Goal: Task Accomplishment & Management: Complete application form

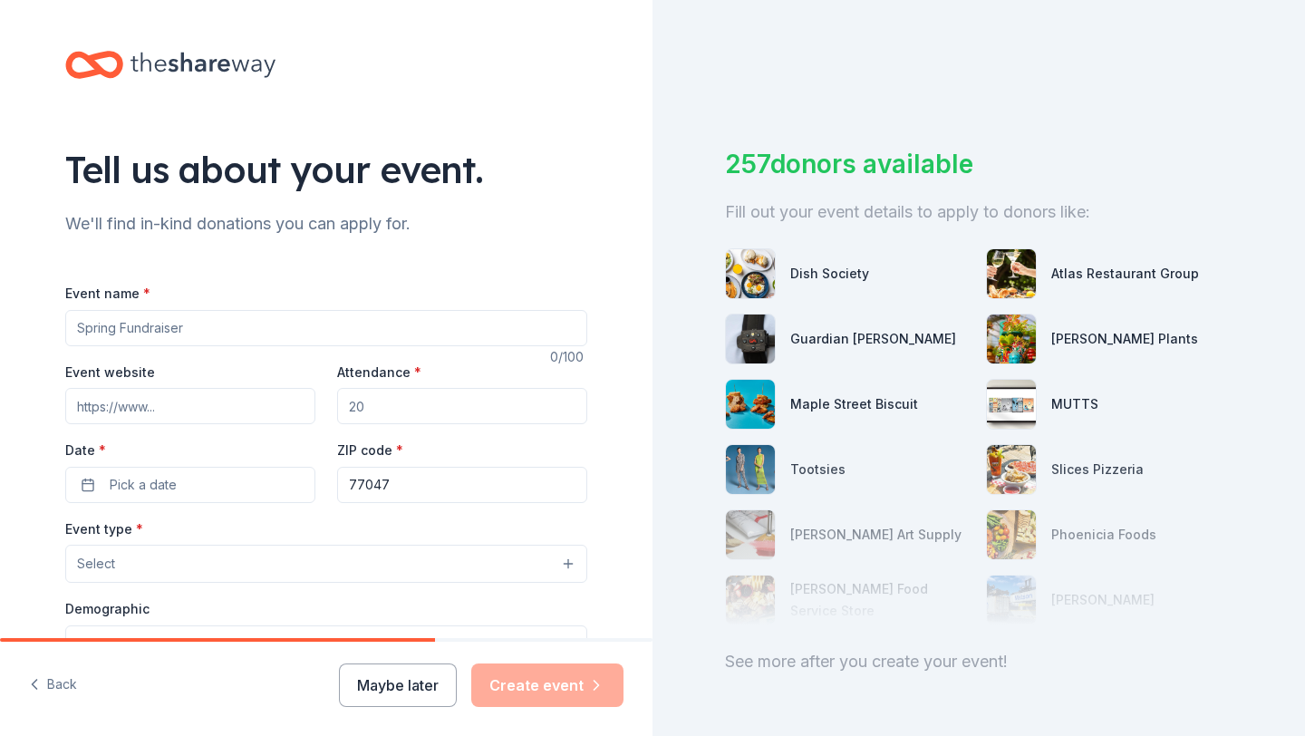
scroll to position [17264, 0]
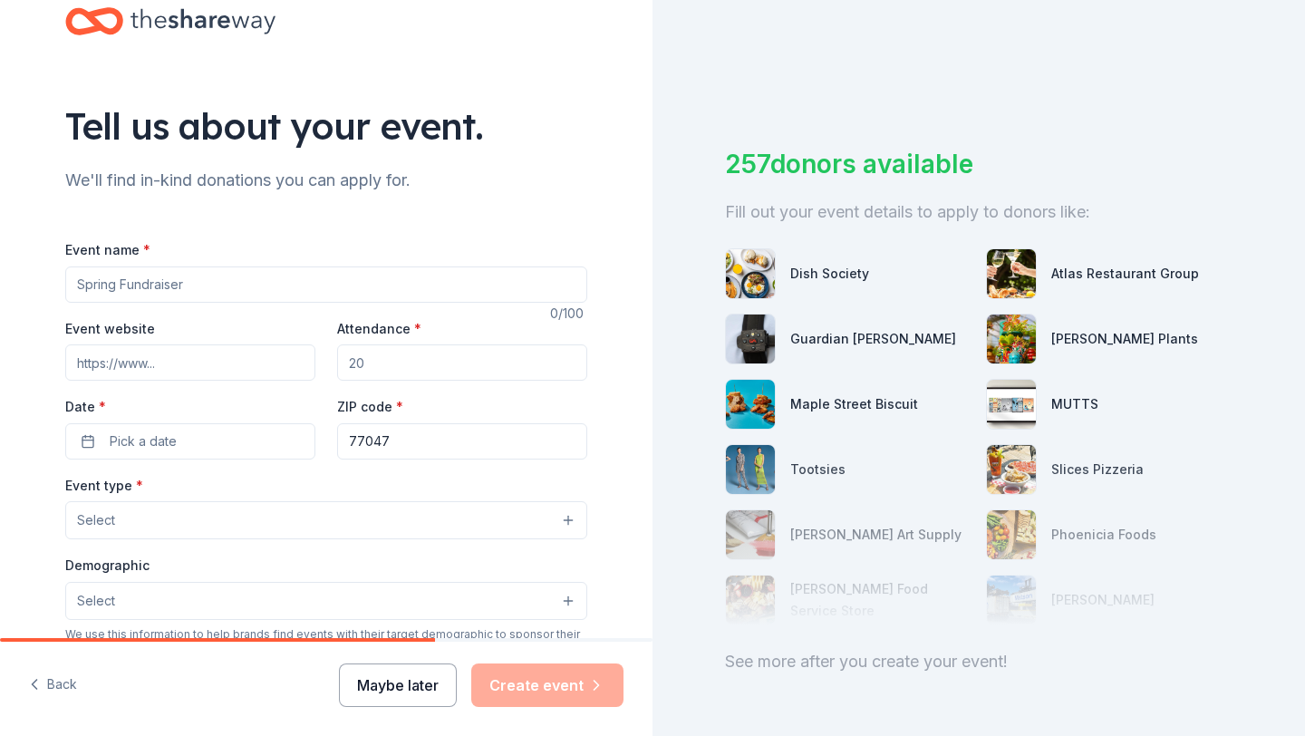
click at [419, 684] on button "Maybe later" at bounding box center [398, 684] width 118 height 43
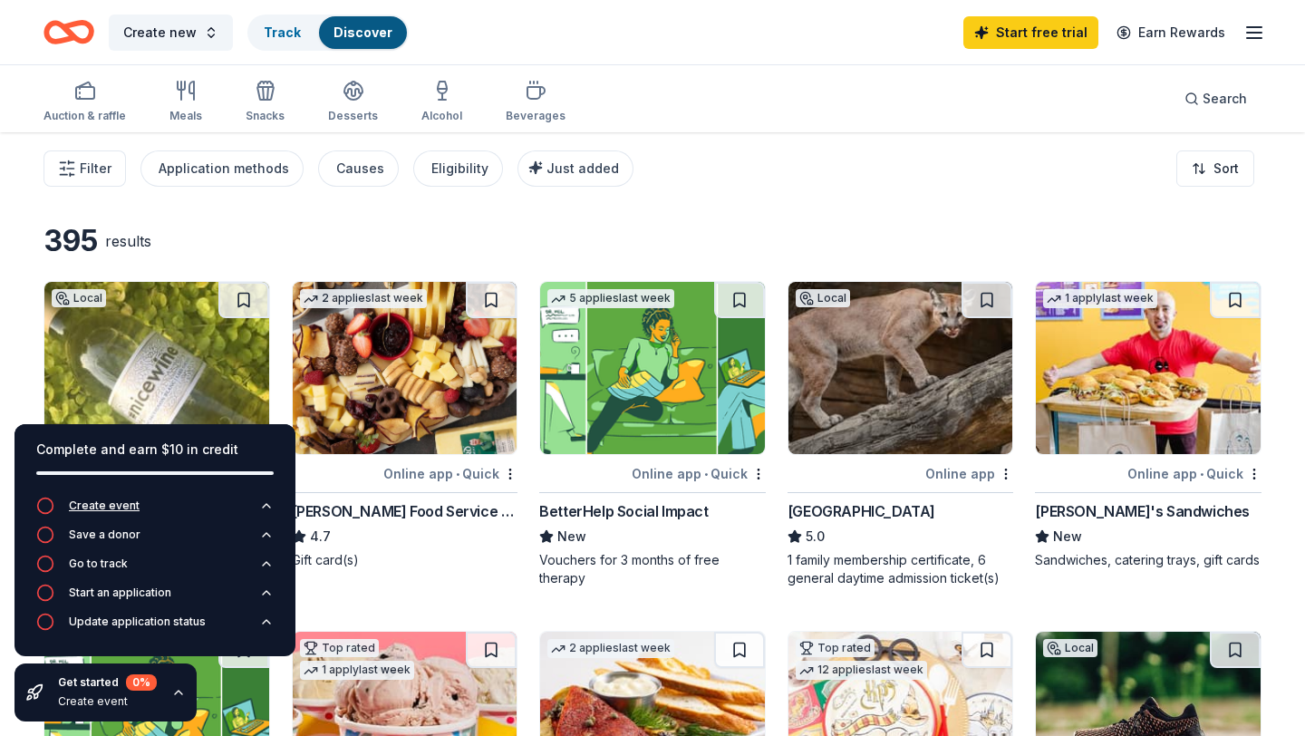
click at [198, 502] on button "Create event" at bounding box center [154, 511] width 237 height 29
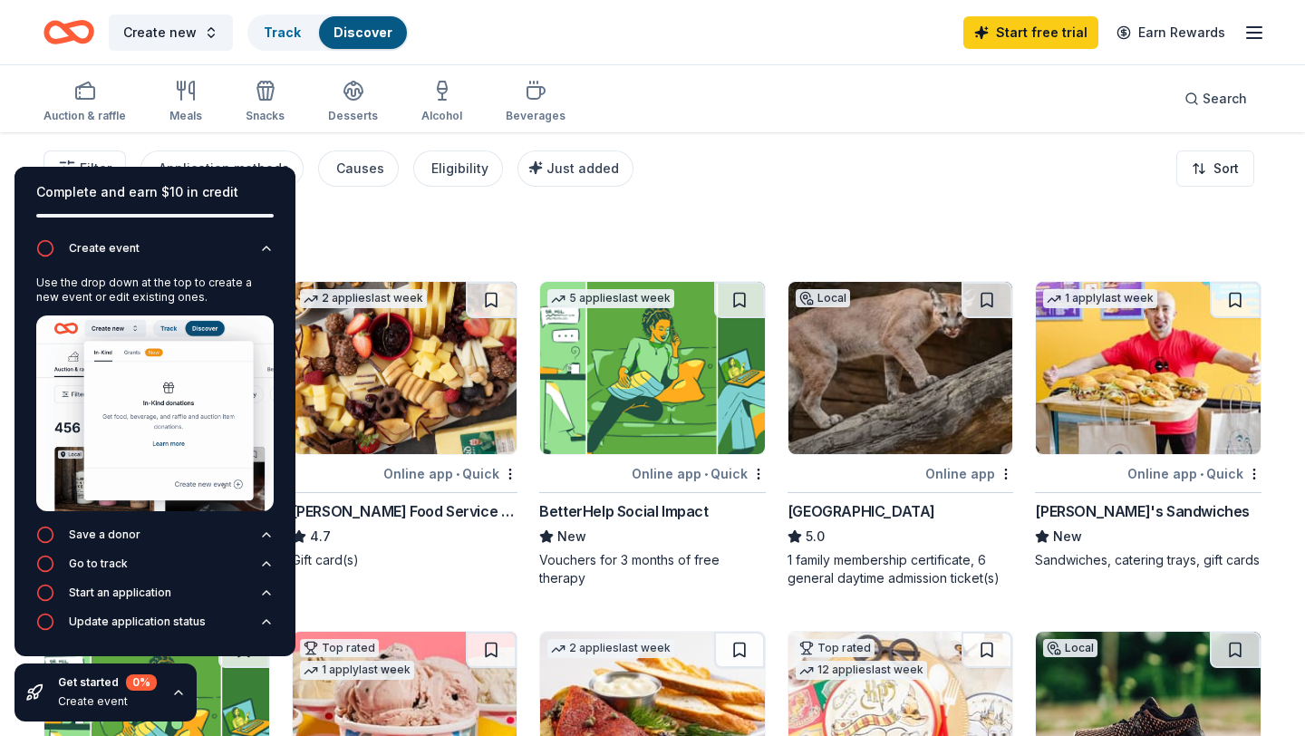
click at [163, 339] on img at bounding box center [154, 413] width 237 height 196
click at [176, 36] on span "Create new" at bounding box center [159, 33] width 73 height 22
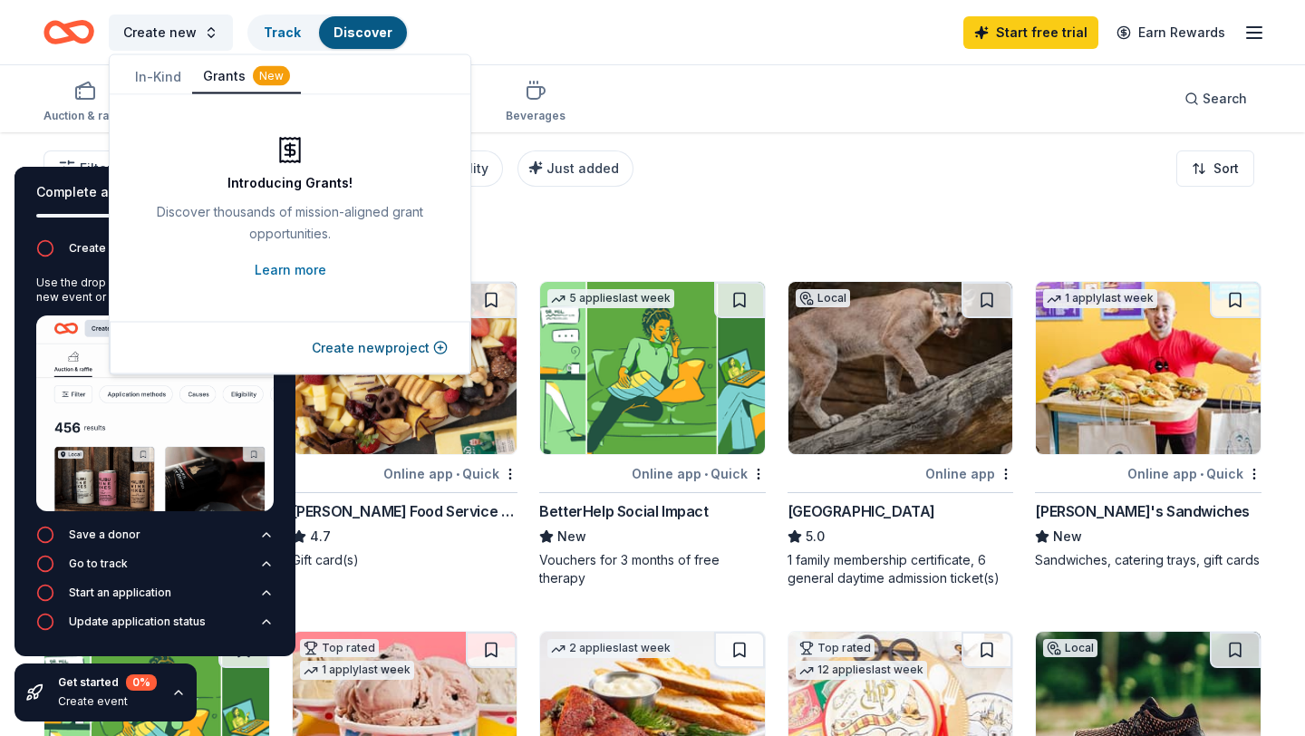
click at [178, 72] on button "In-Kind" at bounding box center [158, 77] width 68 height 33
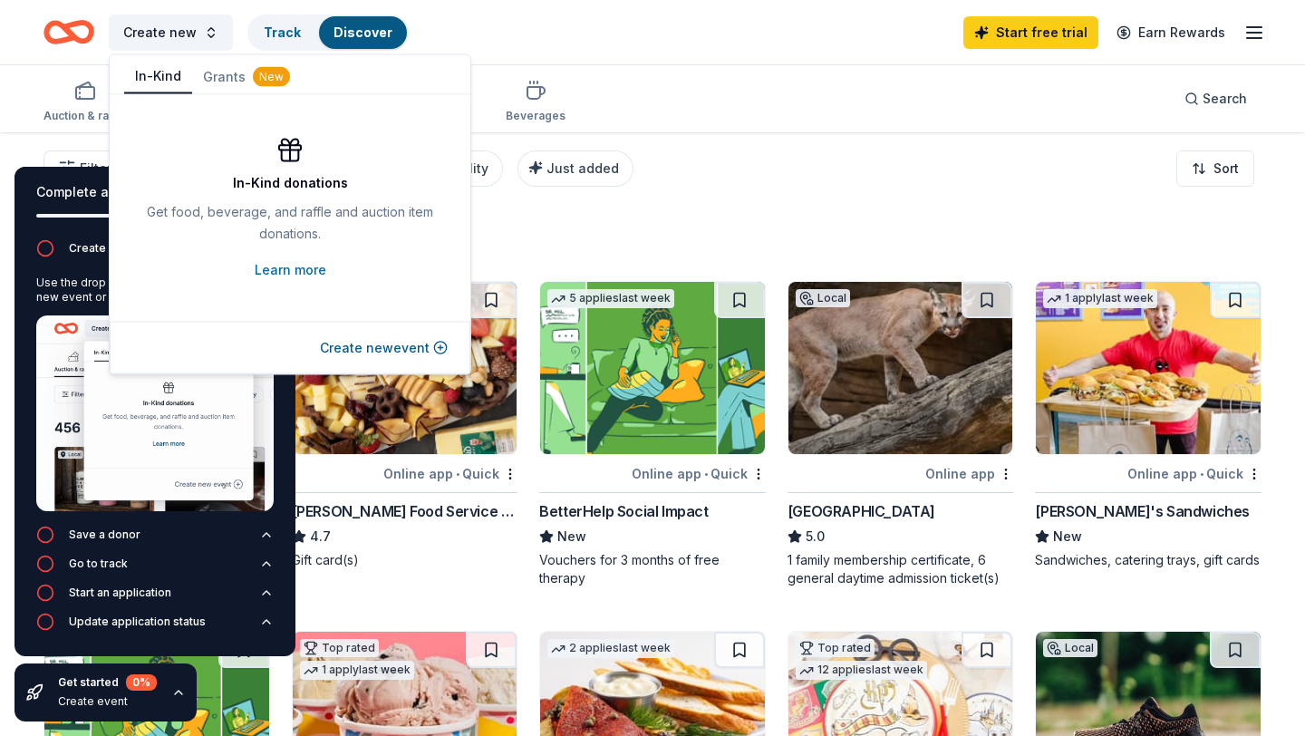
click at [404, 359] on div "Create new event" at bounding box center [290, 348] width 361 height 53
click at [404, 352] on button "Create new event" at bounding box center [384, 348] width 128 height 22
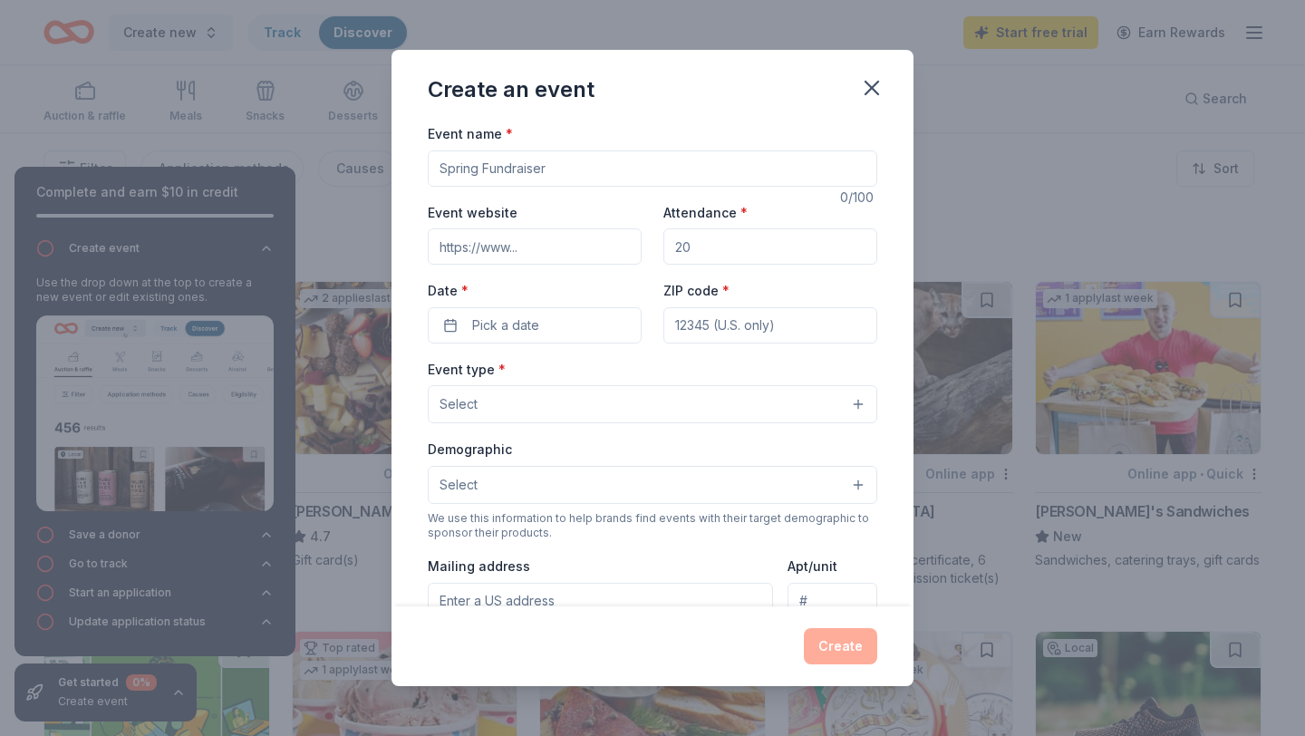
click at [529, 165] on input "Event name *" at bounding box center [652, 168] width 449 height 36
click at [727, 248] on input "Attendance *" at bounding box center [770, 246] width 214 height 36
type input "200"
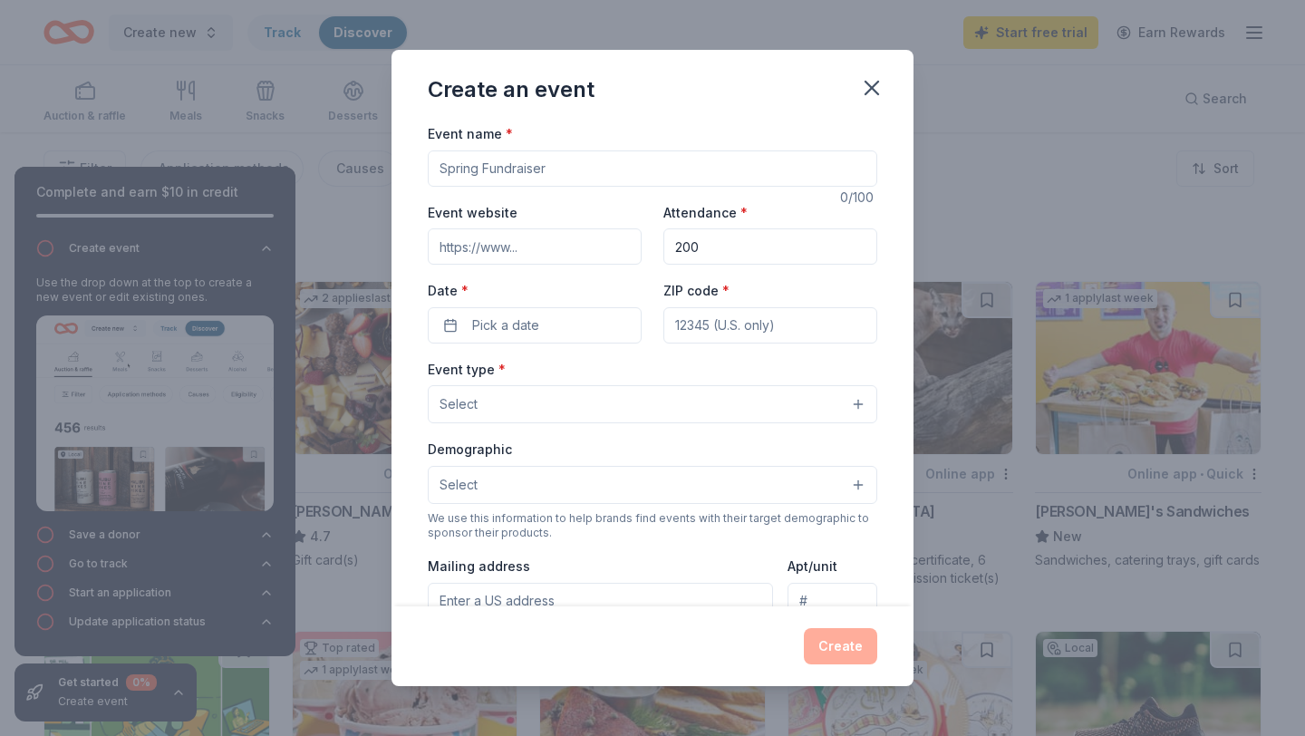
click at [718, 329] on input "ZIP code *" at bounding box center [770, 325] width 214 height 36
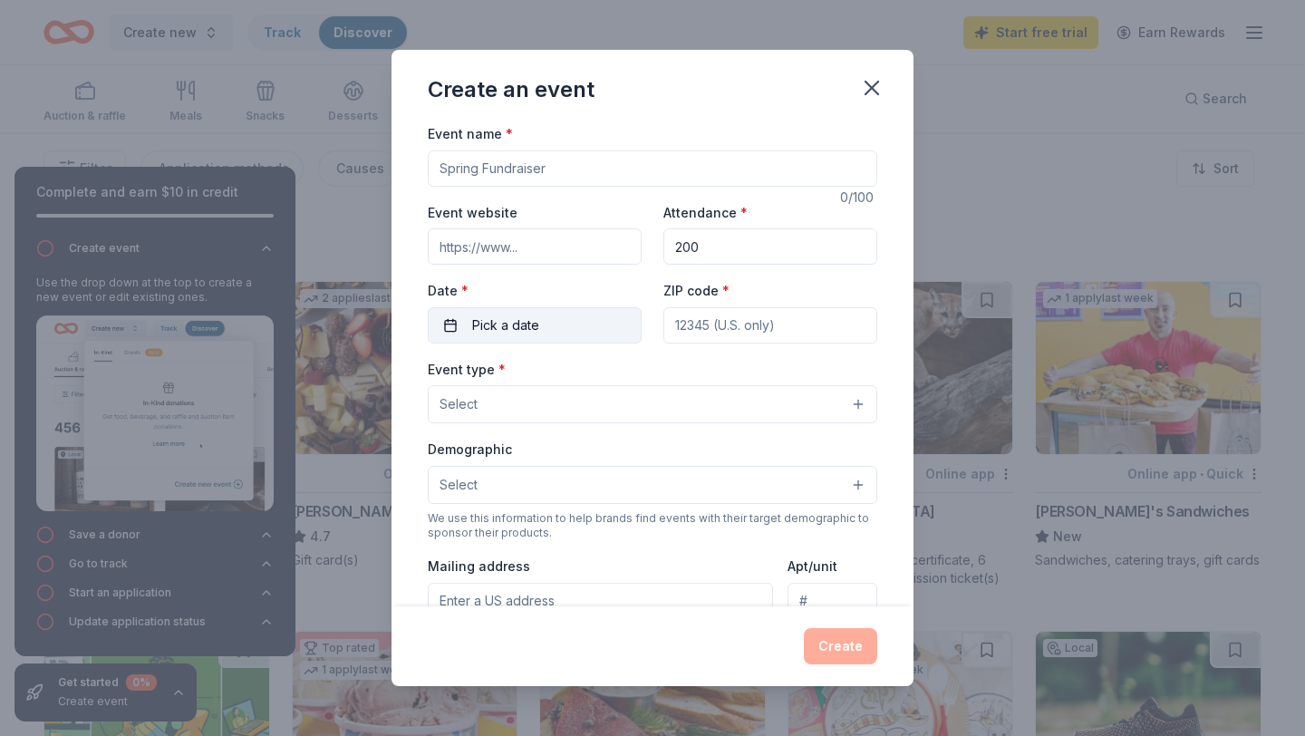
click at [496, 322] on span "Pick a date" at bounding box center [505, 325] width 67 height 22
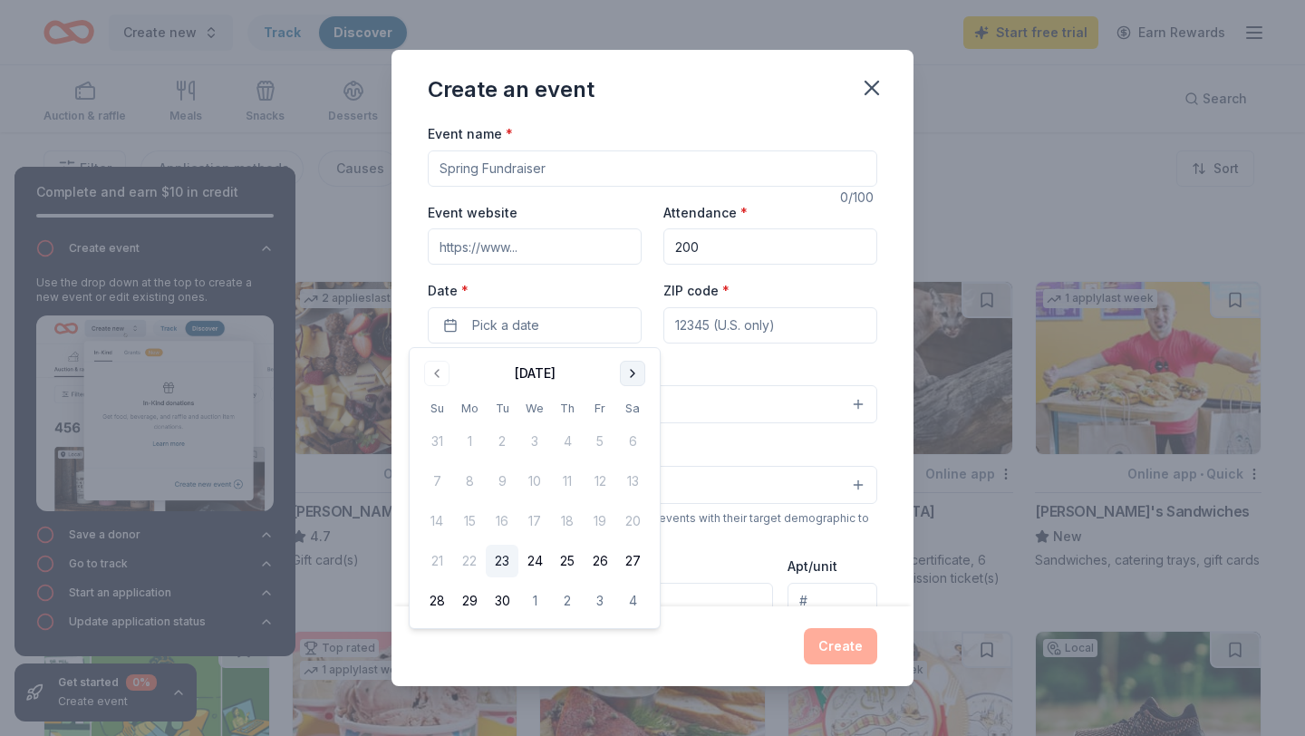
click at [634, 374] on button "Go to next month" at bounding box center [632, 373] width 25 height 25
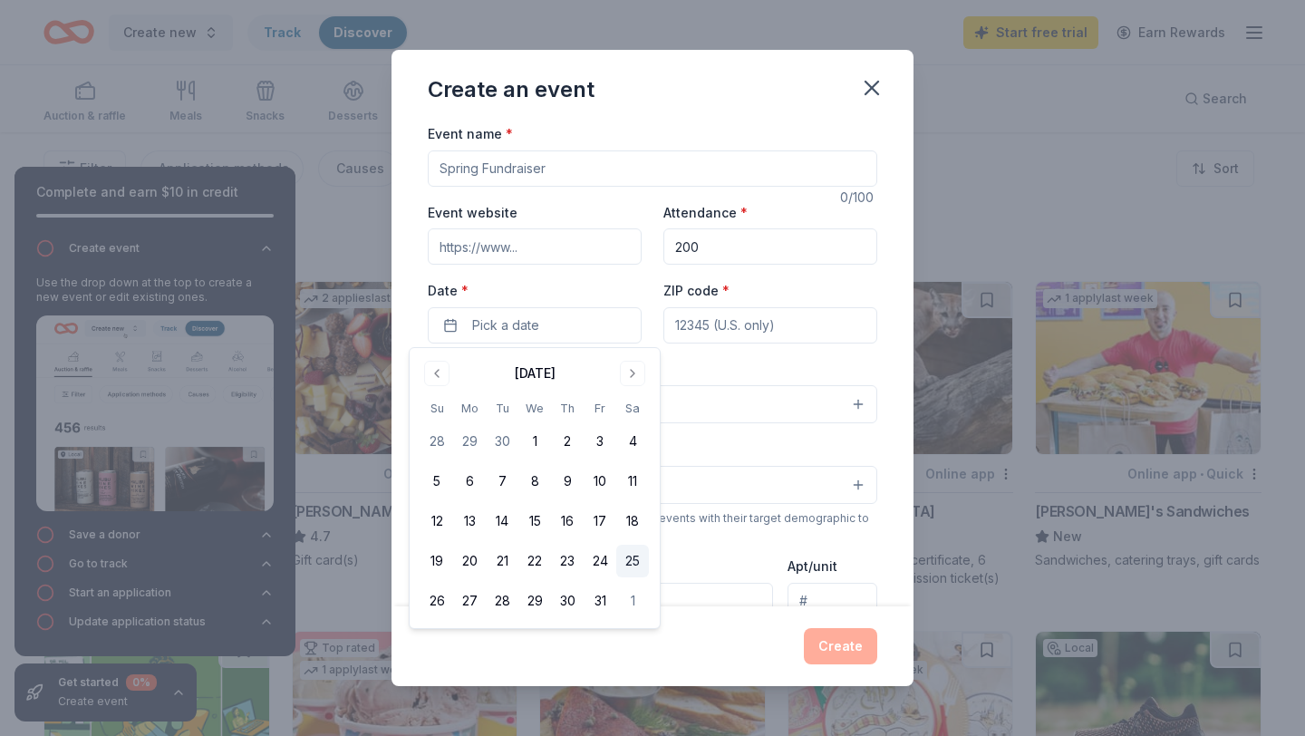
click at [628, 563] on button "25" at bounding box center [632, 561] width 33 height 33
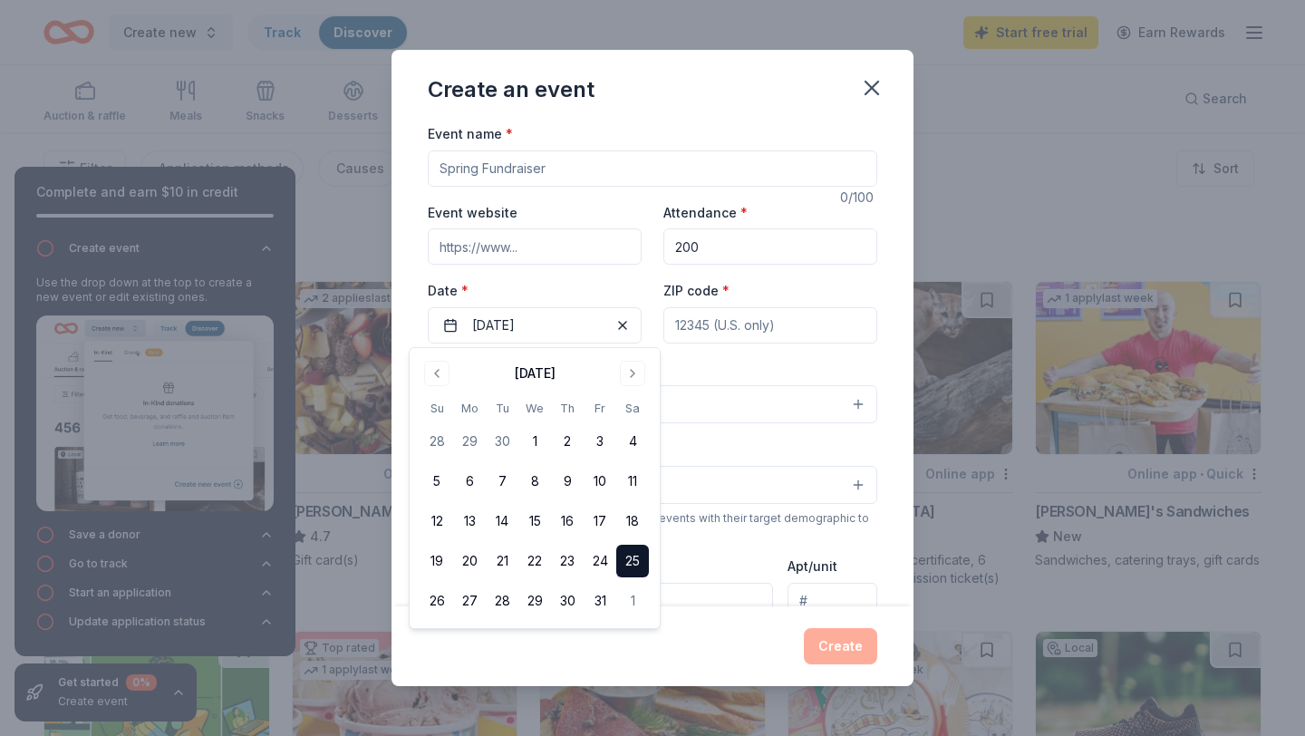
click at [631, 557] on button "25" at bounding box center [632, 561] width 33 height 33
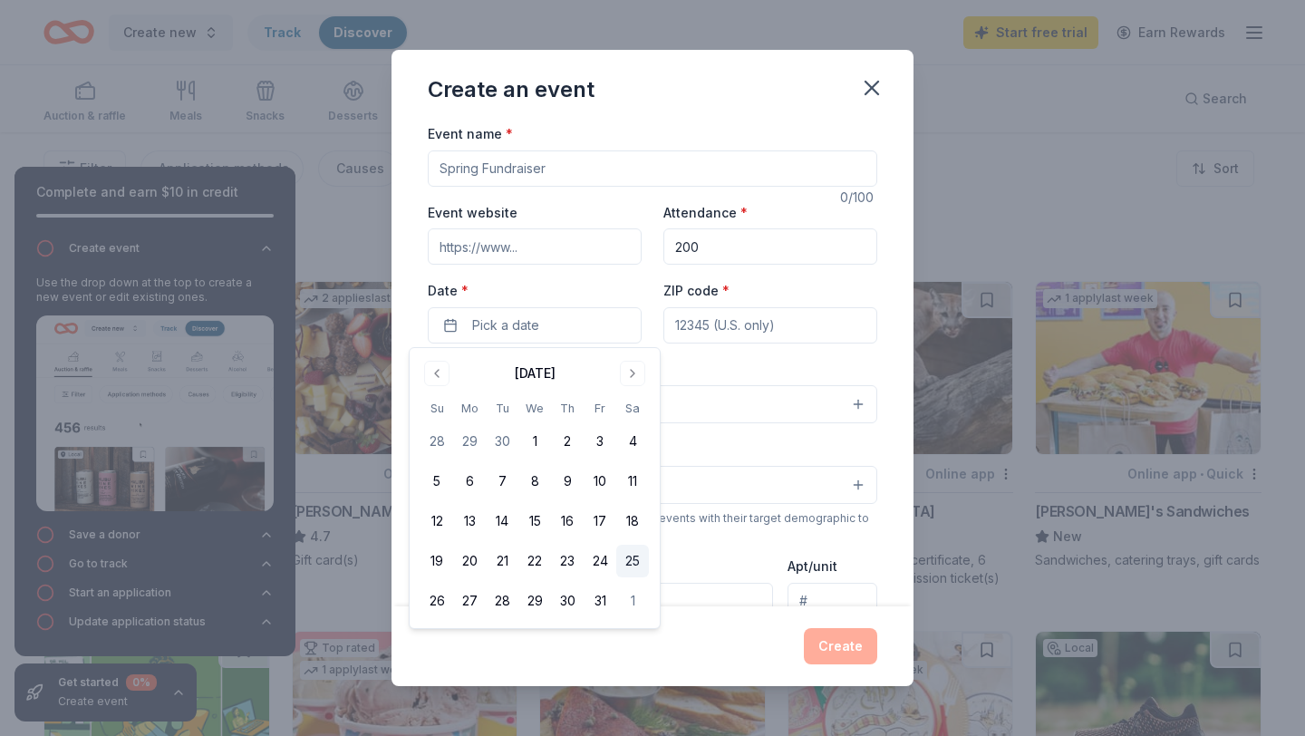
click at [631, 557] on button "25" at bounding box center [632, 561] width 33 height 33
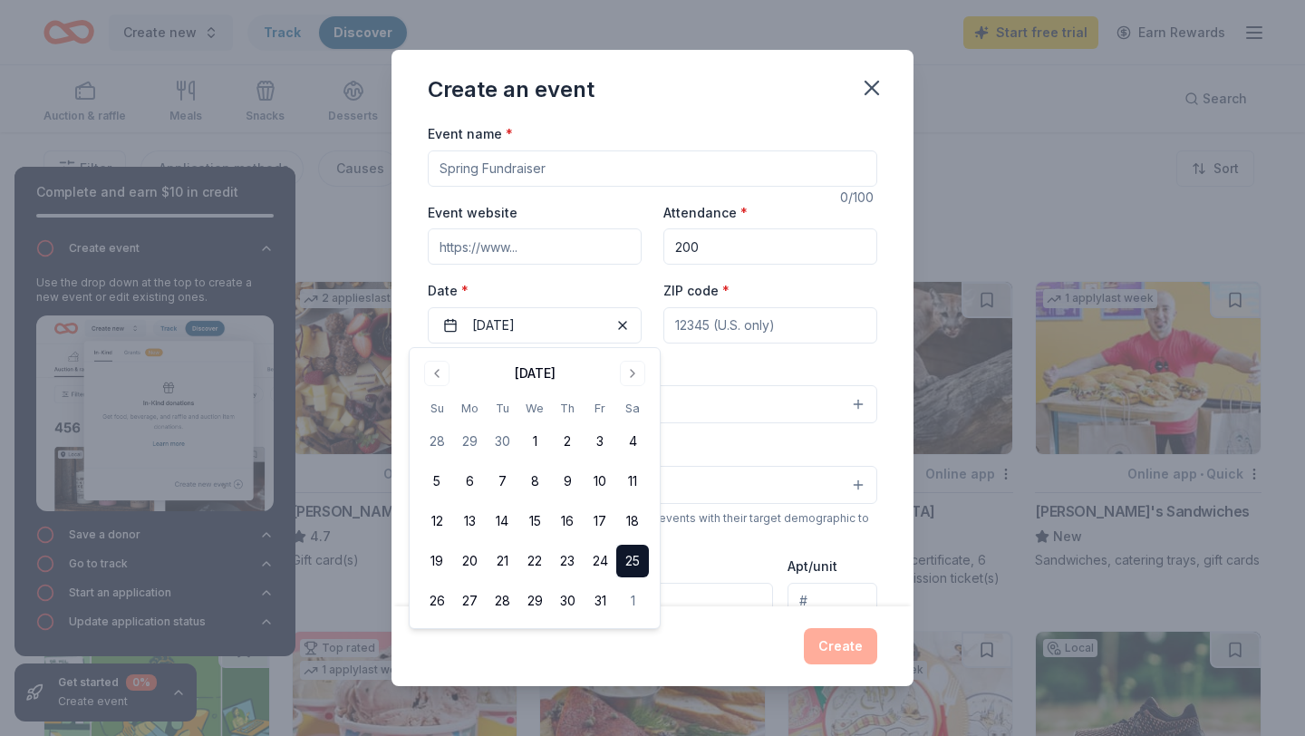
click at [690, 381] on div "Event type * Select" at bounding box center [652, 391] width 449 height 66
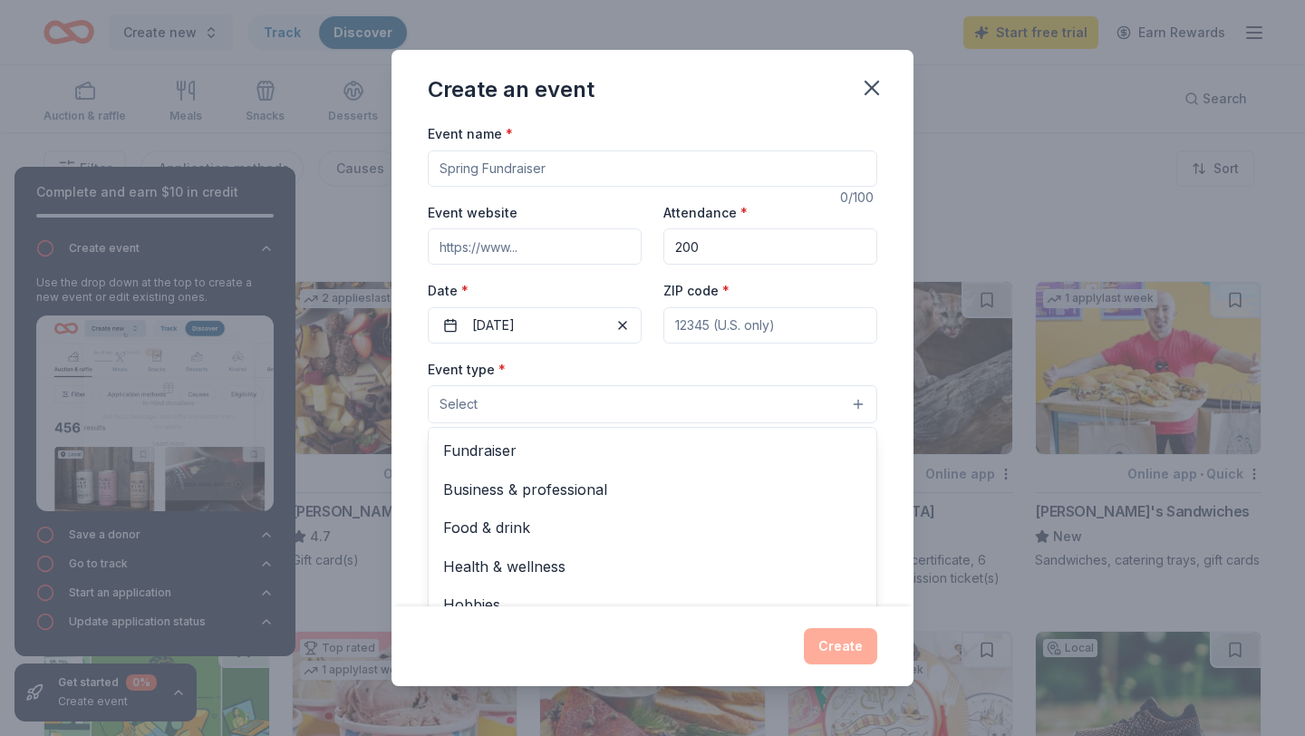
click at [695, 404] on button "Select" at bounding box center [652, 404] width 449 height 38
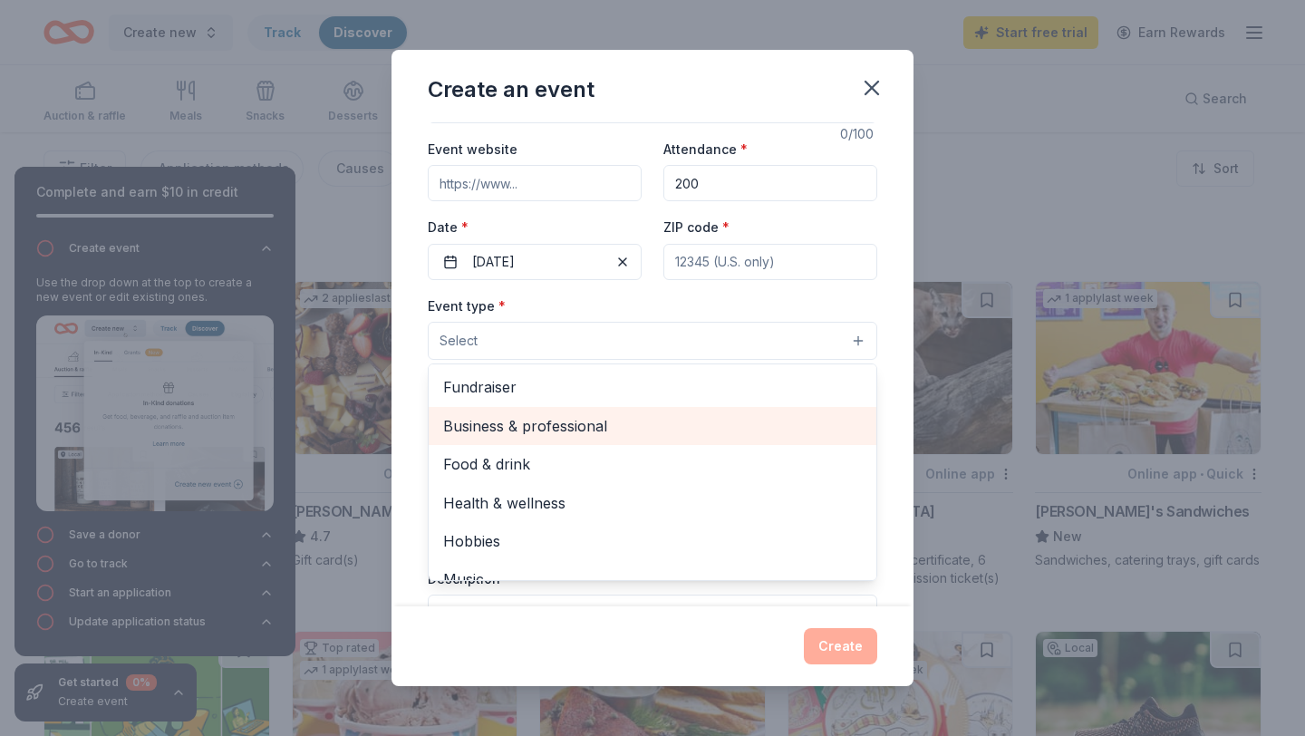
click at [642, 423] on span "Business & professional" at bounding box center [652, 426] width 419 height 24
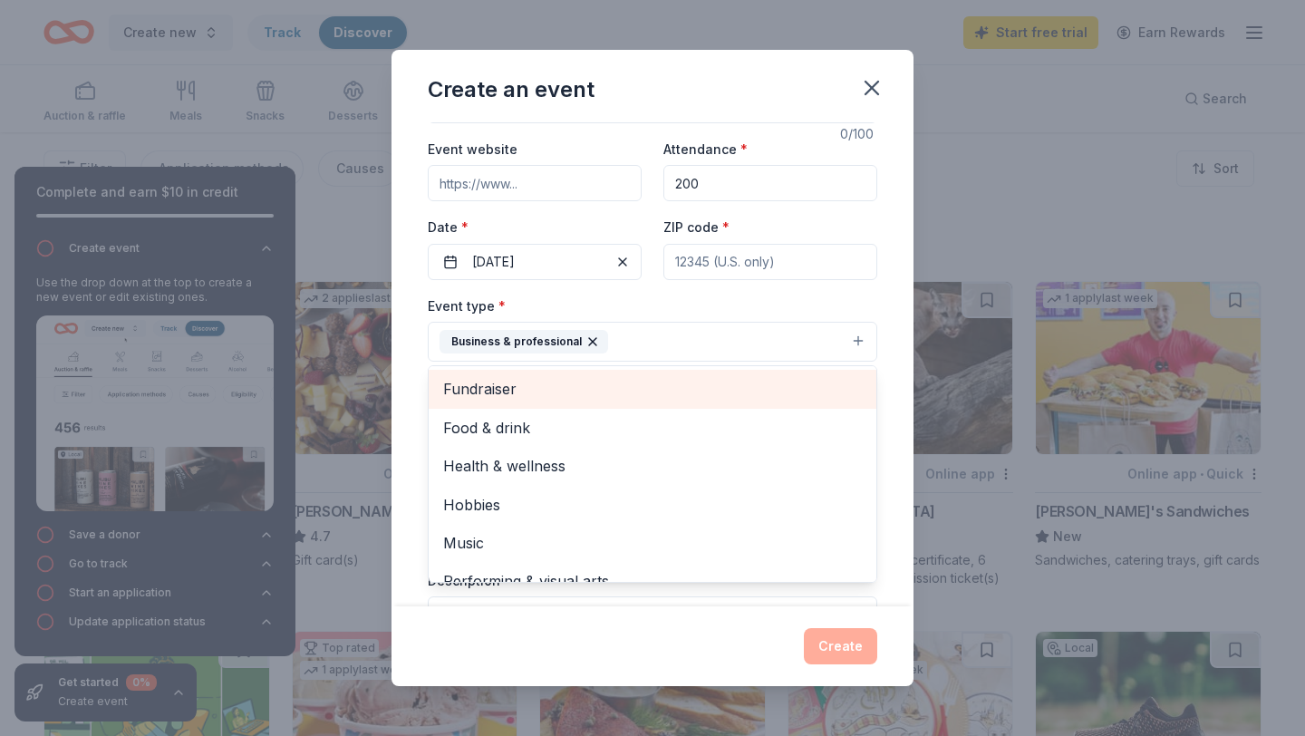
click at [655, 376] on div "Fundraiser" at bounding box center [653, 389] width 448 height 38
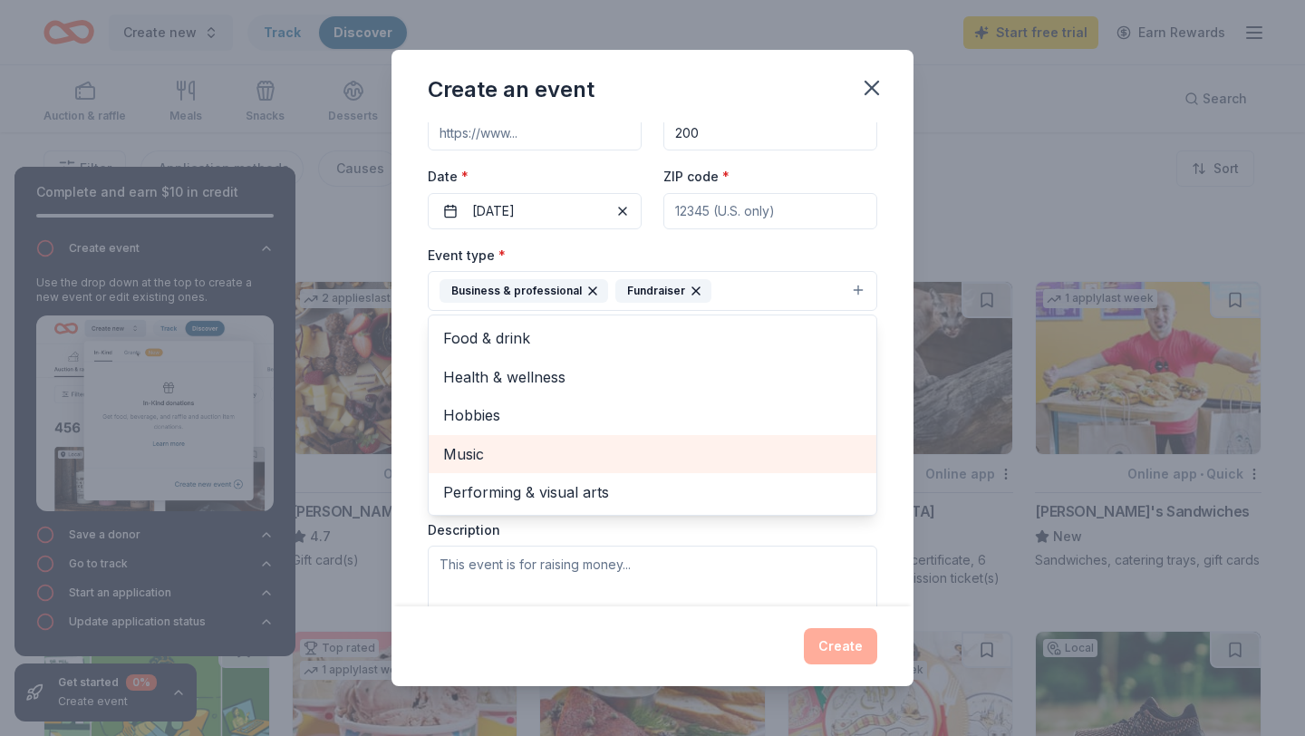
scroll to position [112, 0]
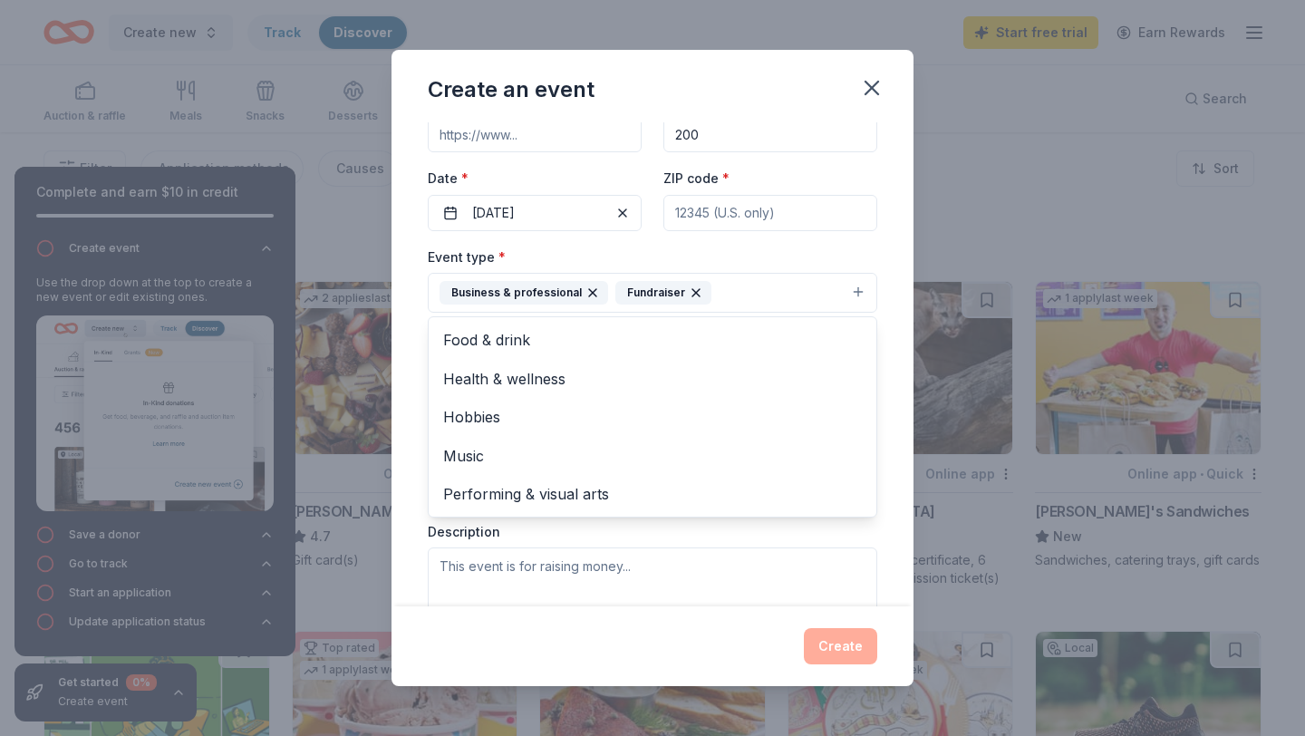
click at [408, 491] on div "Event name * 0 /100 Event website Attendance * 200 Date * 10/25/2025 ZIP code *…" at bounding box center [652, 364] width 522 height 484
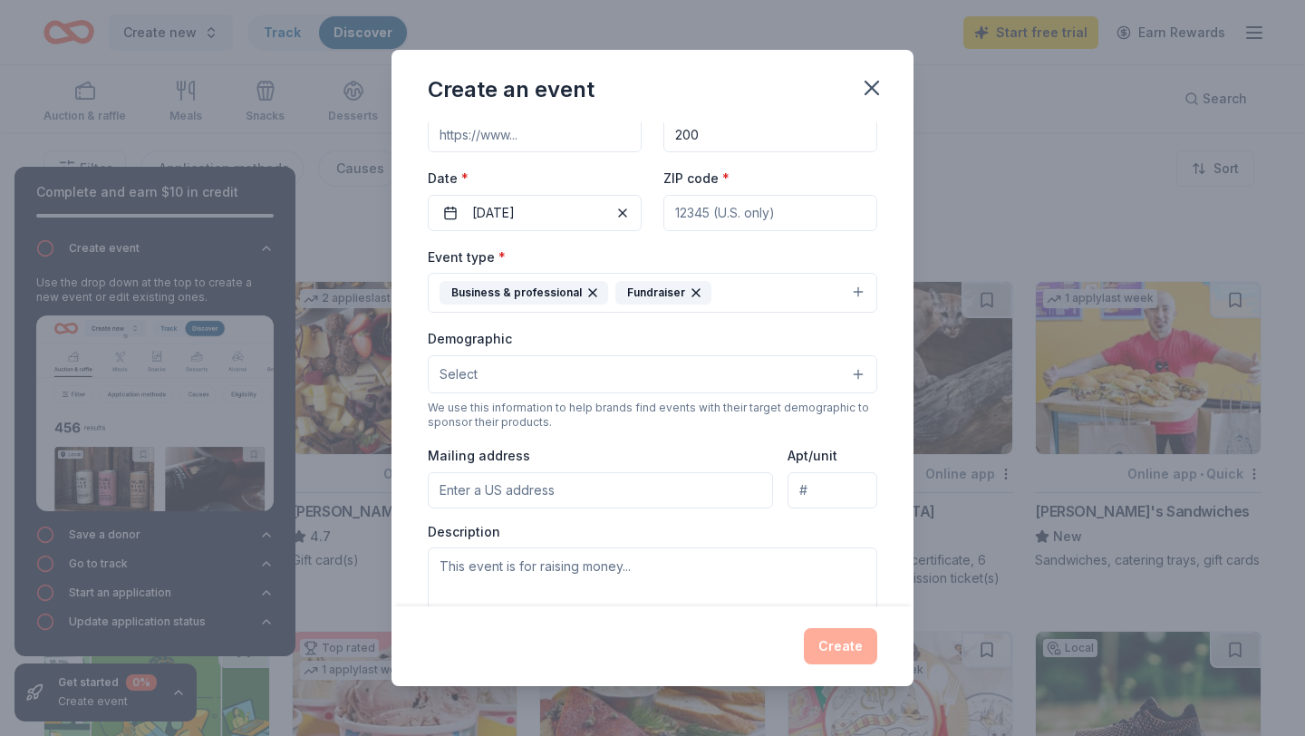
click at [528, 378] on button "Select" at bounding box center [652, 374] width 449 height 38
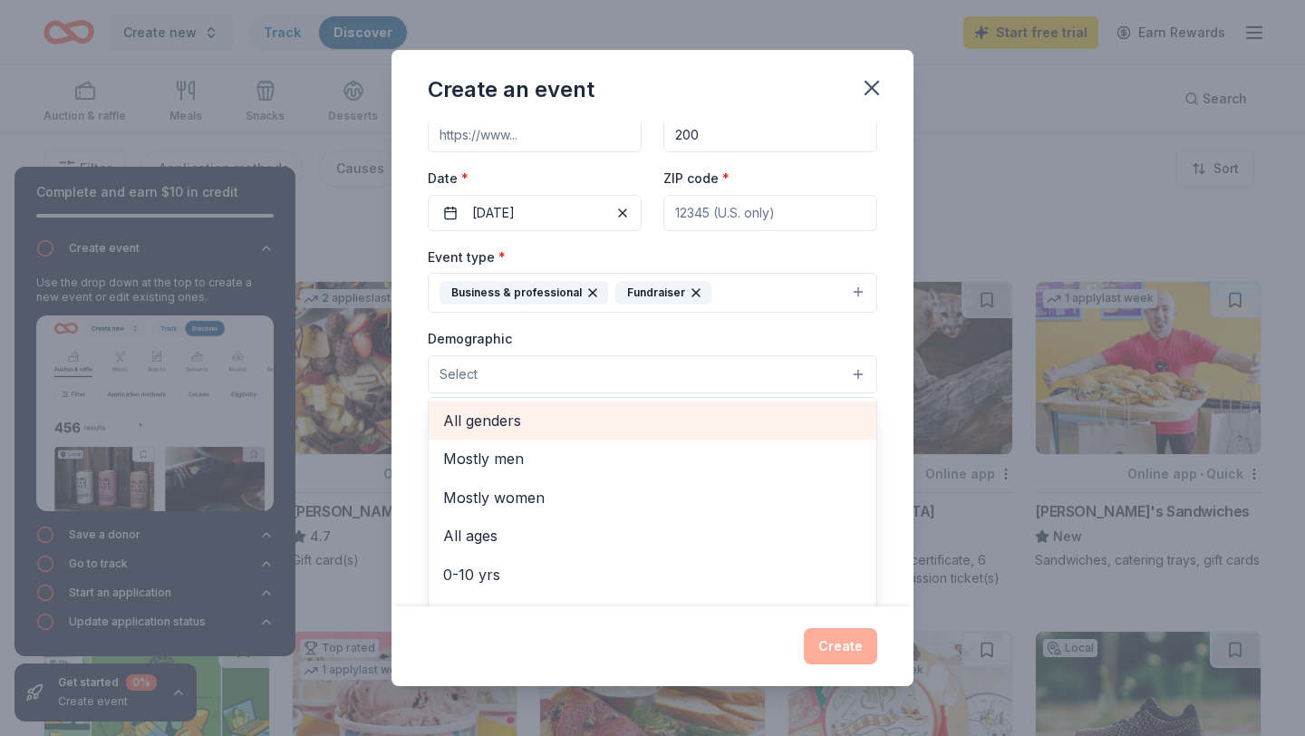
click at [539, 410] on span "All genders" at bounding box center [652, 421] width 419 height 24
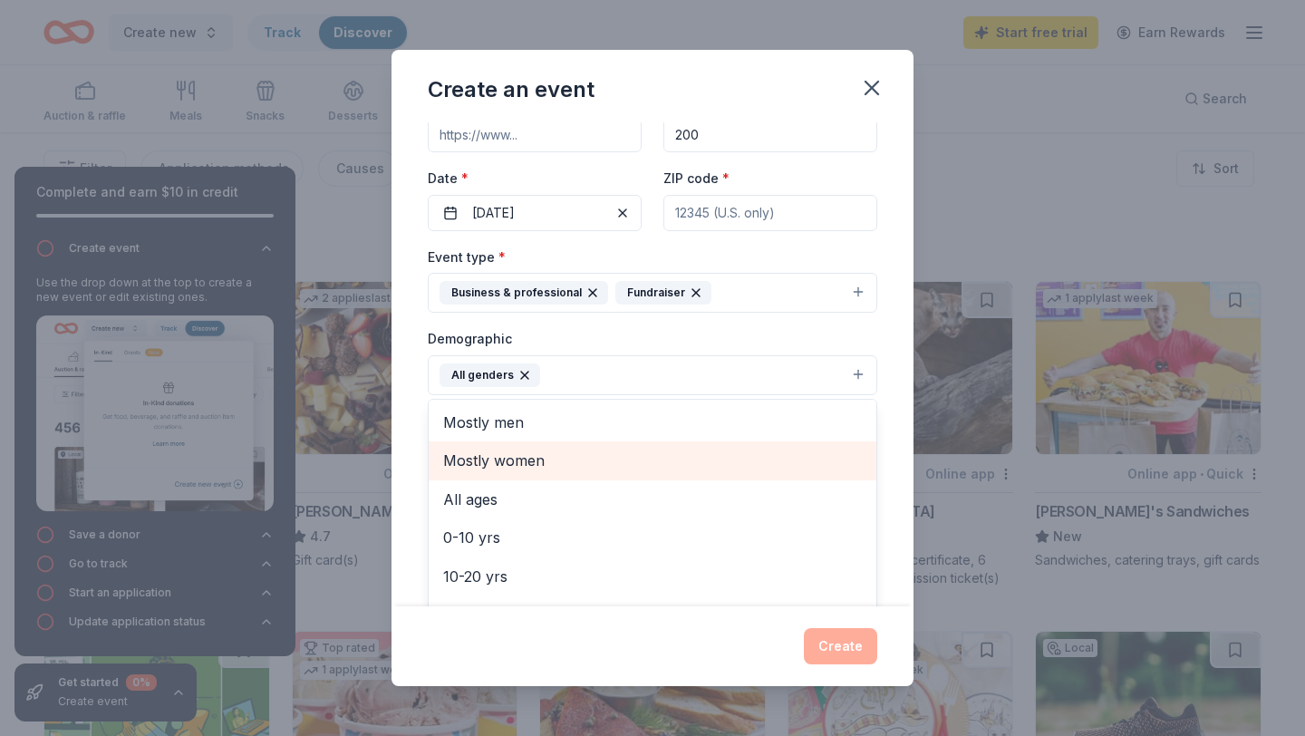
click at [542, 465] on span "Mostly women" at bounding box center [652, 461] width 419 height 24
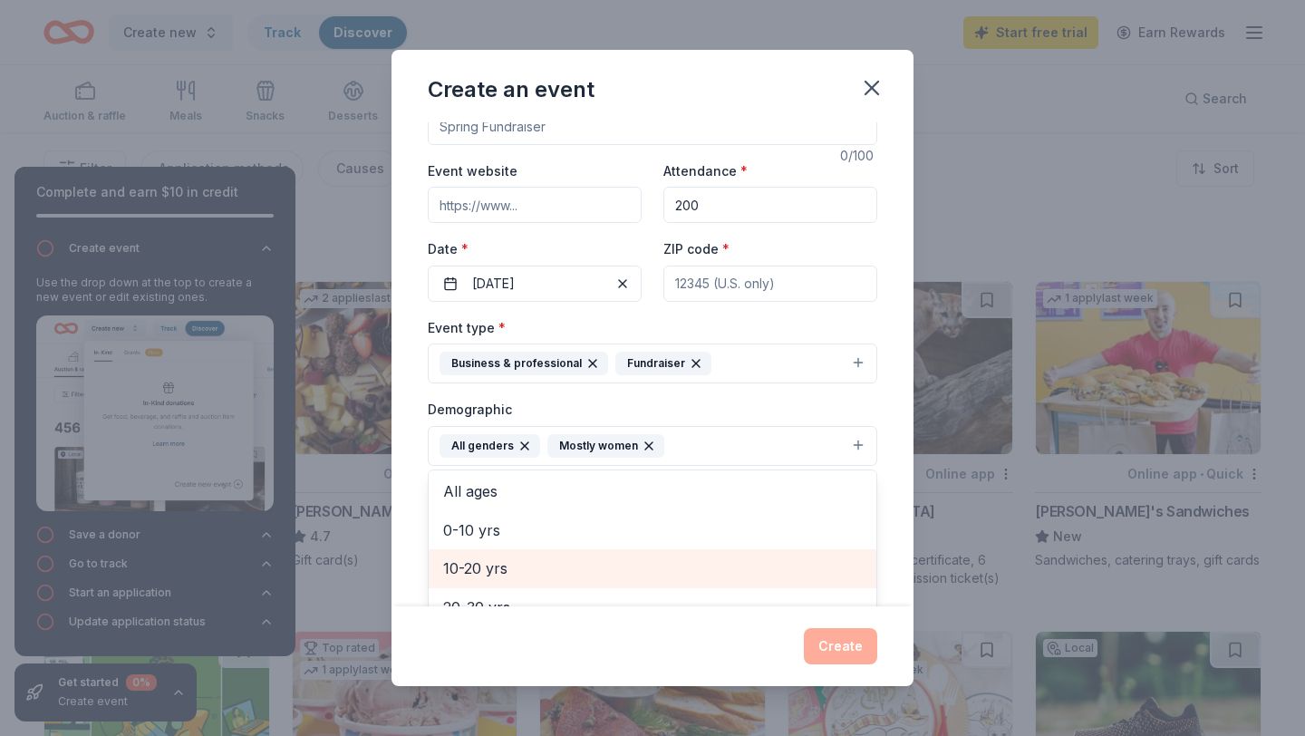
scroll to position [39, 0]
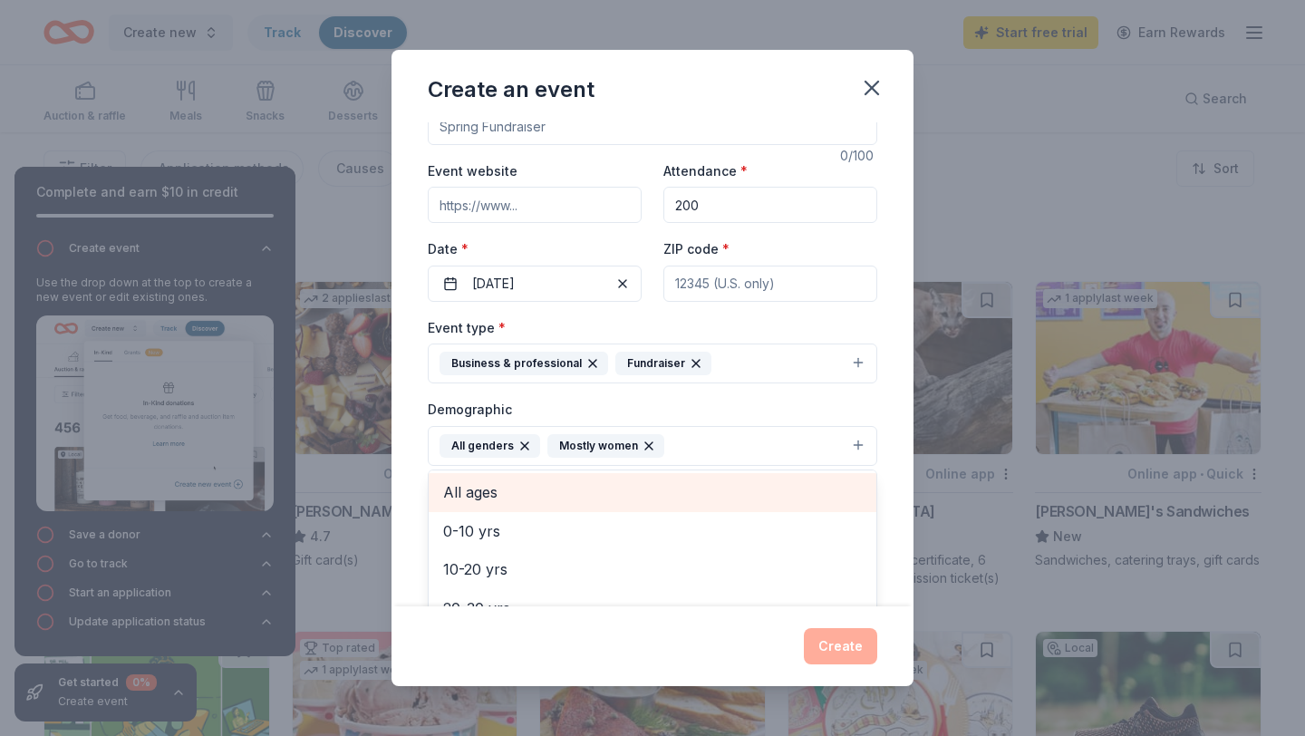
click at [522, 490] on span "All ages" at bounding box center [652, 492] width 419 height 24
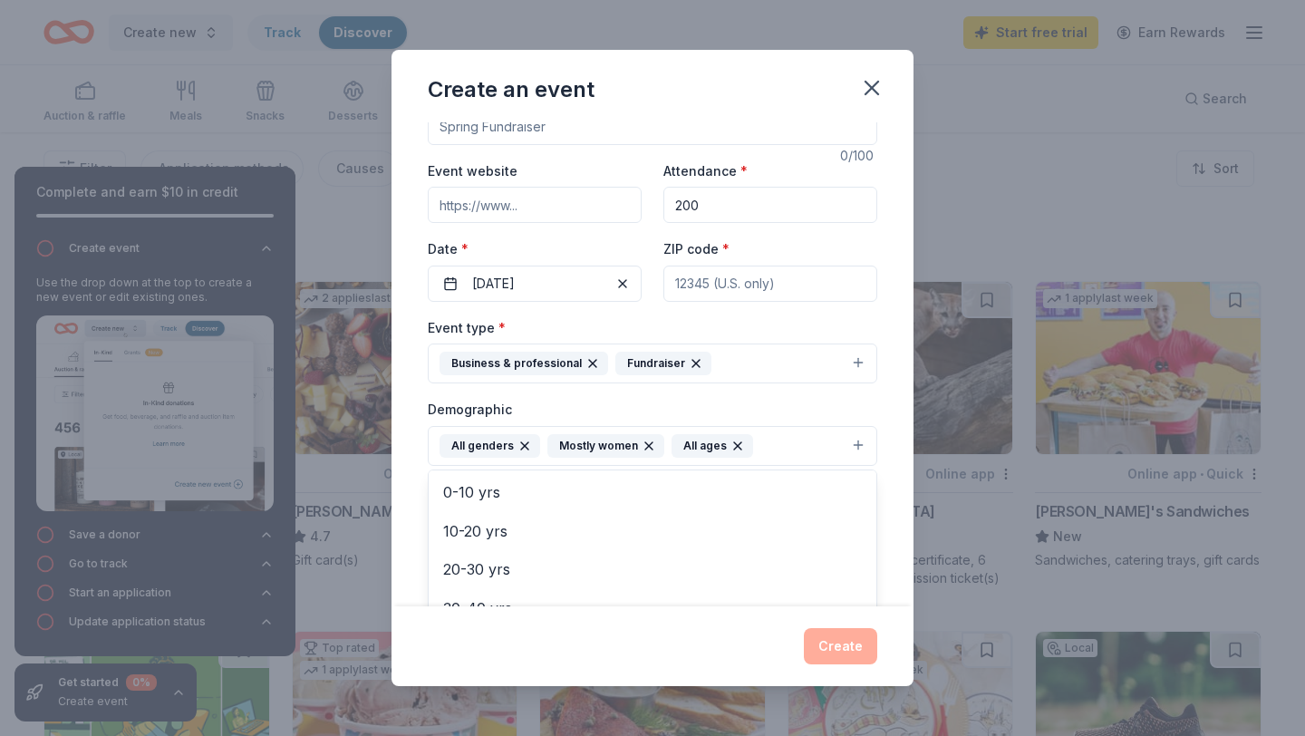
click at [818, 399] on div "Demographic All genders Mostly women All ages Mostly men 0-10 yrs 10-20 yrs 20-…" at bounding box center [652, 432] width 449 height 68
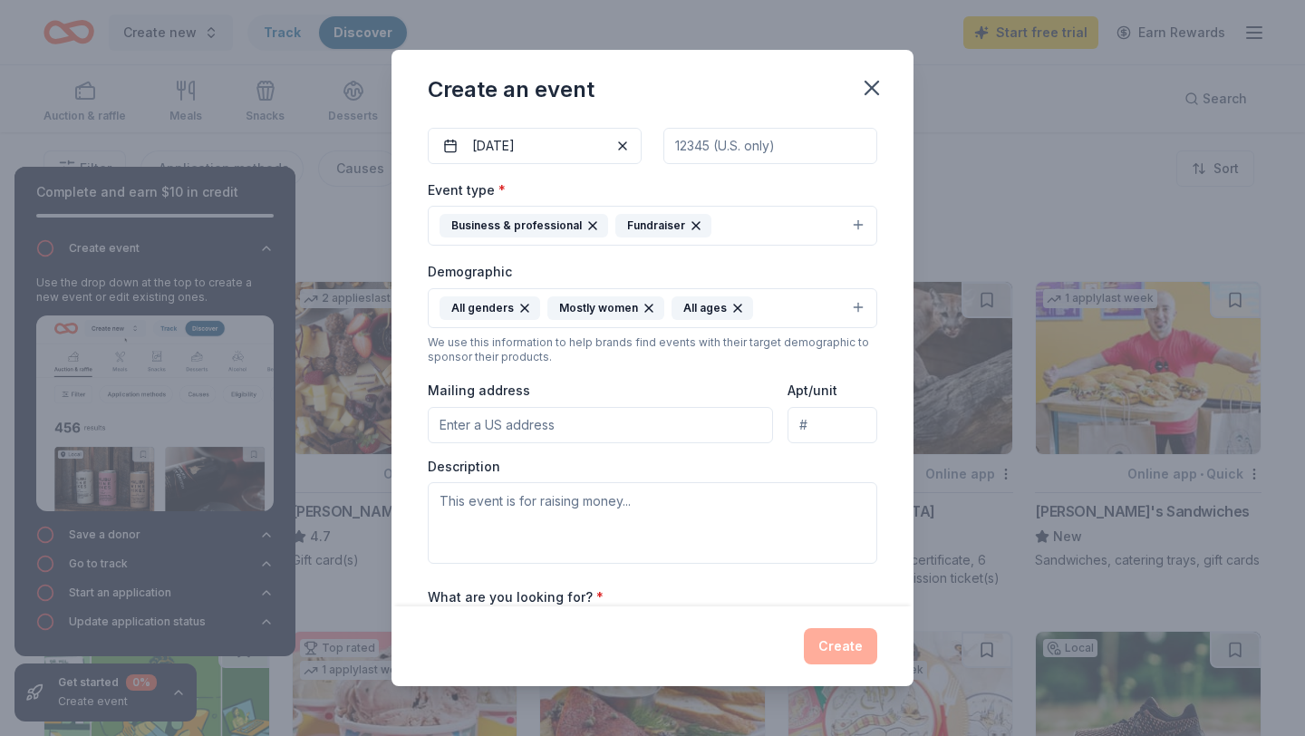
scroll to position [198, 0]
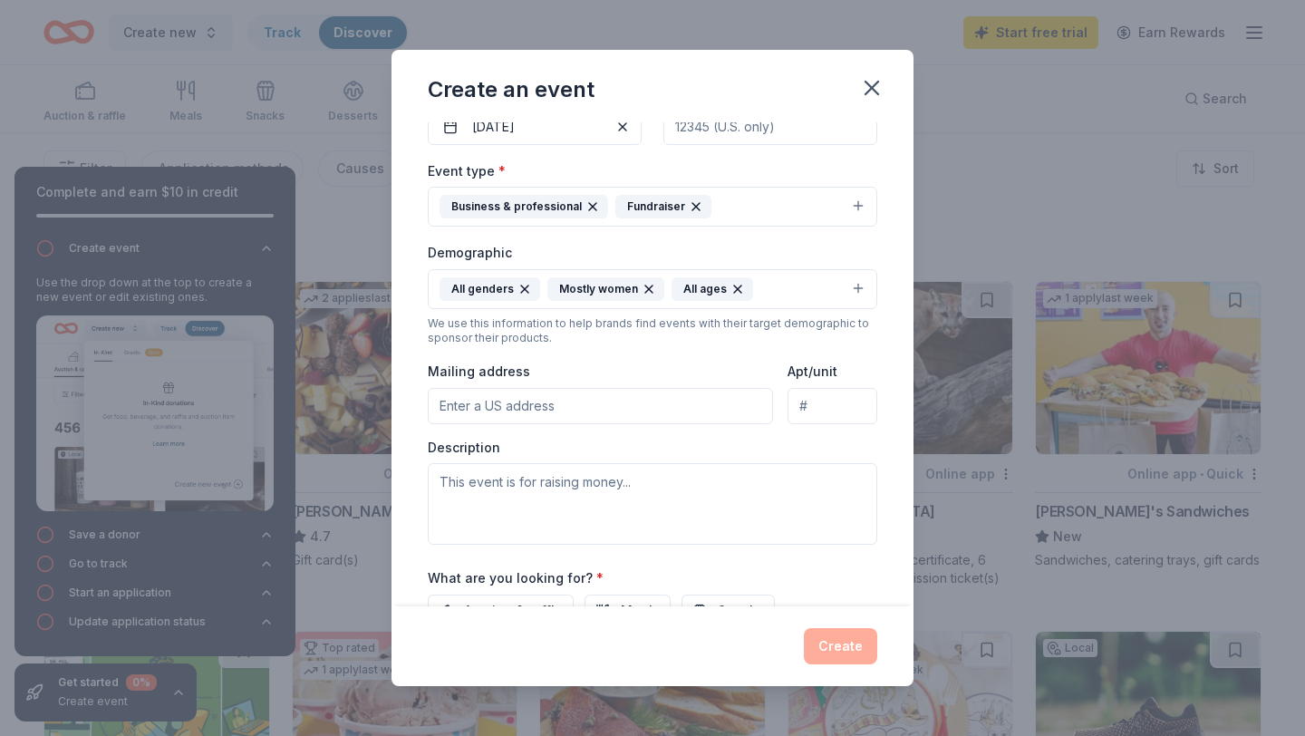
click at [817, 397] on input "Apt/unit" at bounding box center [832, 406] width 90 height 36
click at [677, 420] on input "Mailing address" at bounding box center [600, 406] width 345 height 36
type input "12104 Paseo Pl"
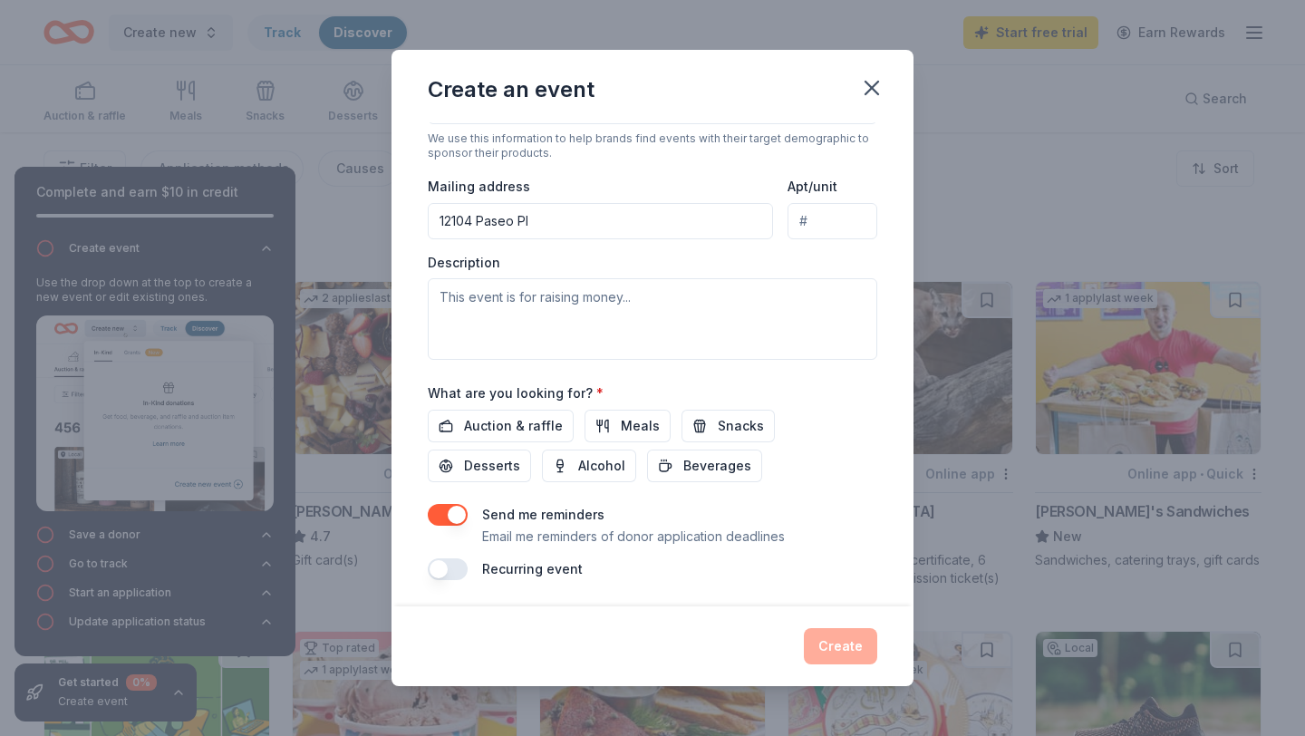
scroll to position [386, 0]
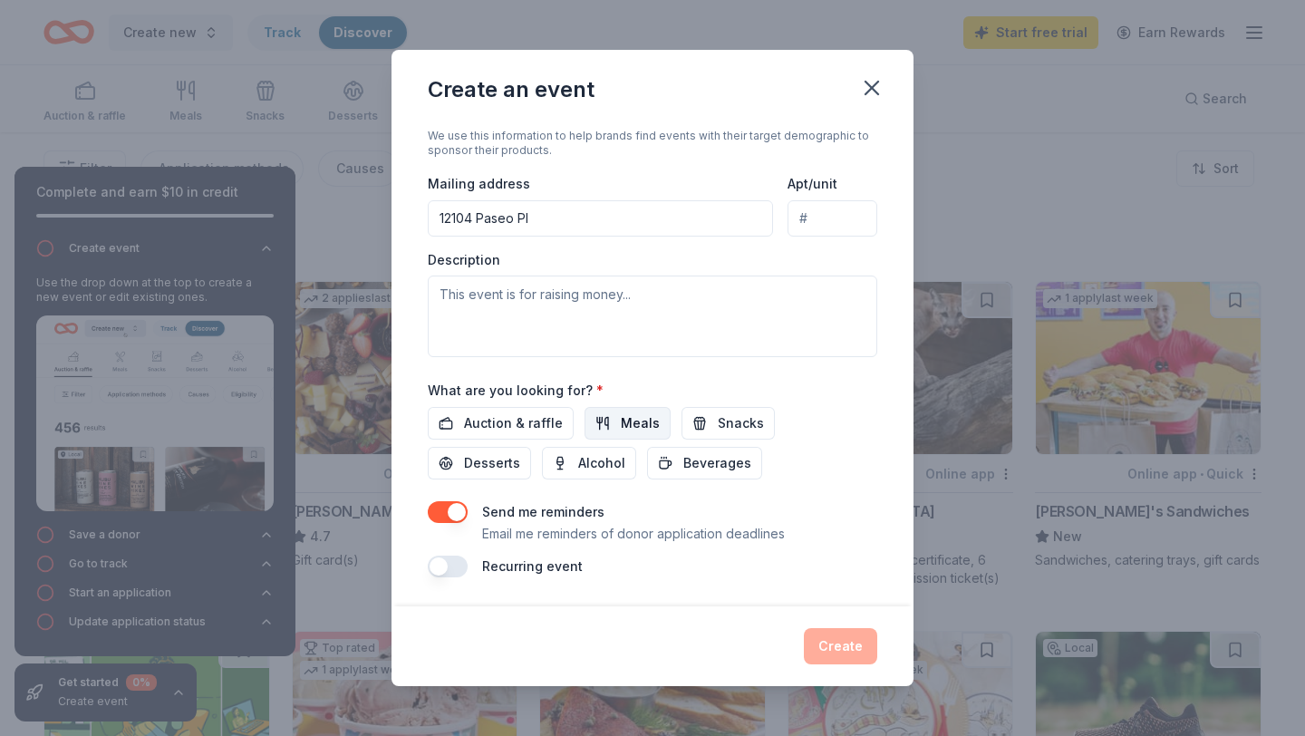
click at [632, 418] on span "Meals" at bounding box center [640, 423] width 39 height 22
click at [718, 422] on span "Snacks" at bounding box center [741, 423] width 46 height 22
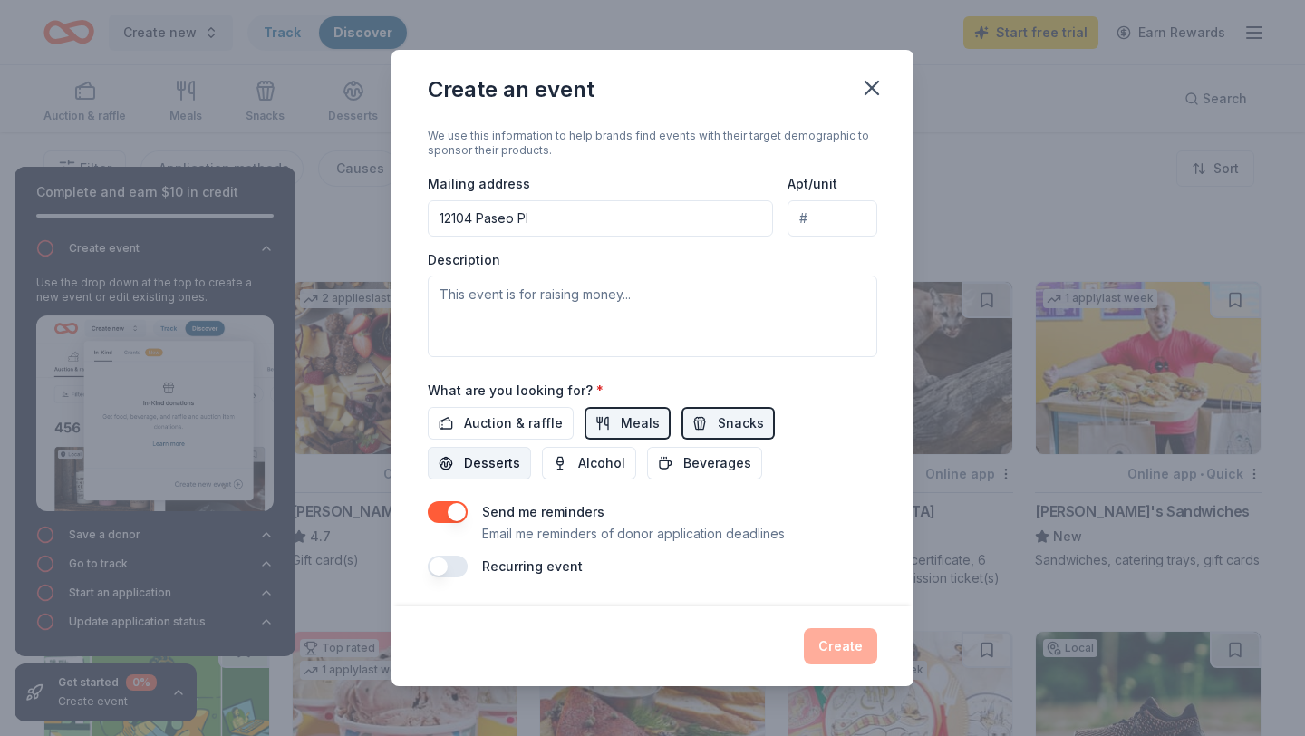
click at [531, 447] on button "Desserts" at bounding box center [479, 463] width 103 height 33
click at [647, 474] on button "Beverages" at bounding box center [704, 463] width 115 height 33
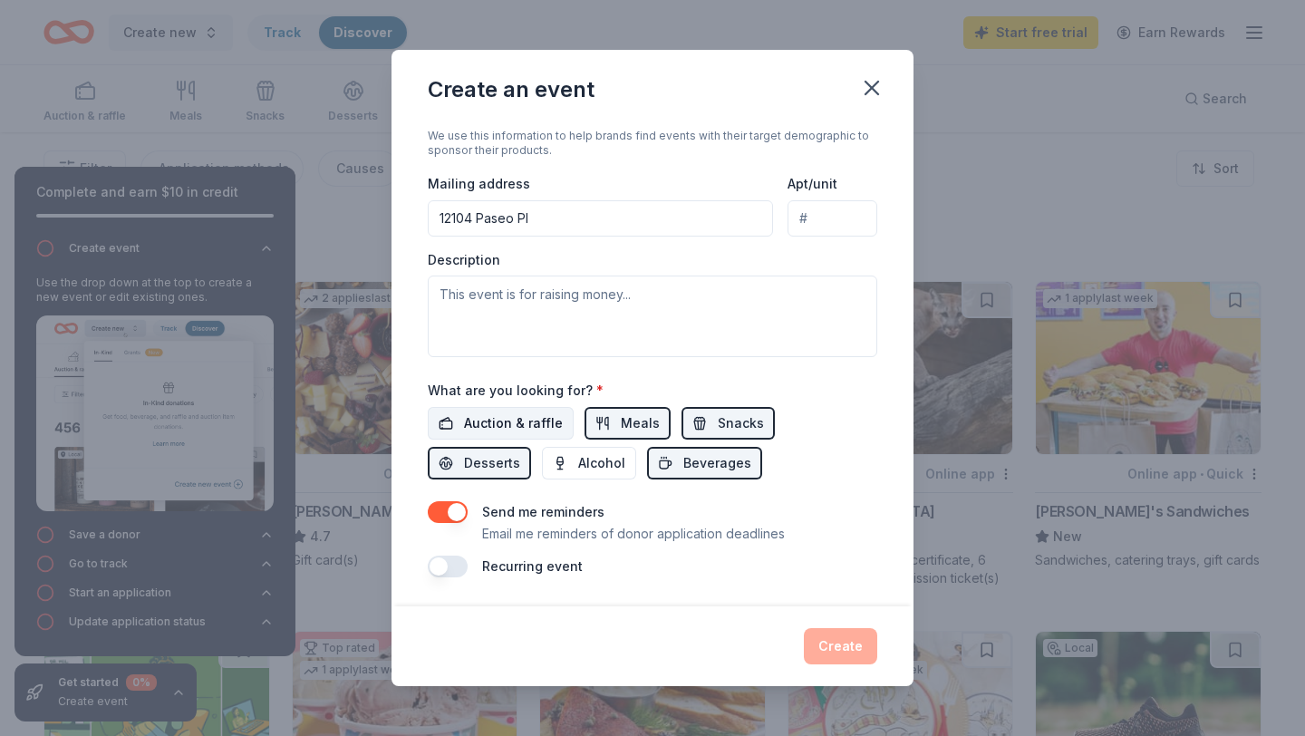
click at [506, 414] on span "Auction & raffle" at bounding box center [513, 423] width 99 height 22
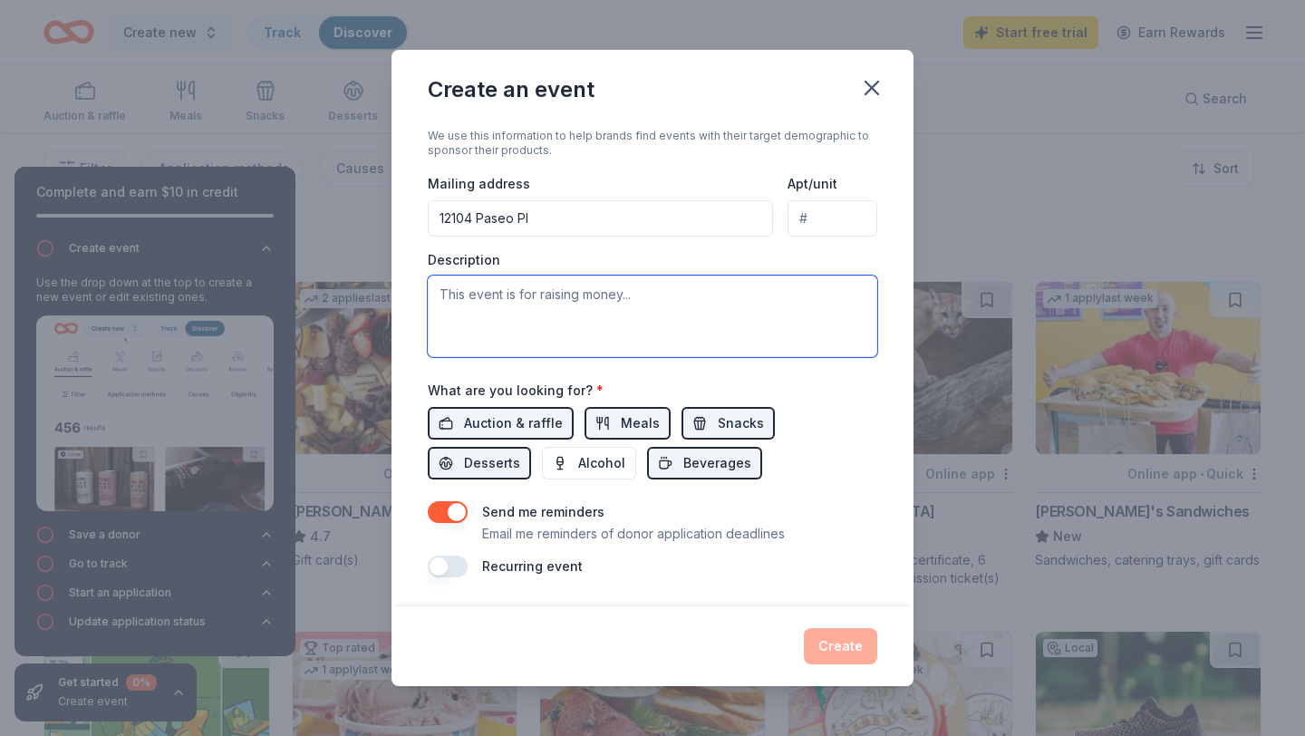
click at [550, 324] on textarea at bounding box center [652, 316] width 449 height 82
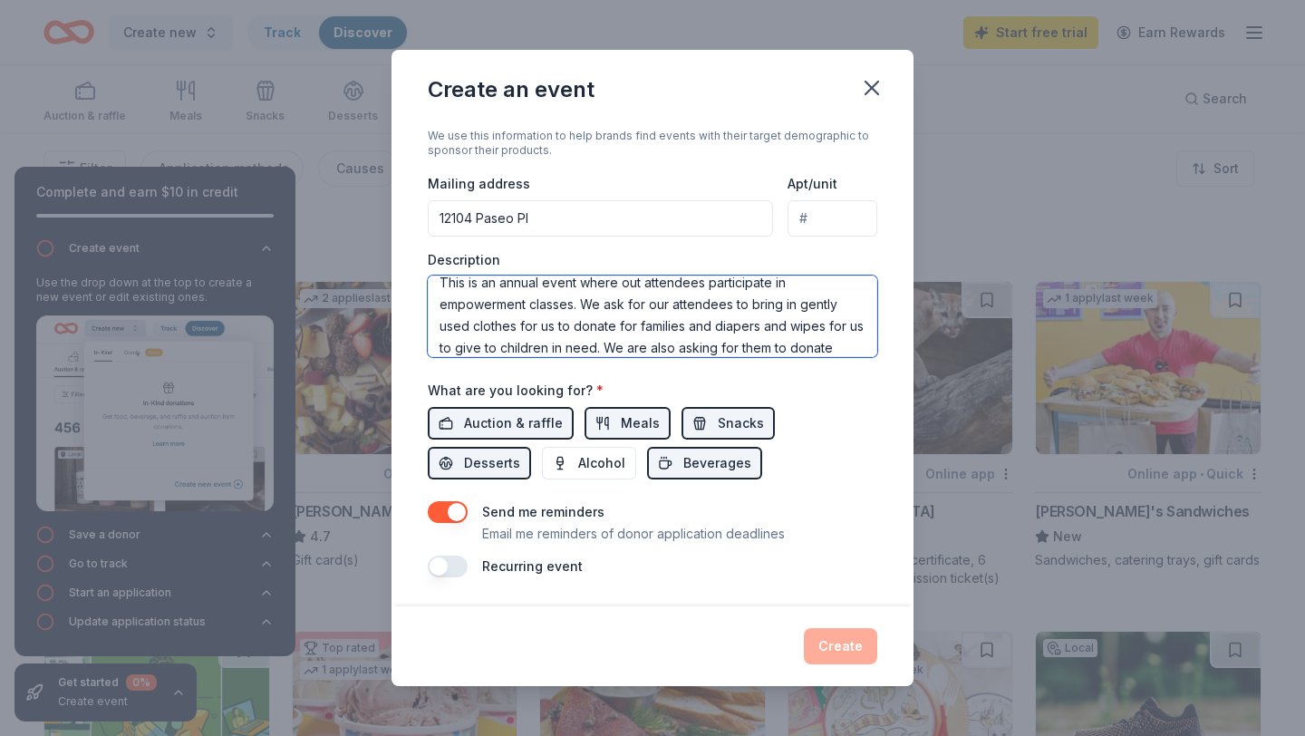
scroll to position [34, 0]
type textarea "This is an annual event where out attendees participate in empowerment classes.…"
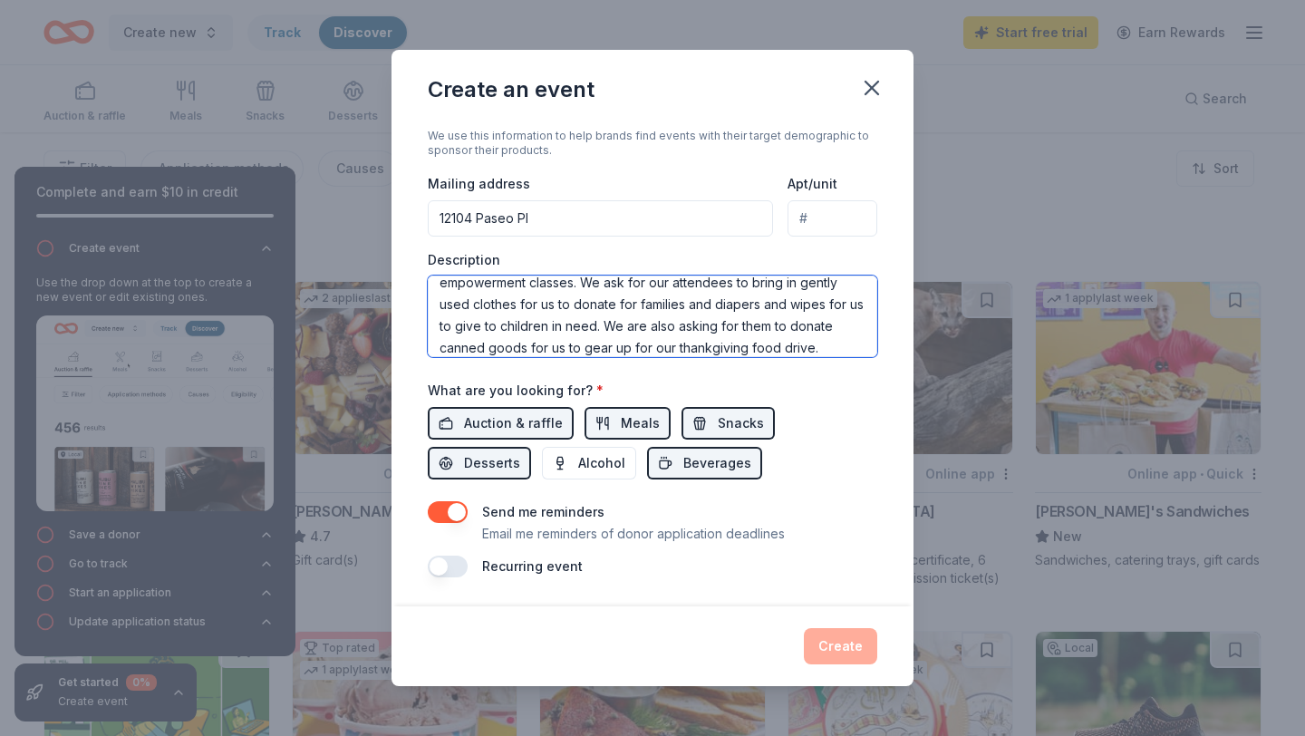
click at [707, 352] on textarea "This is an annual event where out attendees participate in empowerment classes.…" at bounding box center [652, 316] width 449 height 82
type textarea "thankgiving"
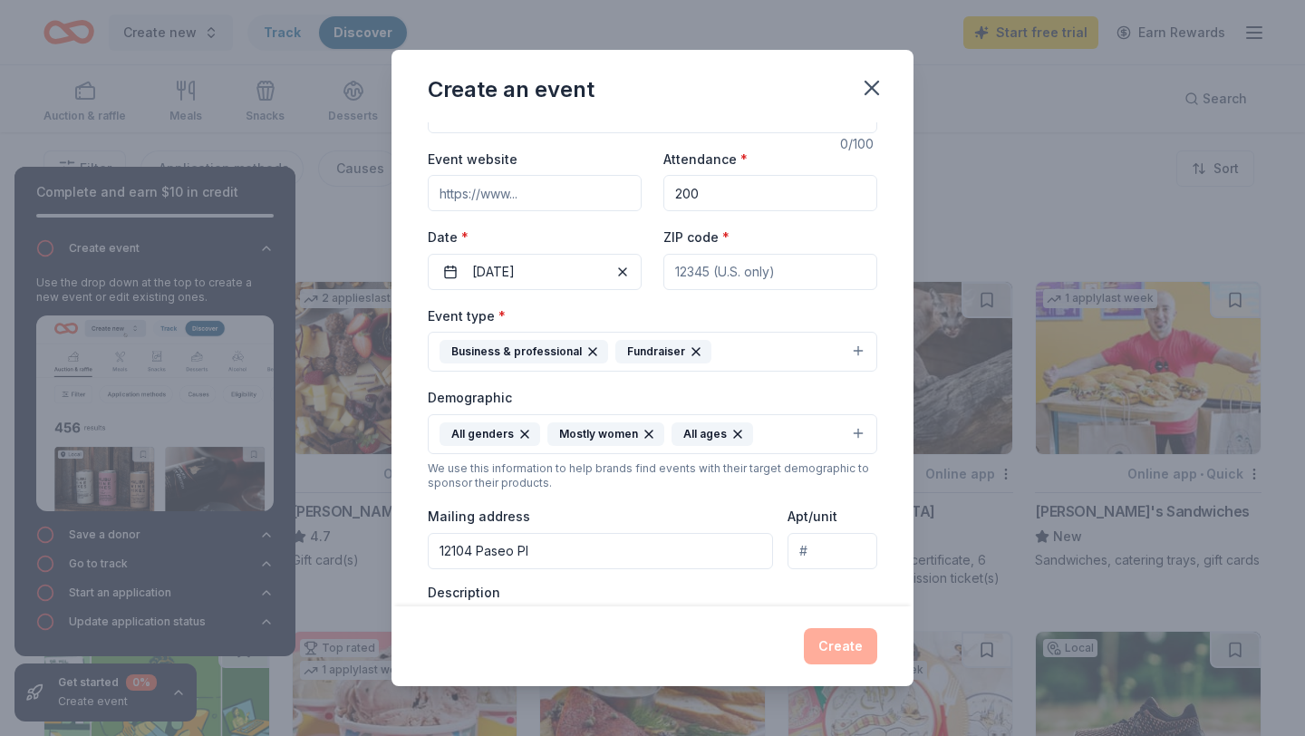
scroll to position [0, 0]
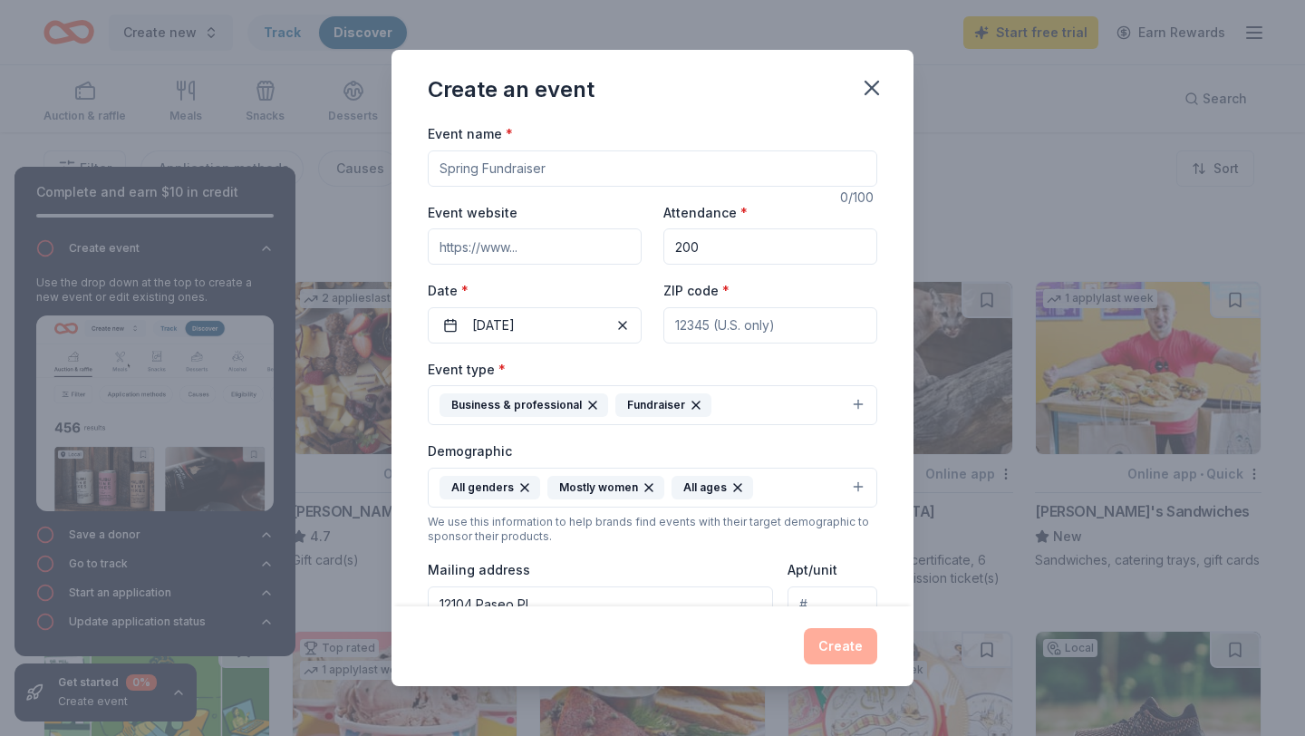
type textarea "This is an annual event where out attendees participate in empowerment classes.…"
click at [637, 173] on input "Event name *" at bounding box center [652, 168] width 449 height 36
click at [589, 242] on input "Event website" at bounding box center [535, 246] width 214 height 36
type input "drcassandrascott.com"
click at [543, 161] on input "Event name *" at bounding box center [652, 168] width 449 height 36
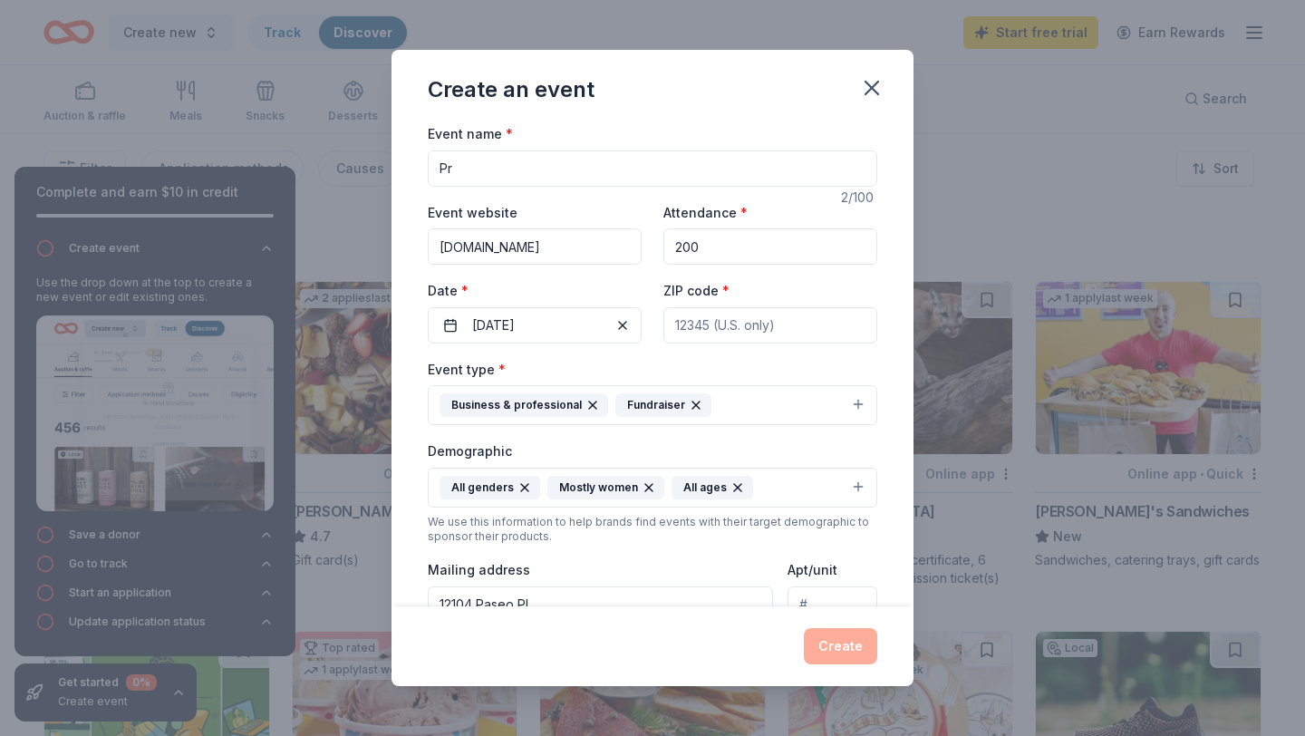
type input "P"
type input "CSM Prayer Summit"
click at [749, 322] on input "ZIP code *" at bounding box center [770, 325] width 214 height 36
type input "77047"
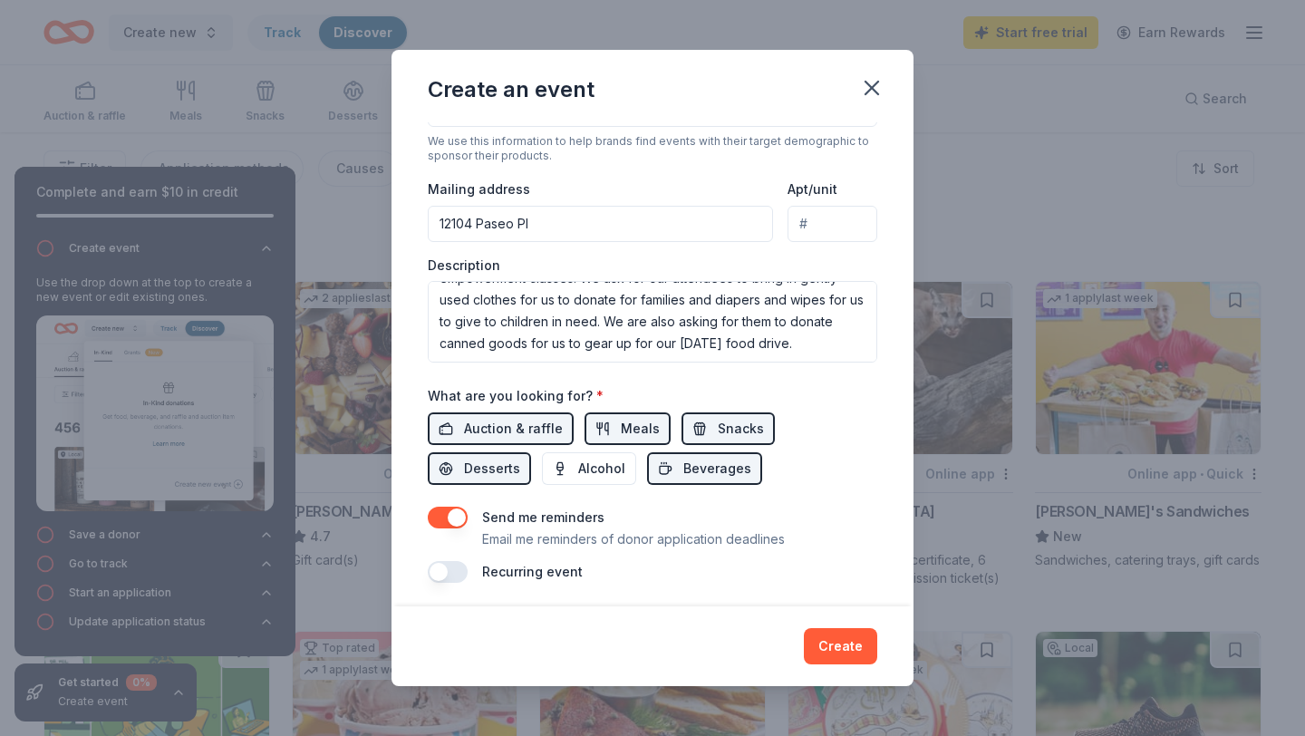
scroll to position [386, 0]
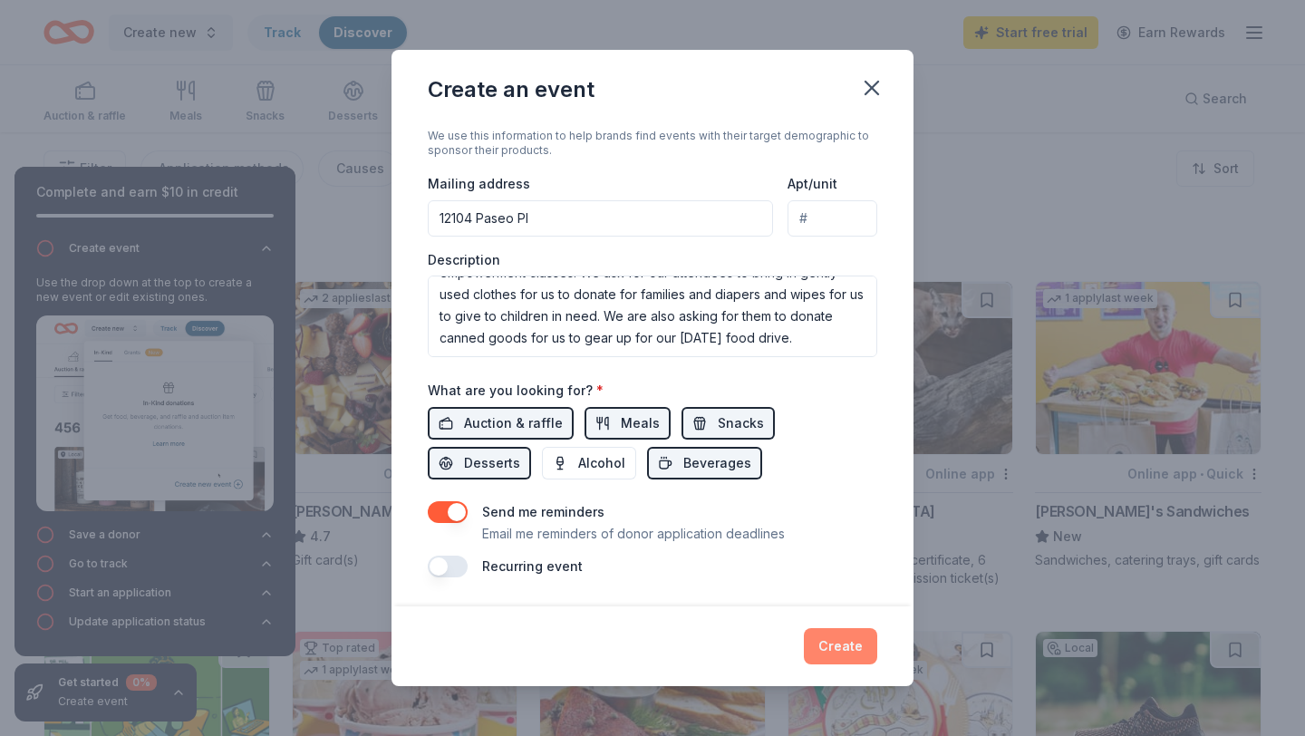
click at [846, 649] on button "Create" at bounding box center [840, 646] width 73 height 36
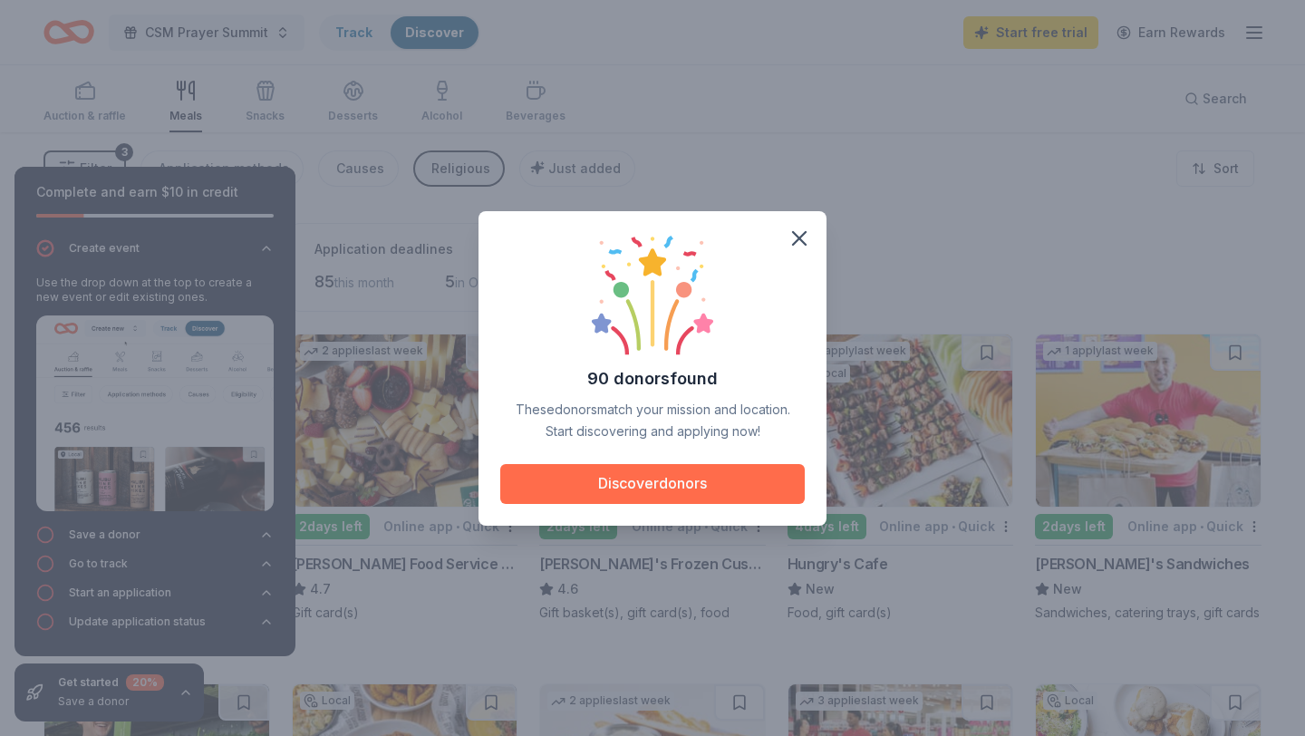
click at [664, 478] on button "Discover donors" at bounding box center [652, 484] width 304 height 40
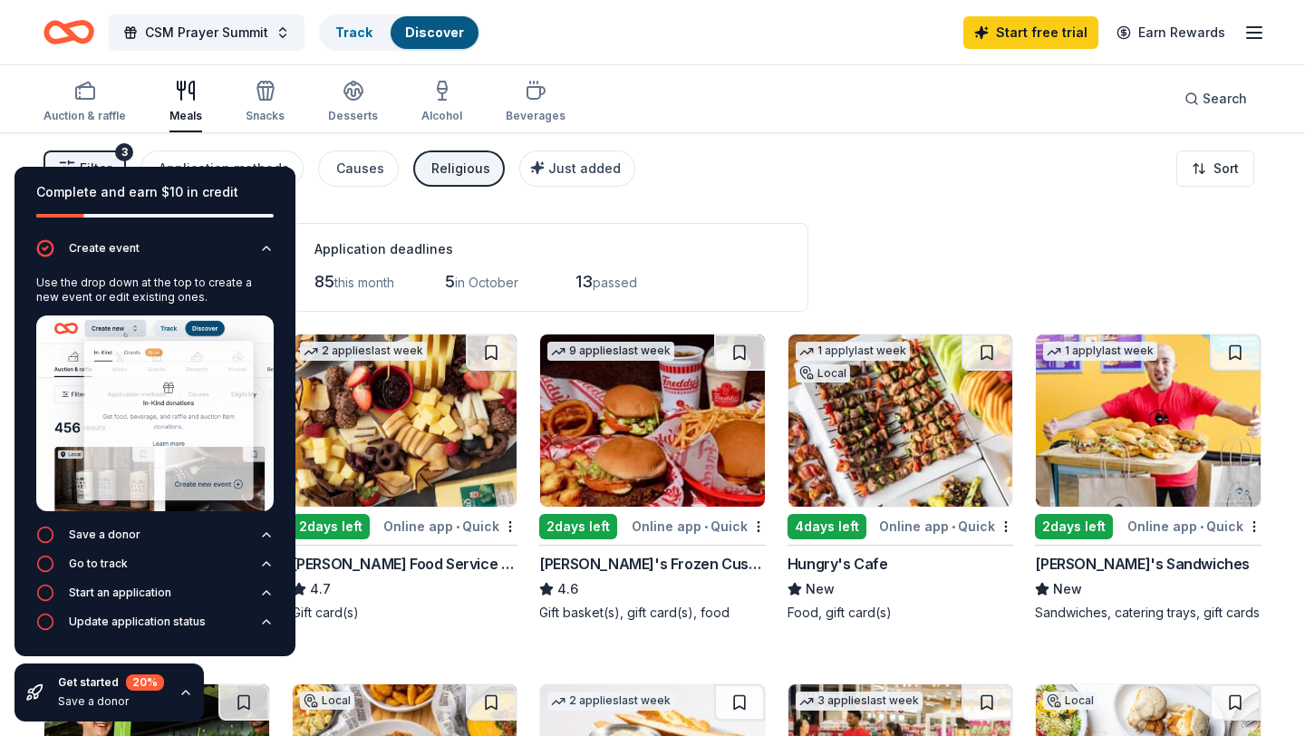
click at [256, 179] on div "Complete and earn $10 in credit" at bounding box center [154, 203] width 281 height 72
click at [253, 183] on div "Complete and earn $10 in credit" at bounding box center [154, 192] width 237 height 22
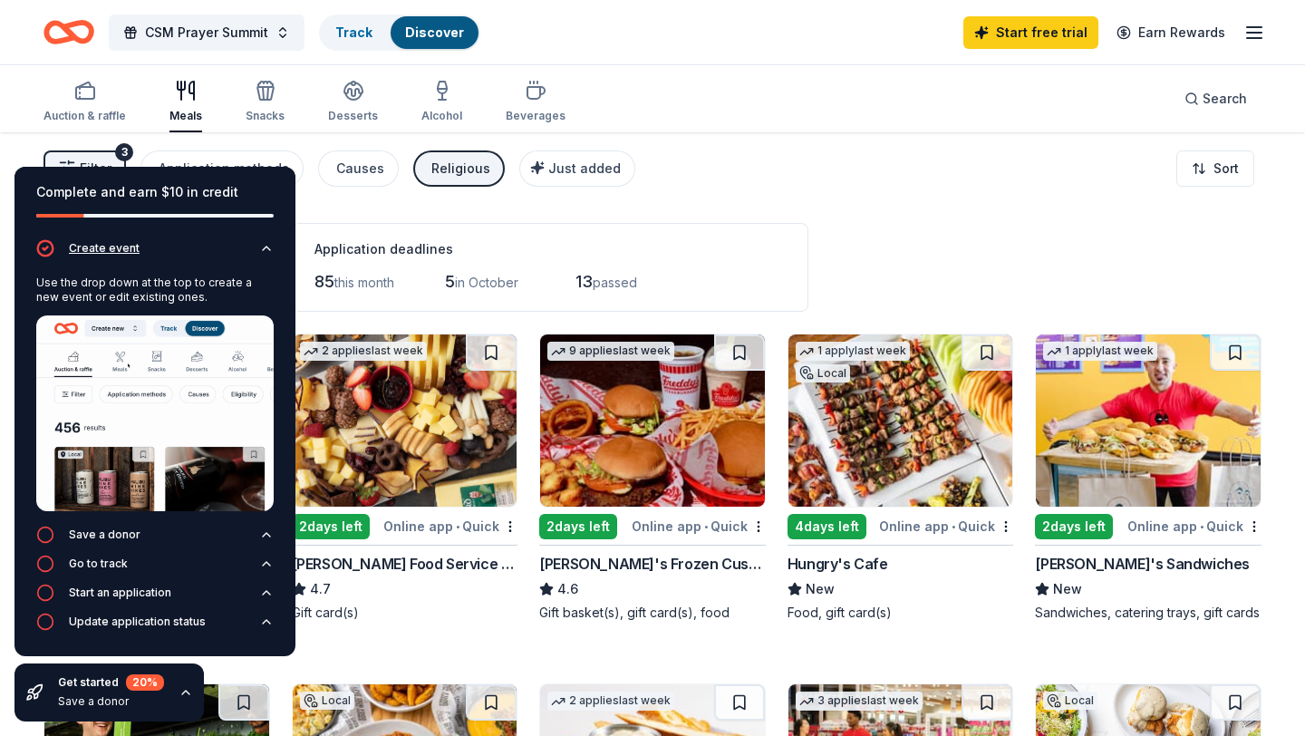
click at [267, 249] on icon "button" at bounding box center [266, 248] width 14 height 14
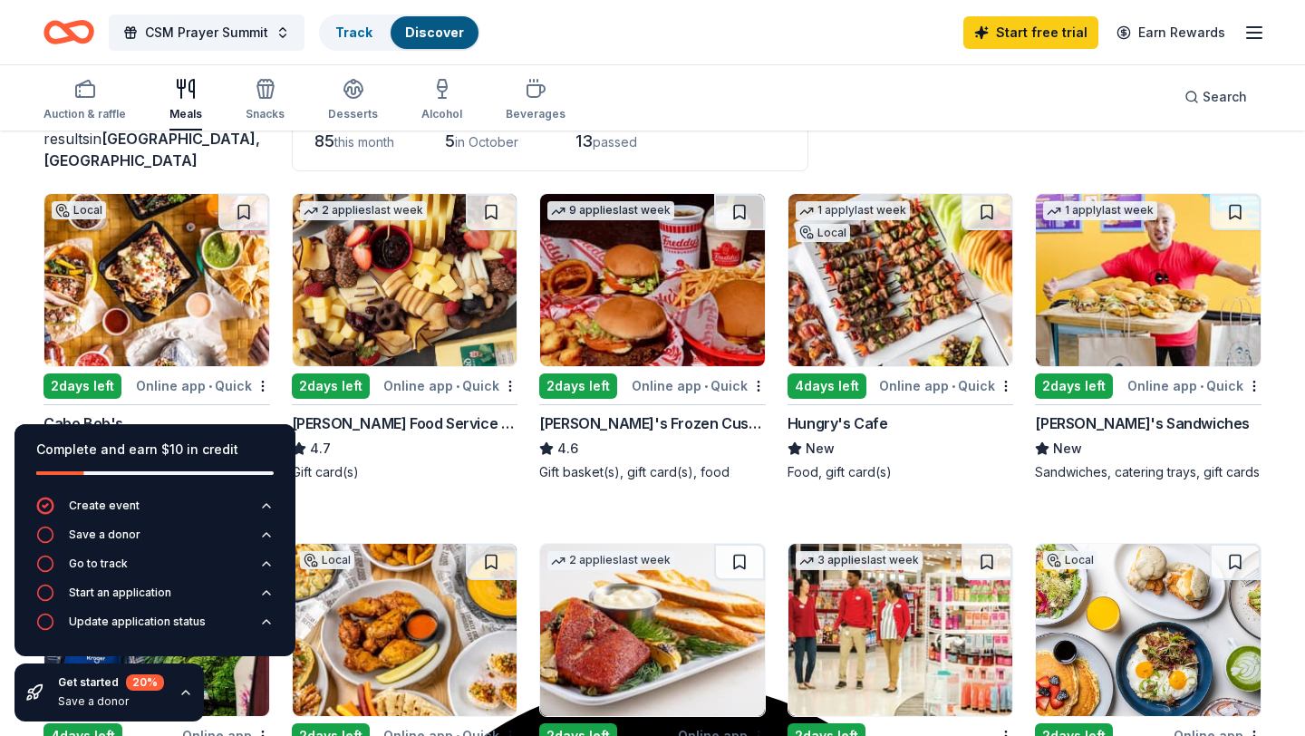
scroll to position [134, 0]
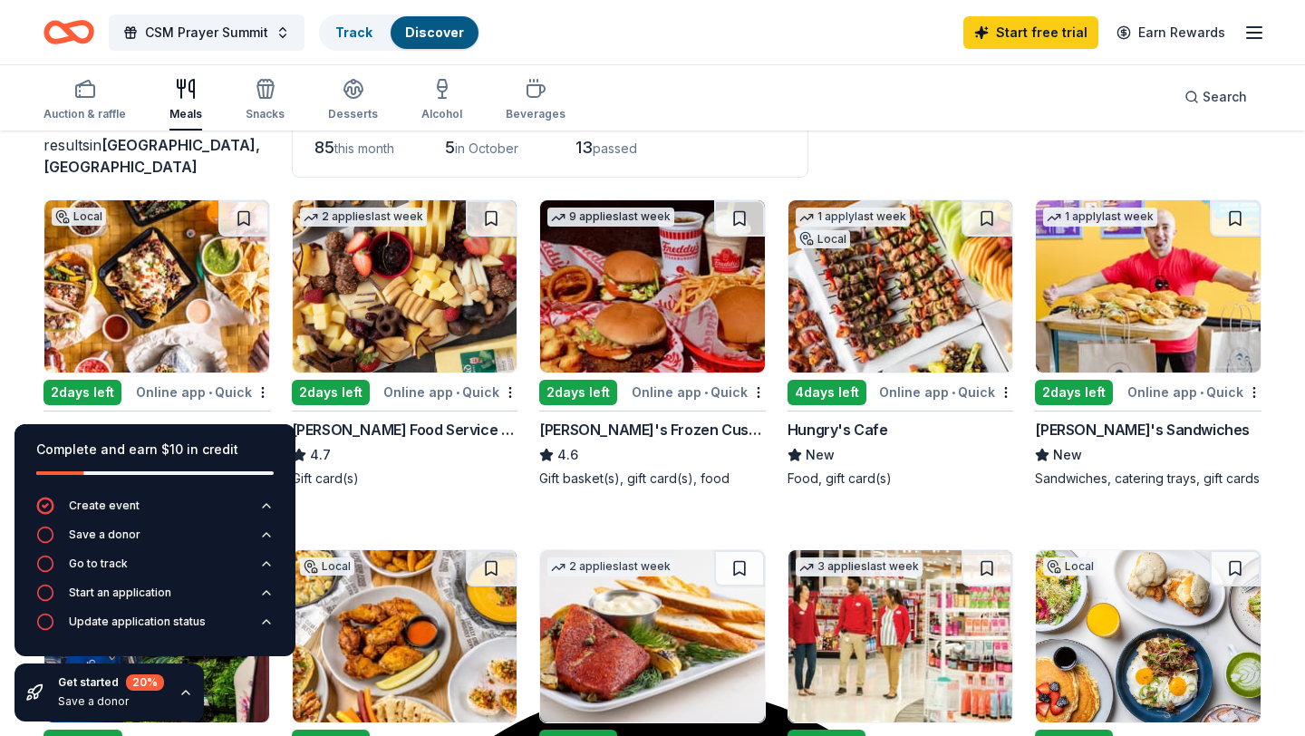
click at [416, 323] on img at bounding box center [405, 286] width 225 height 172
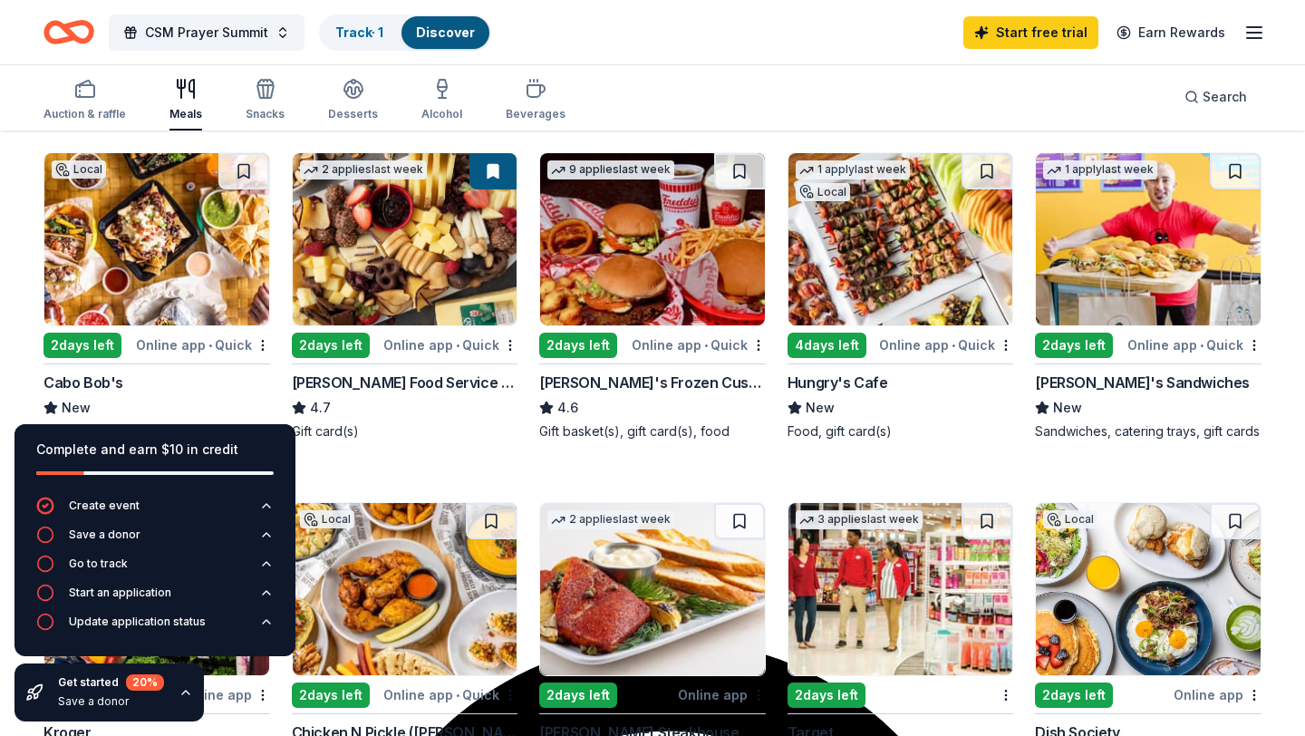
scroll to position [178, 0]
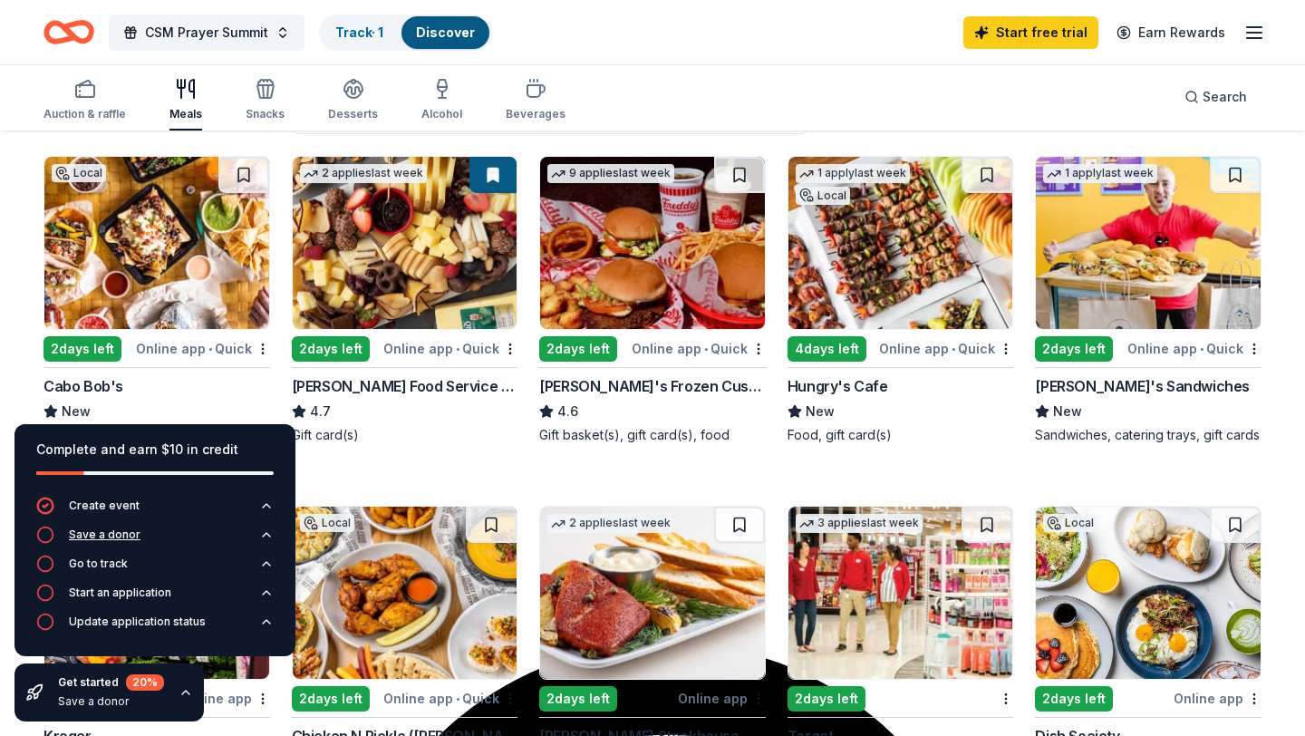
click at [43, 536] on icon "button" at bounding box center [45, 535] width 18 height 18
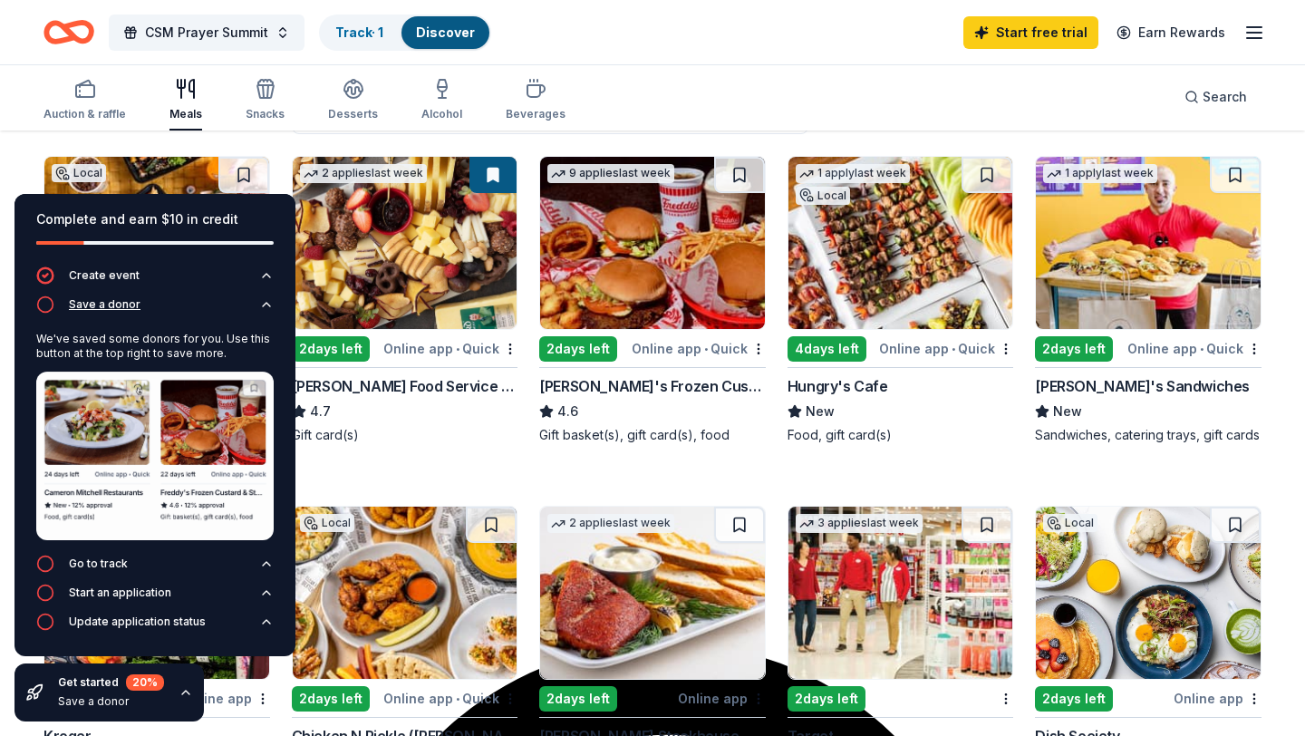
click at [46, 304] on icon "button" at bounding box center [45, 304] width 18 height 18
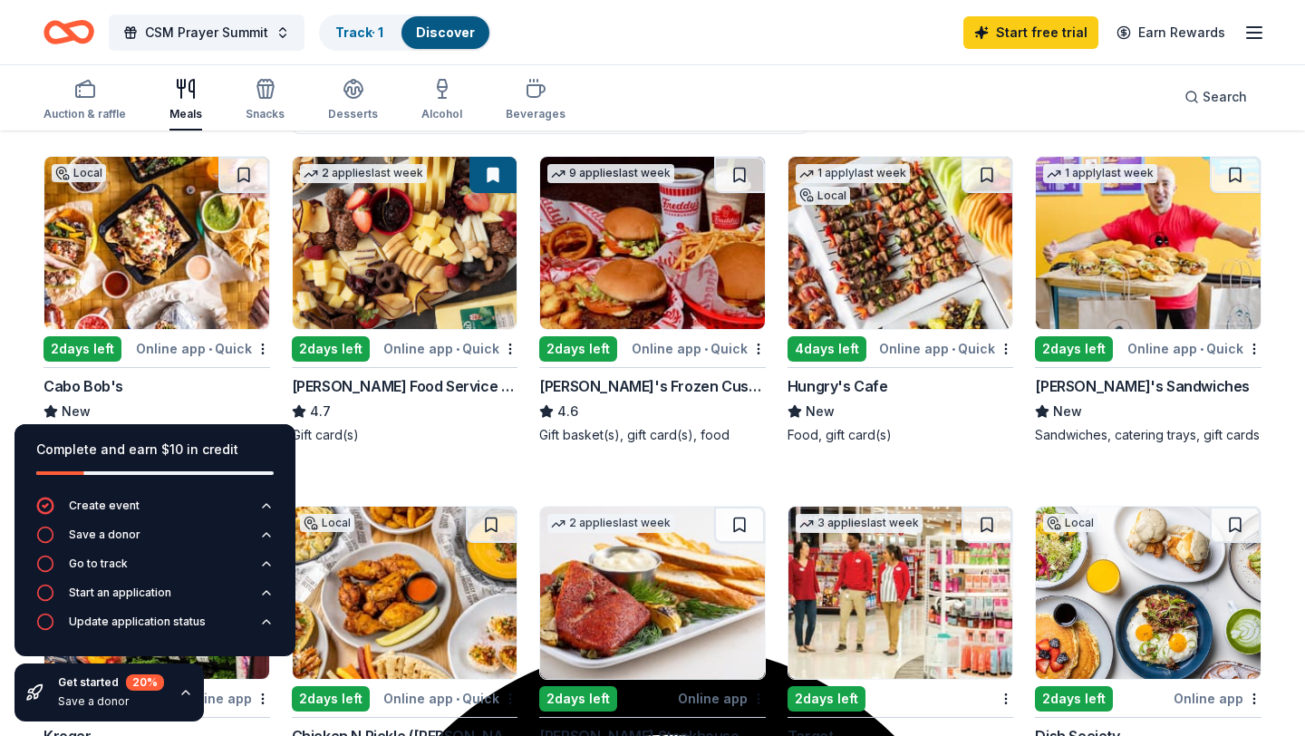
click at [489, 177] on button at bounding box center [492, 175] width 47 height 36
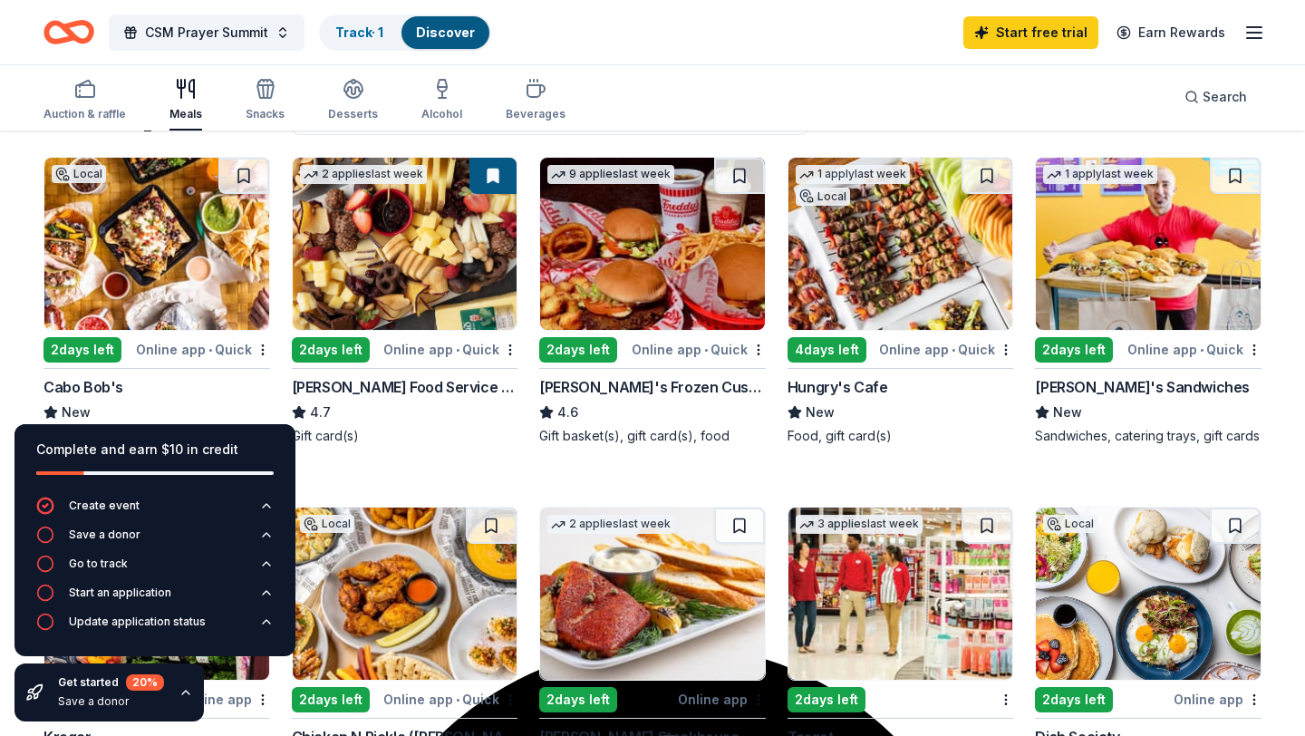
scroll to position [159, 0]
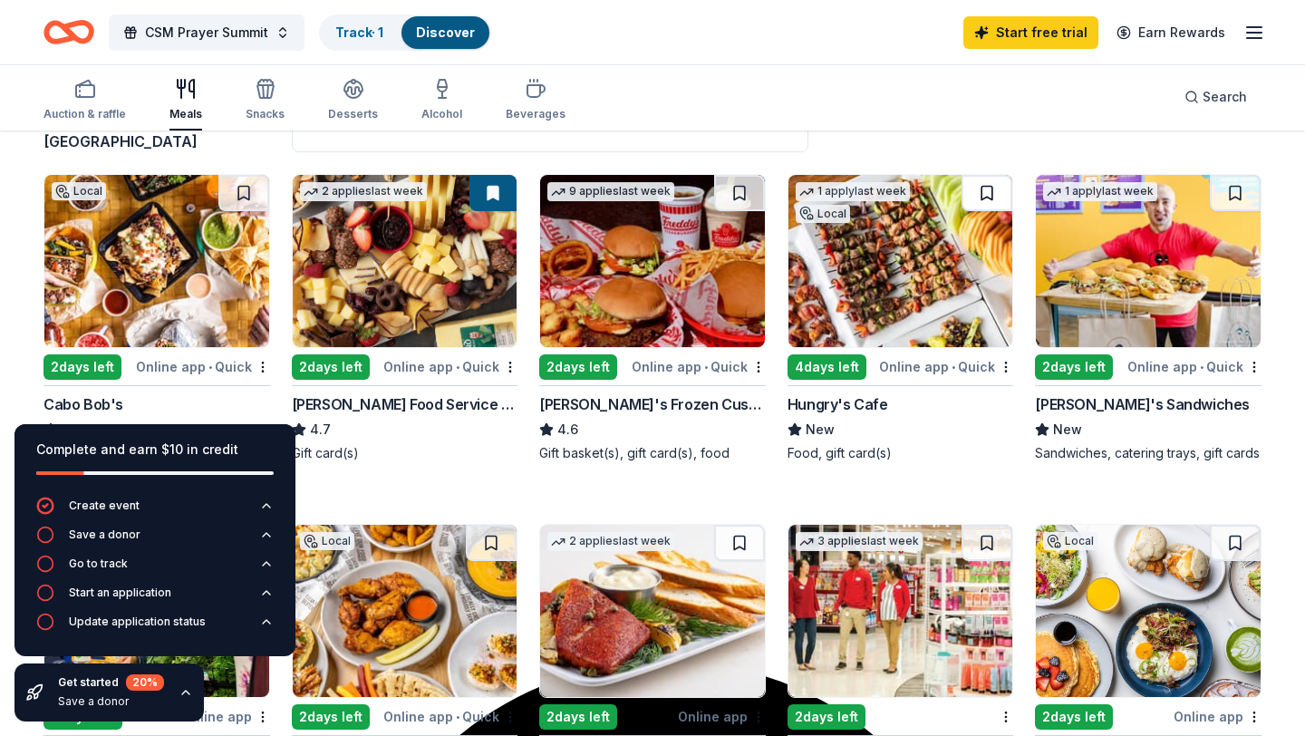
click at [986, 192] on button at bounding box center [986, 193] width 51 height 36
click at [939, 245] on img at bounding box center [900, 261] width 225 height 172
click at [114, 594] on div "Start an application" at bounding box center [120, 592] width 102 height 14
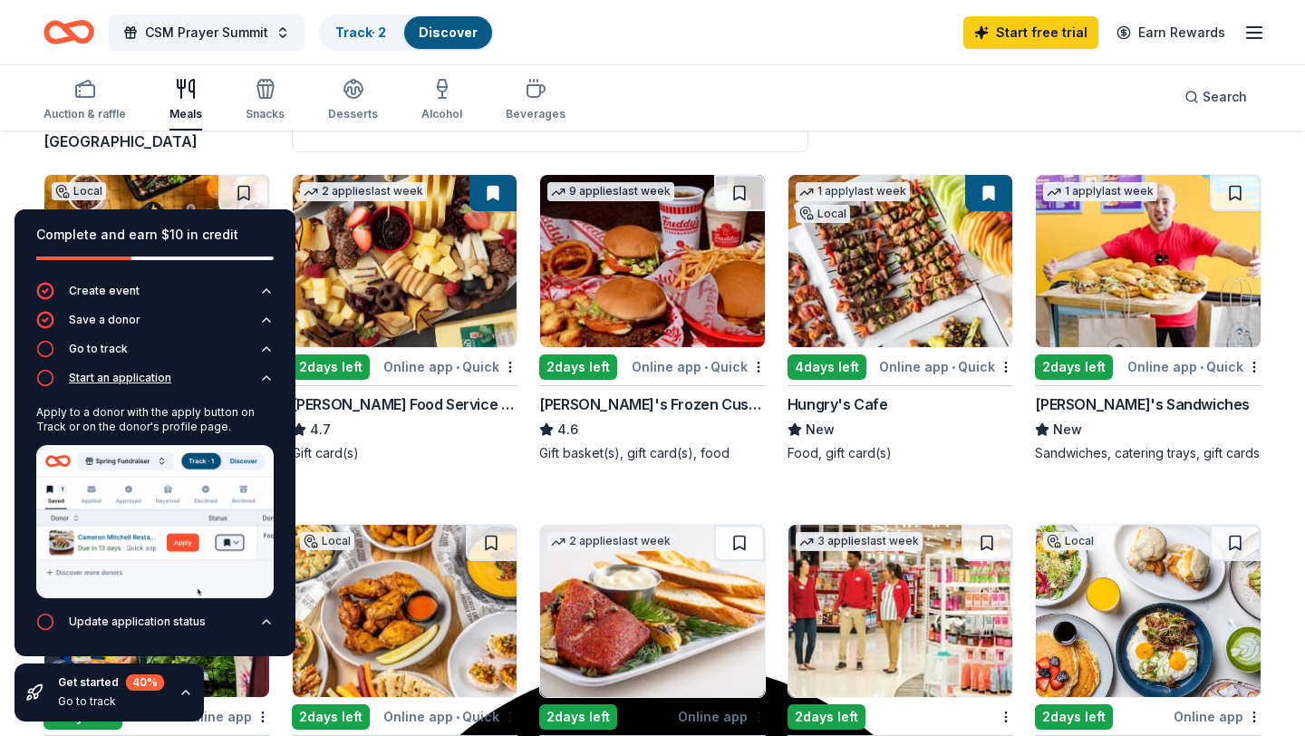
click at [48, 373] on icon "button" at bounding box center [45, 378] width 18 height 18
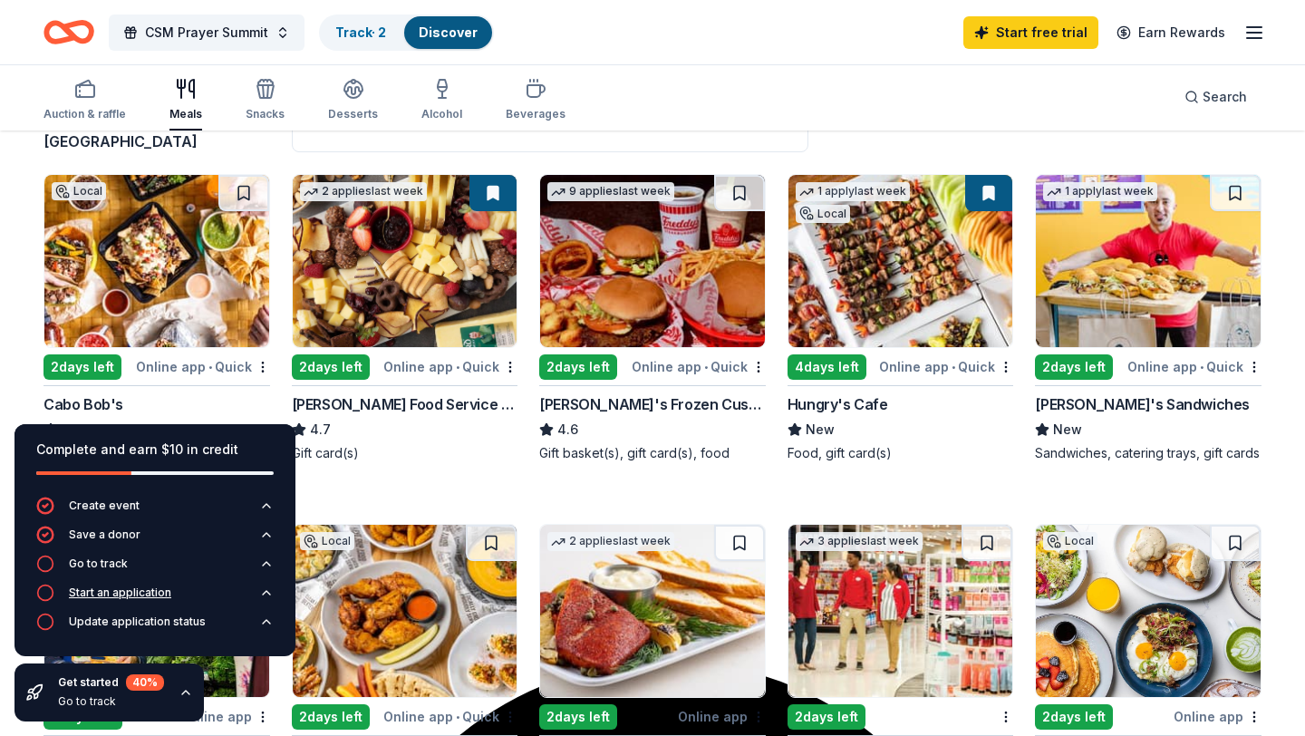
click at [48, 597] on icon "button" at bounding box center [45, 593] width 18 height 18
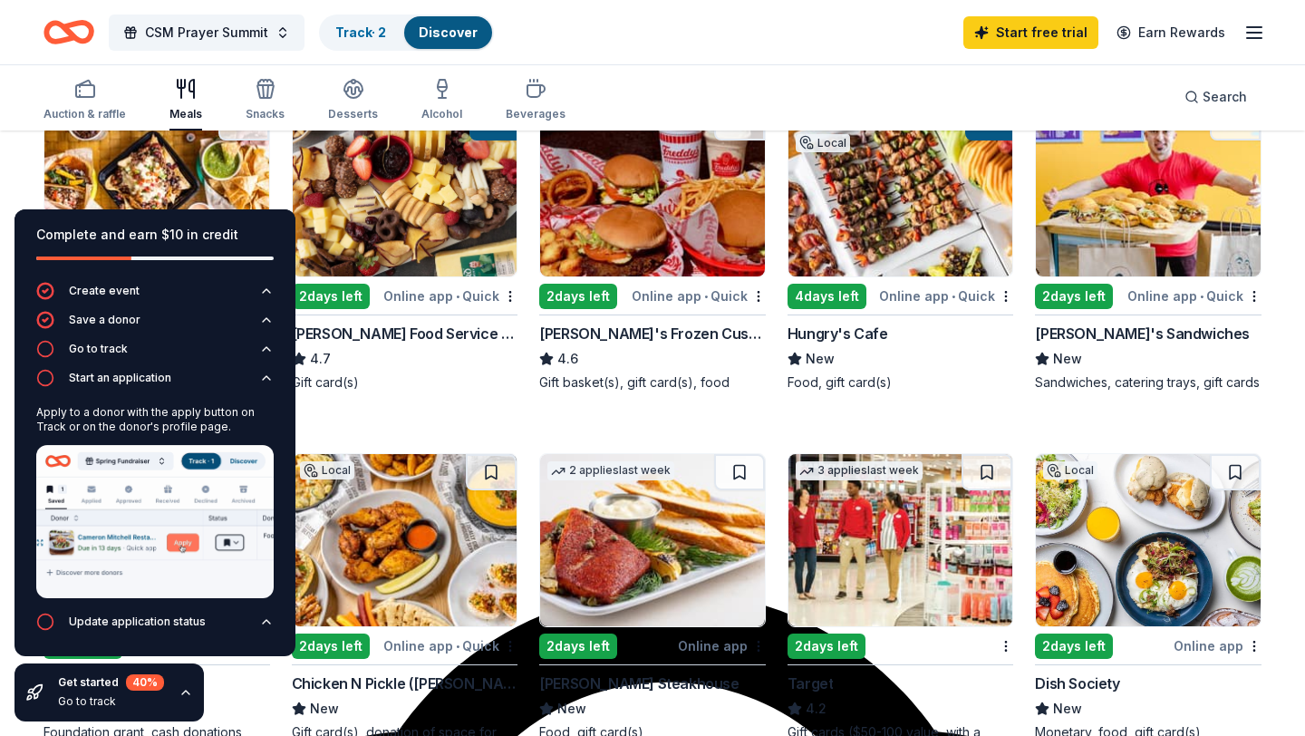
scroll to position [228, 0]
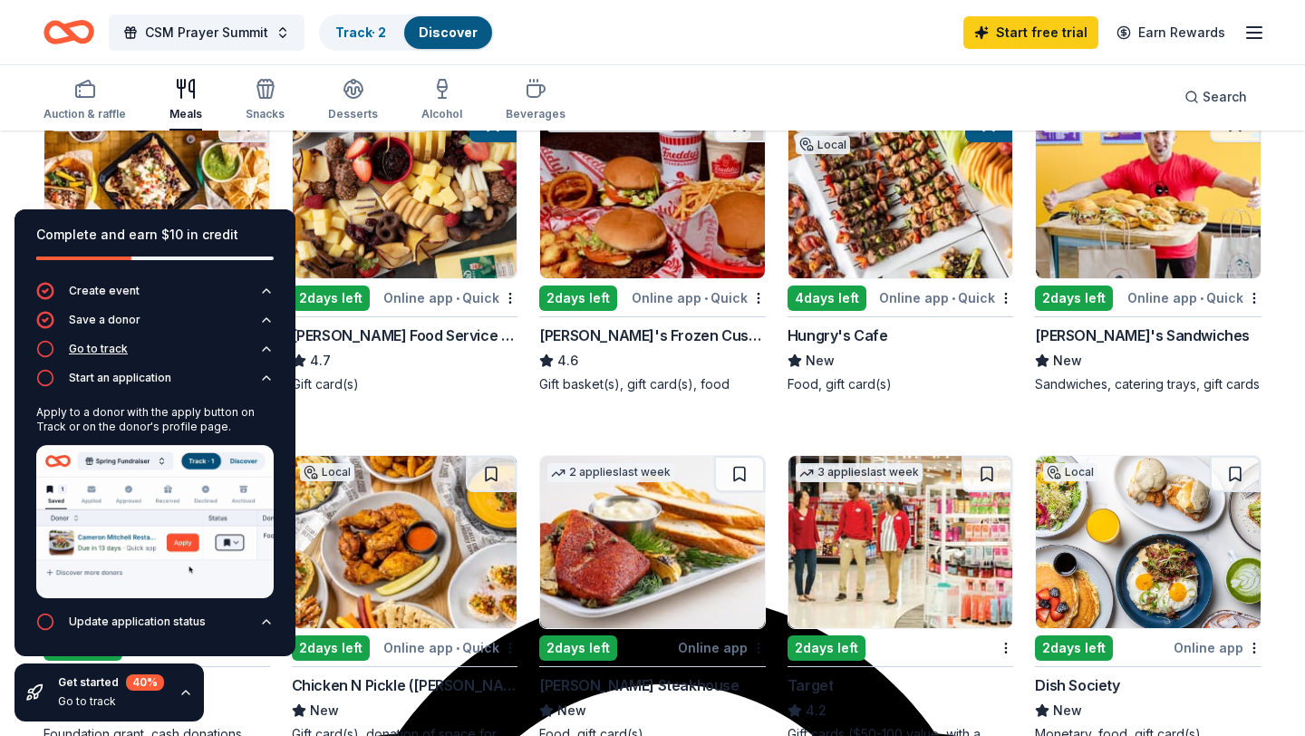
click at [100, 352] on div "Go to track" at bounding box center [98, 349] width 59 height 14
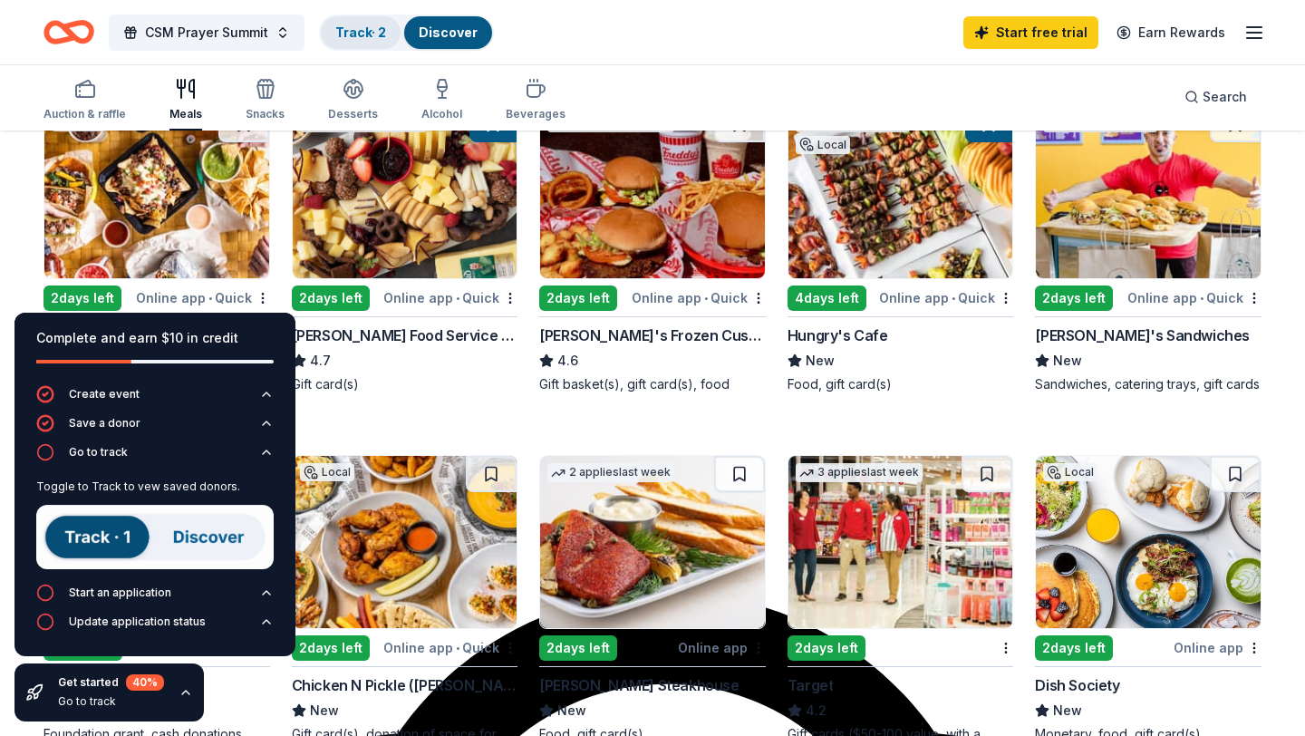
click at [352, 31] on link "Track · 2" at bounding box center [360, 31] width 51 height 15
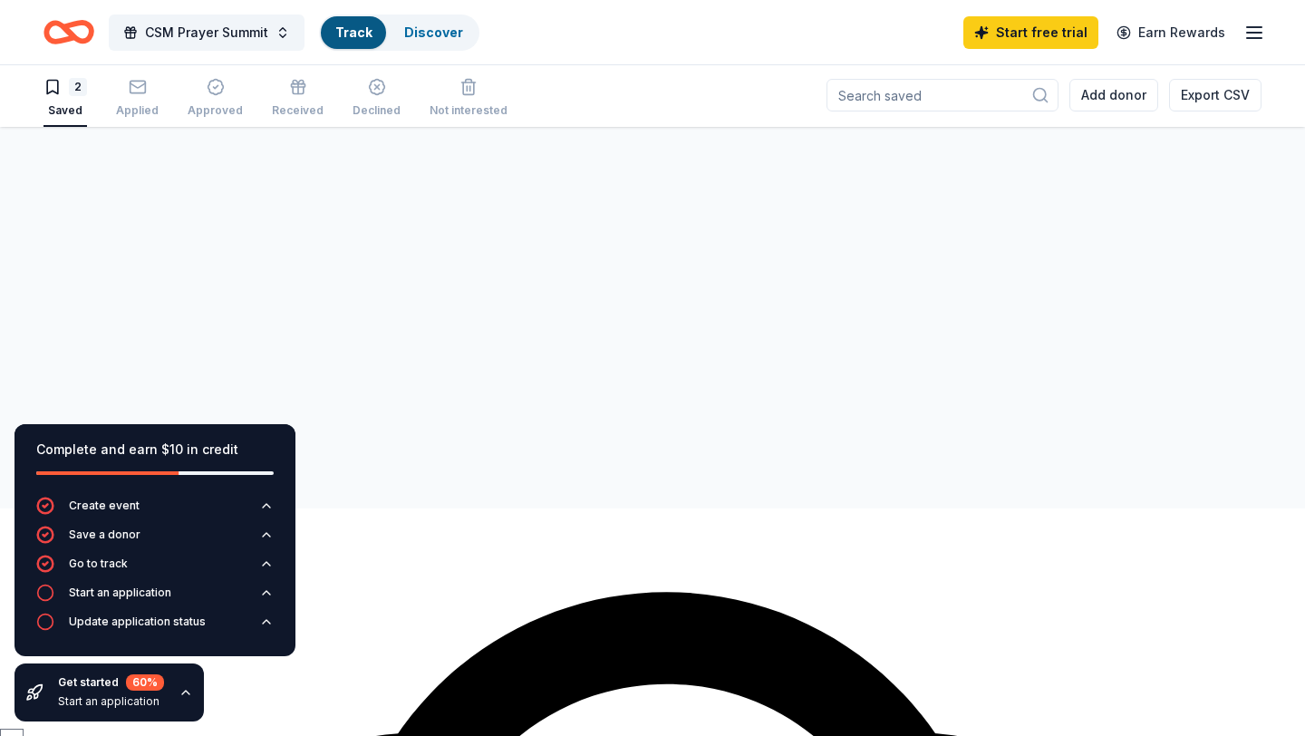
scroll to position [1, 0]
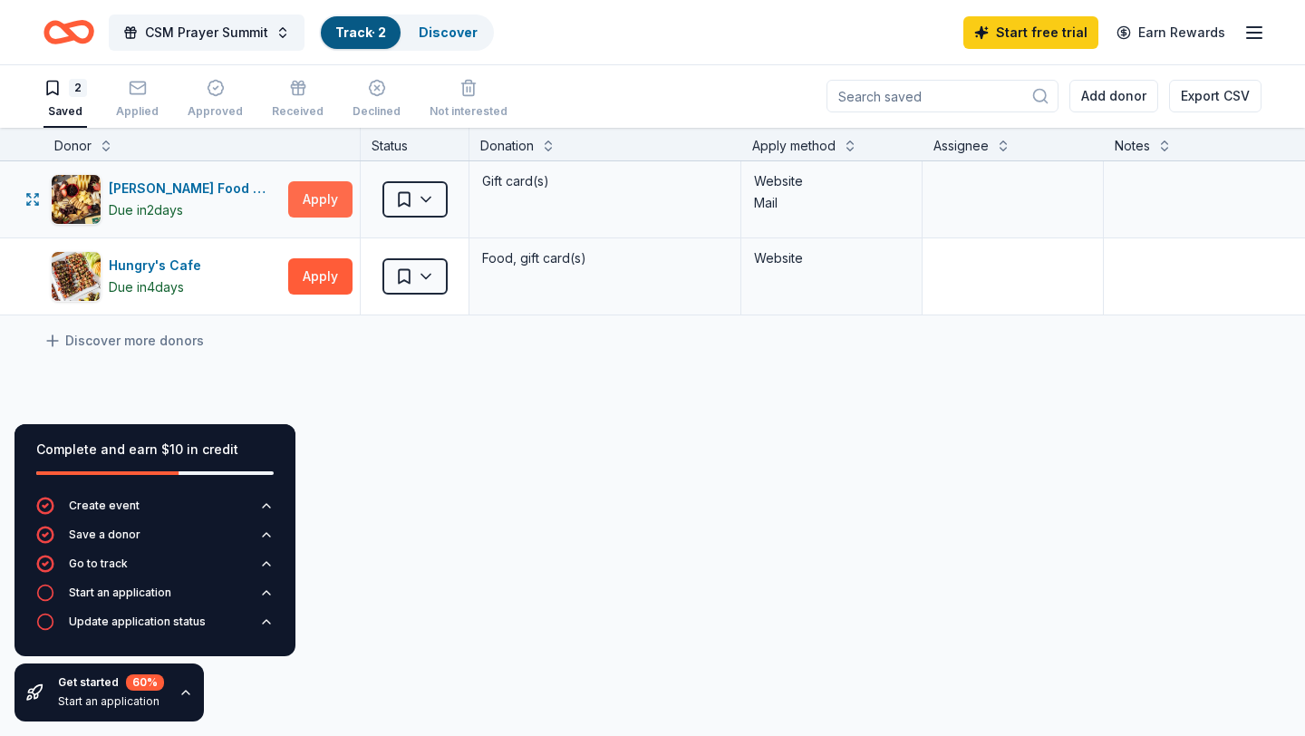
click at [312, 198] on button "Apply" at bounding box center [320, 199] width 64 height 36
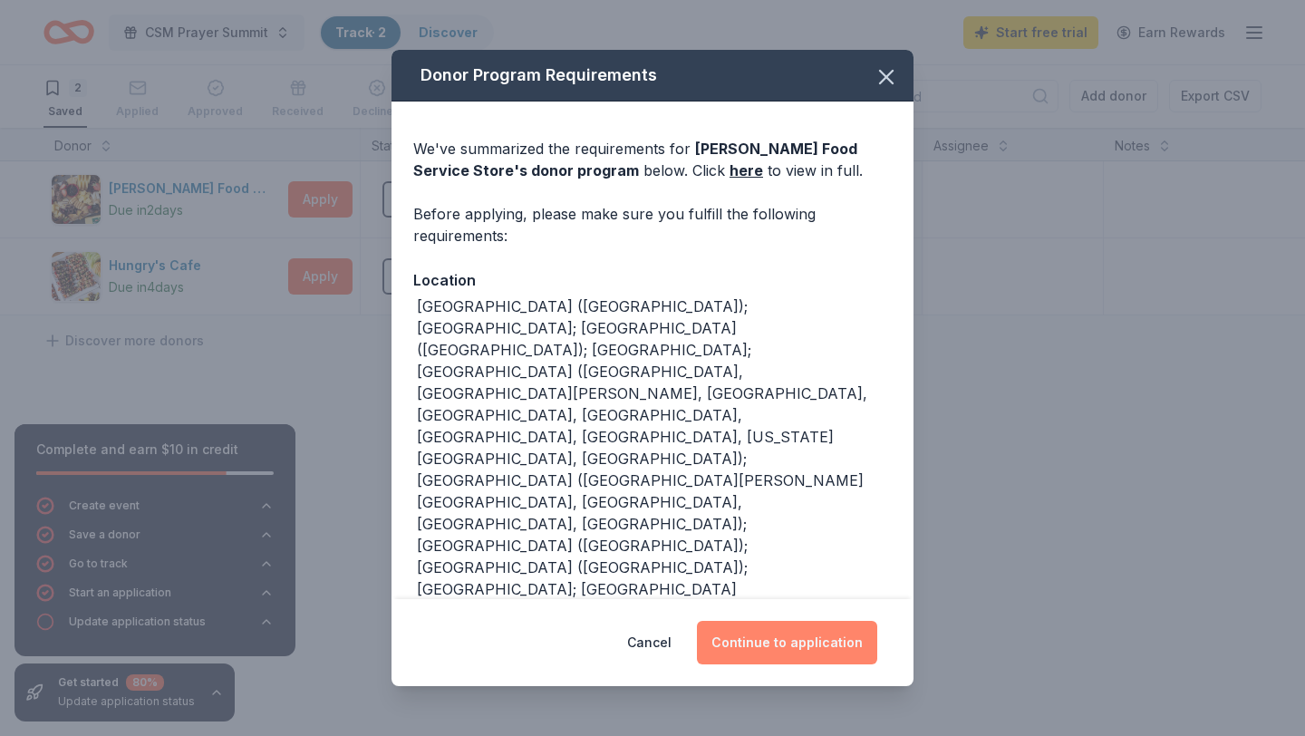
click at [791, 649] on button "Continue to application" at bounding box center [787, 642] width 180 height 43
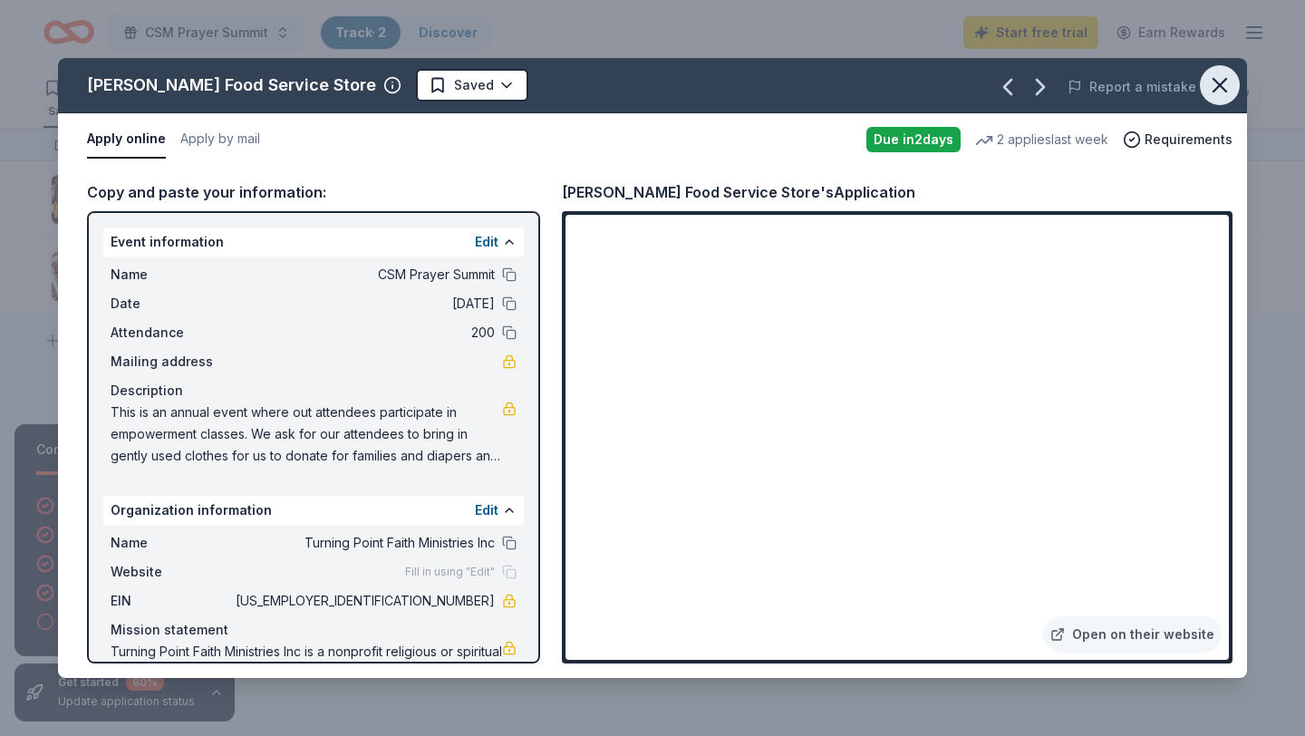
click at [1220, 94] on icon "button" at bounding box center [1219, 84] width 25 height 25
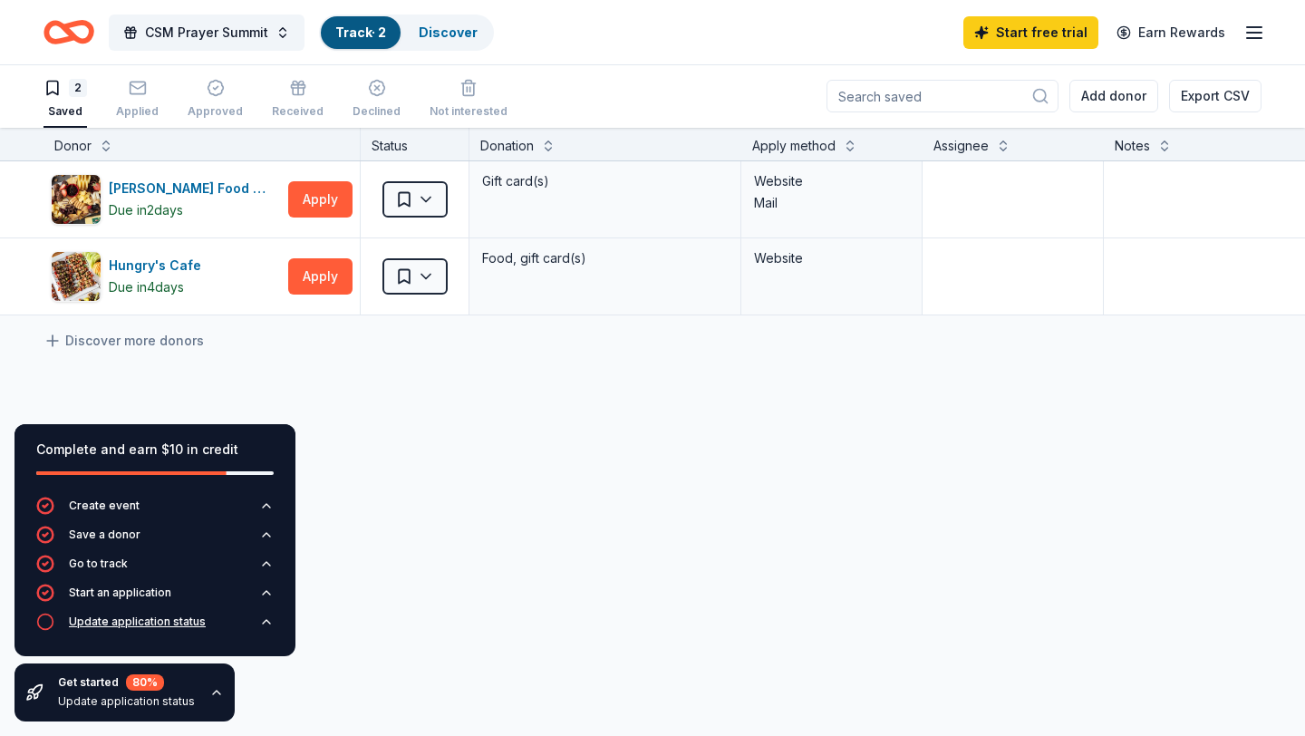
click at [140, 618] on div "Update application status" at bounding box center [137, 621] width 137 height 14
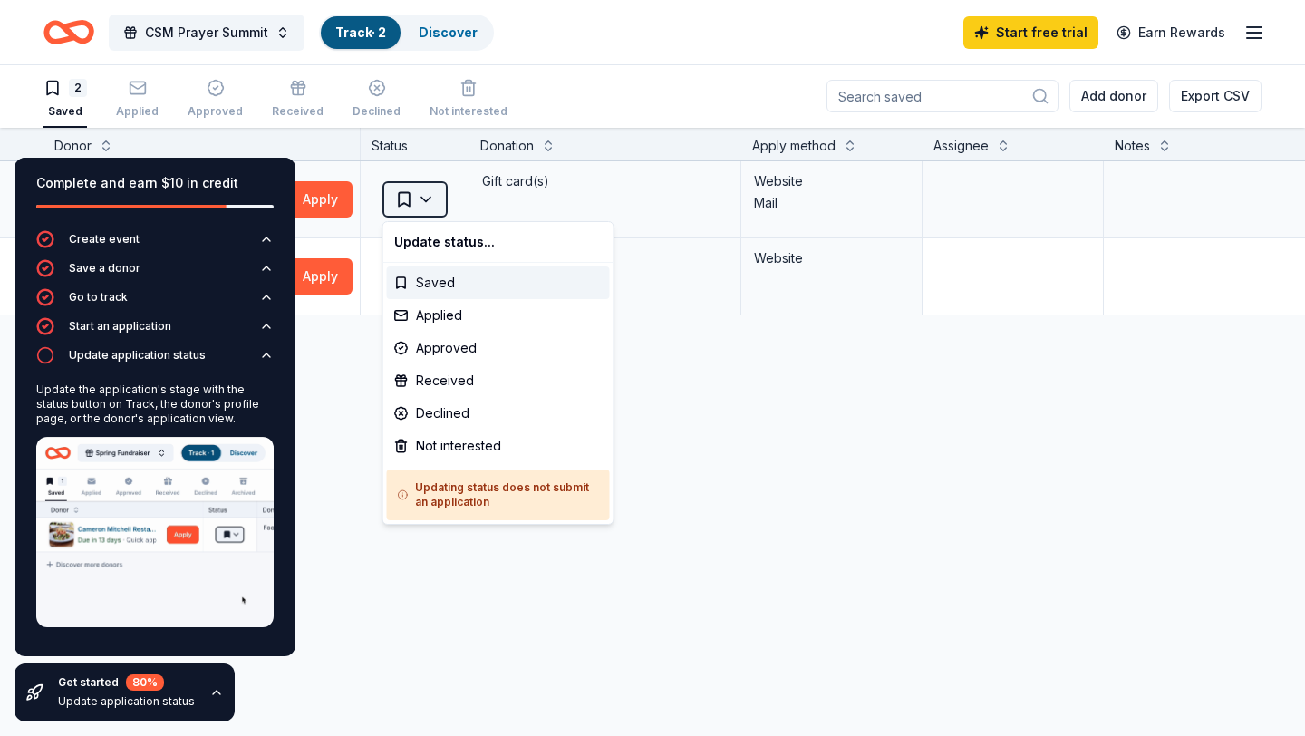
click at [426, 195] on html "CSM Prayer Summit Track · 2 Discover Start free trial Earn Rewards 2 Saved Appl…" at bounding box center [652, 367] width 1305 height 736
click at [463, 315] on div "Applied" at bounding box center [498, 315] width 223 height 33
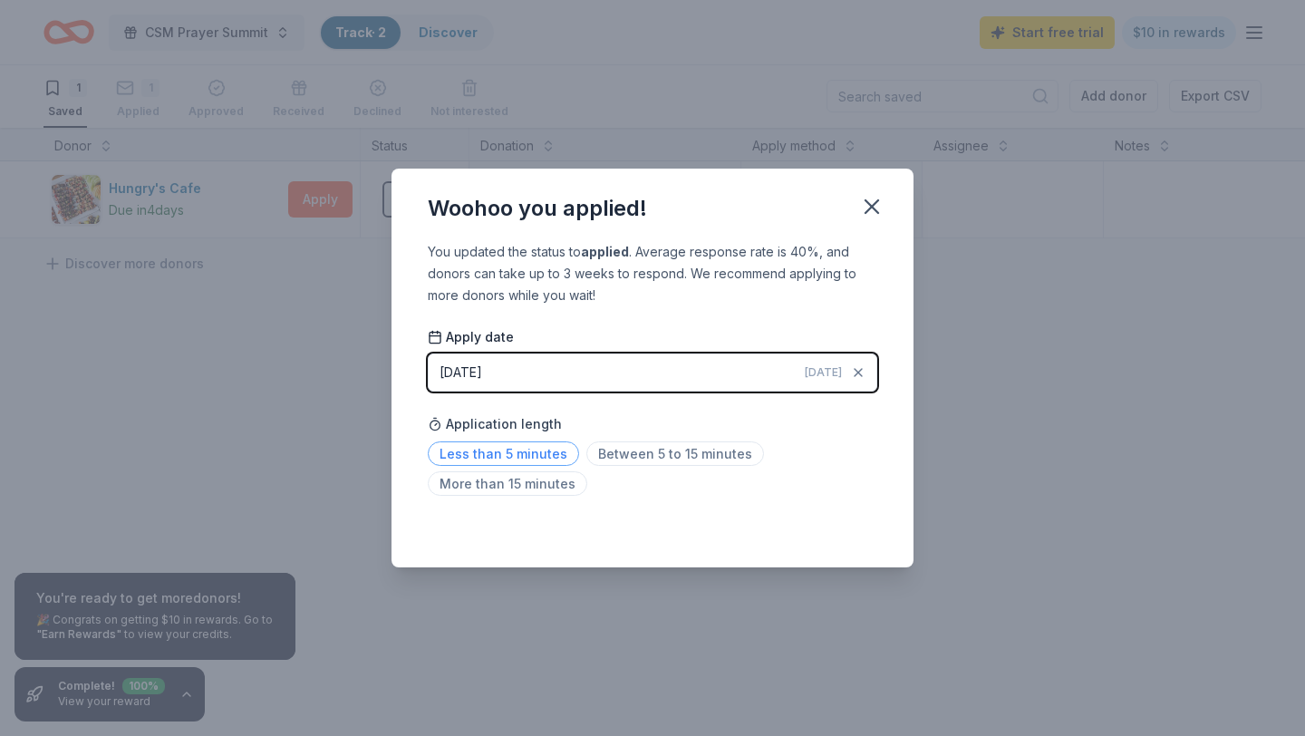
click at [536, 461] on span "Less than 5 minutes" at bounding box center [503, 453] width 151 height 24
click at [874, 210] on icon "button" at bounding box center [871, 206] width 13 height 13
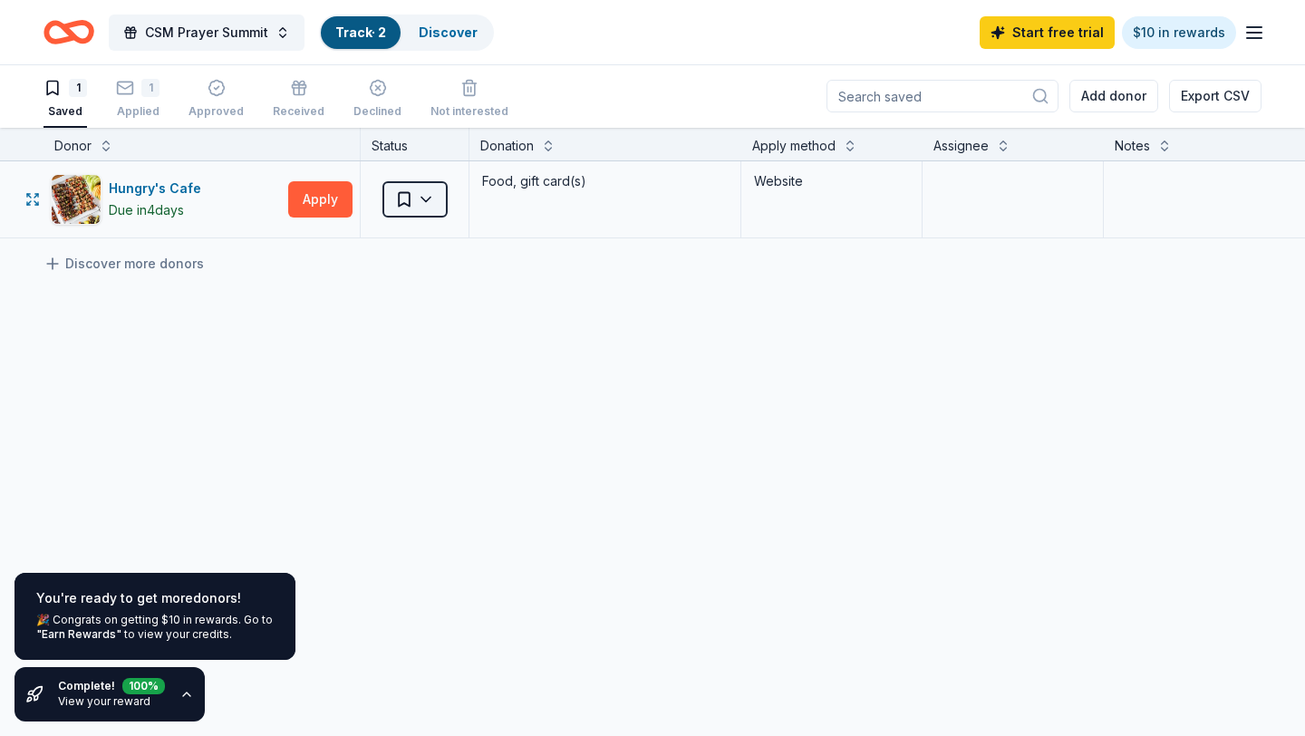
click at [430, 205] on html "CSM Prayer Summit Track · 2 Discover Start free trial $10 in rewards 1 Saved 1 …" at bounding box center [652, 367] width 1305 height 736
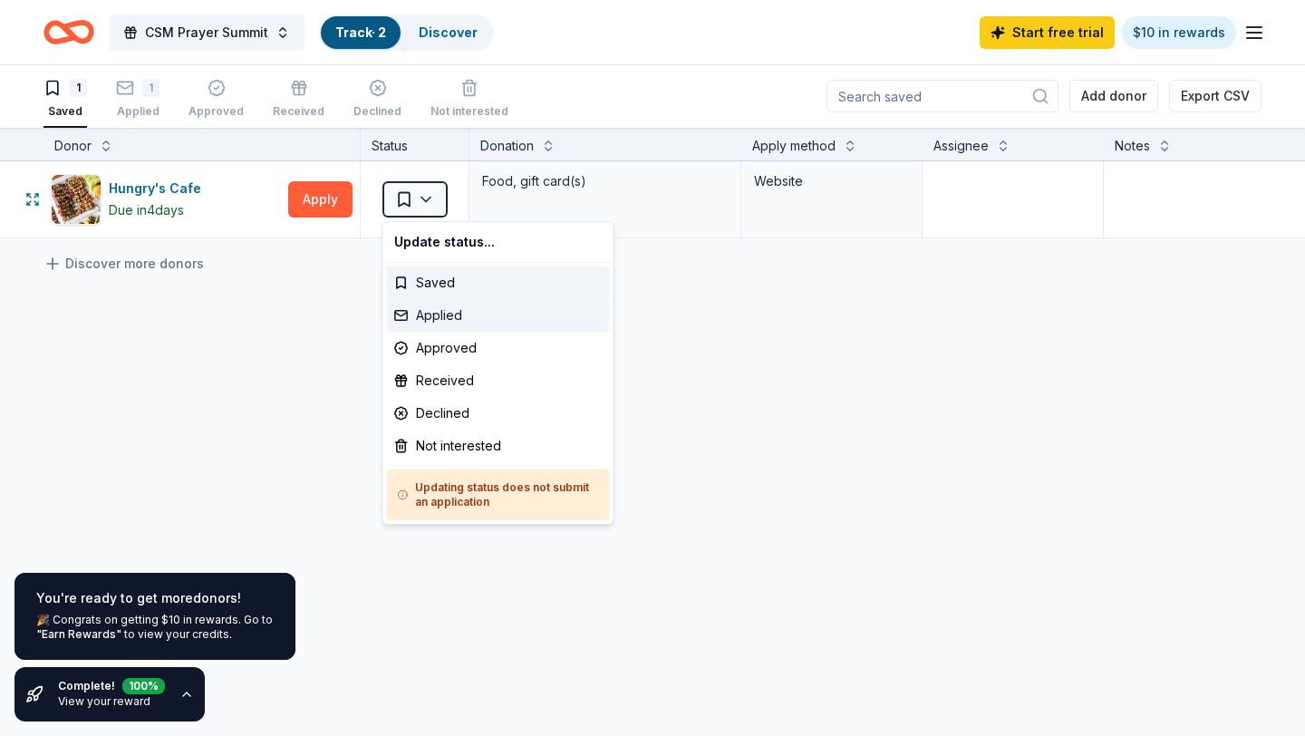
click at [457, 314] on div "Applied" at bounding box center [498, 315] width 223 height 33
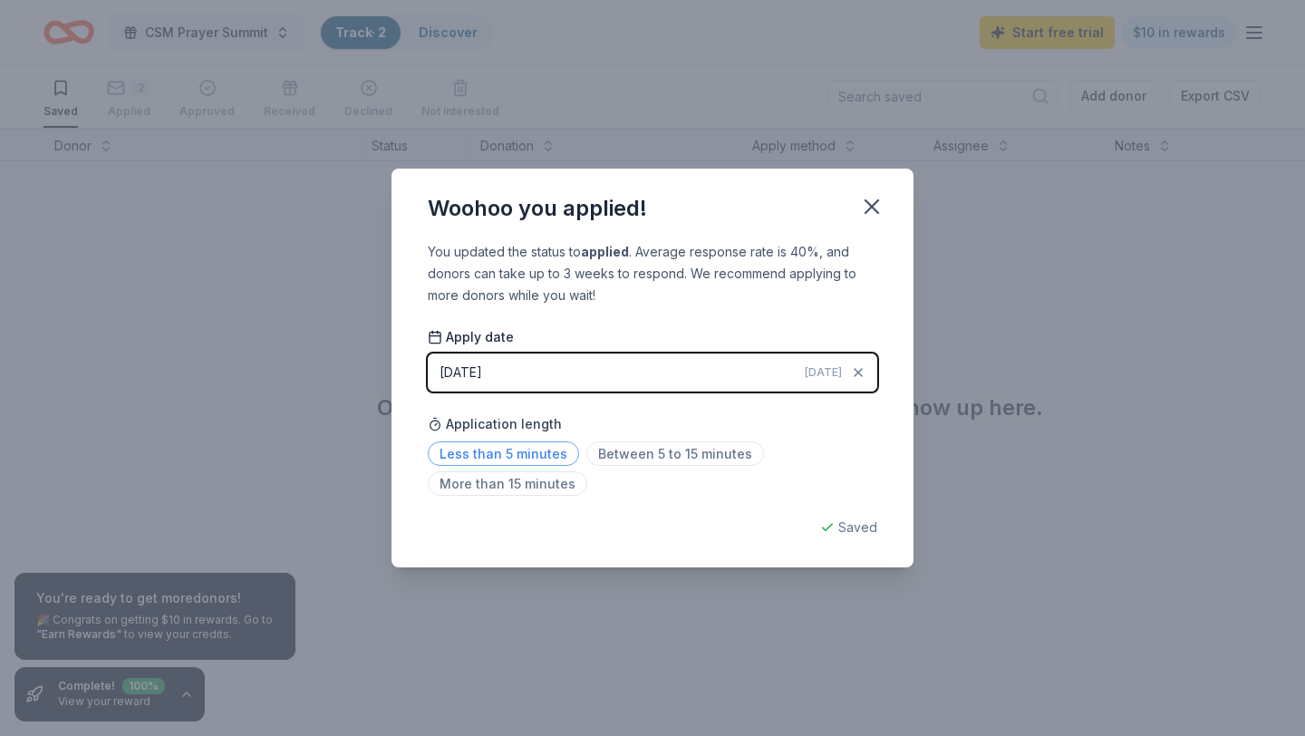
click at [516, 452] on span "Less than 5 minutes" at bounding box center [503, 453] width 151 height 24
click at [871, 215] on icon "button" at bounding box center [871, 206] width 25 height 25
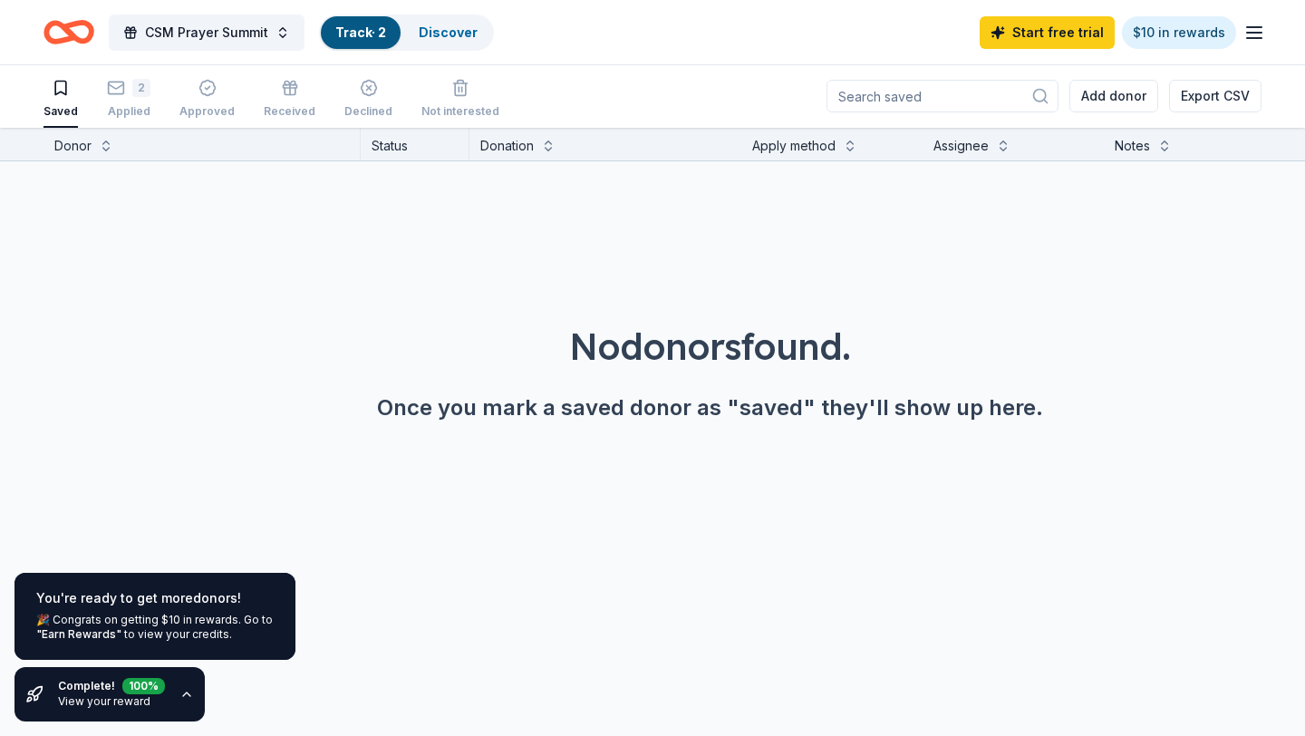
click at [364, 34] on link "Track · 2" at bounding box center [360, 31] width 51 height 15
click at [467, 45] on div "Discover" at bounding box center [448, 32] width 88 height 33
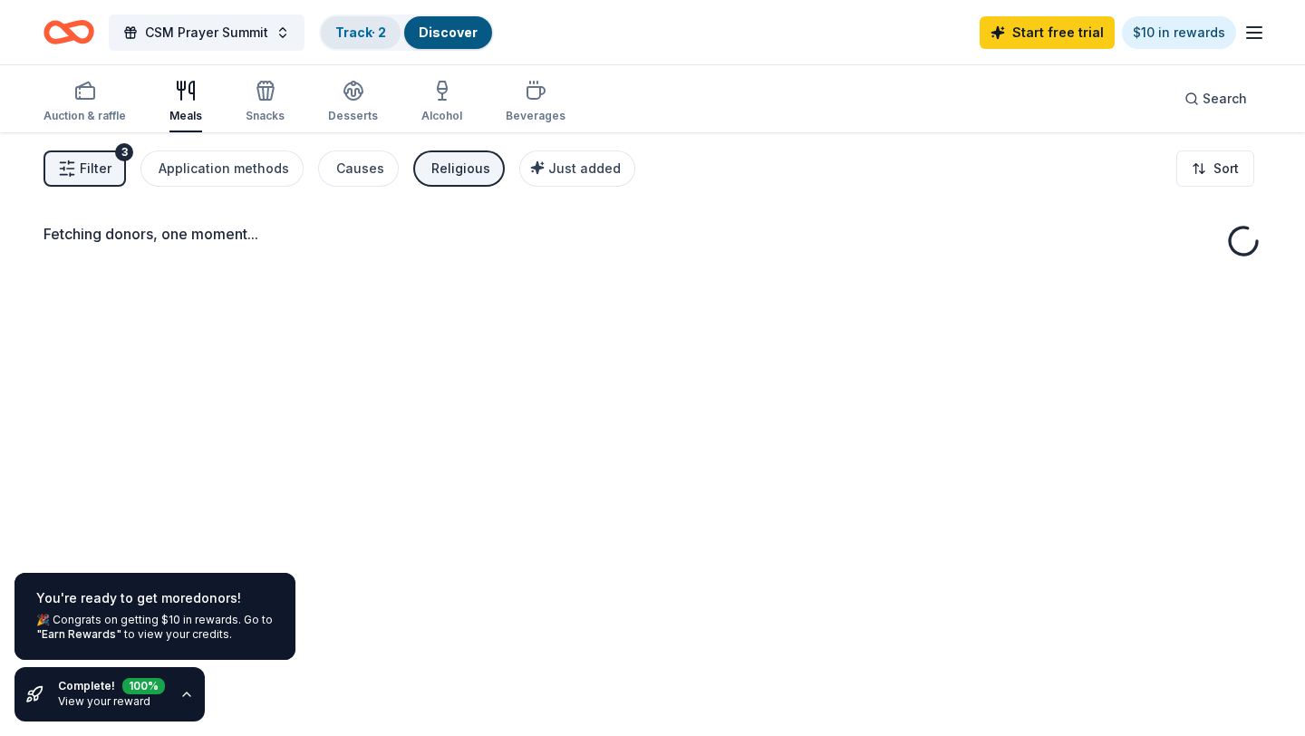
click at [337, 45] on div "Track · 2" at bounding box center [361, 32] width 80 height 33
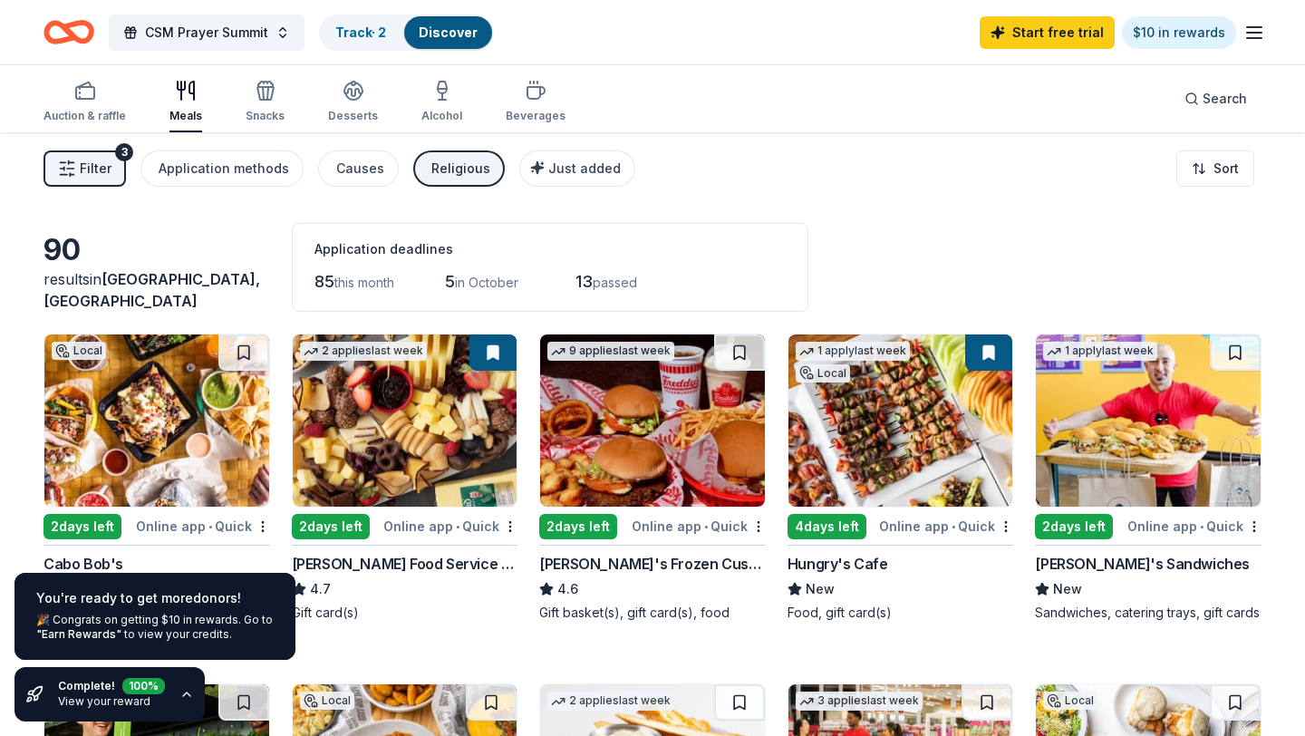
scroll to position [1, 0]
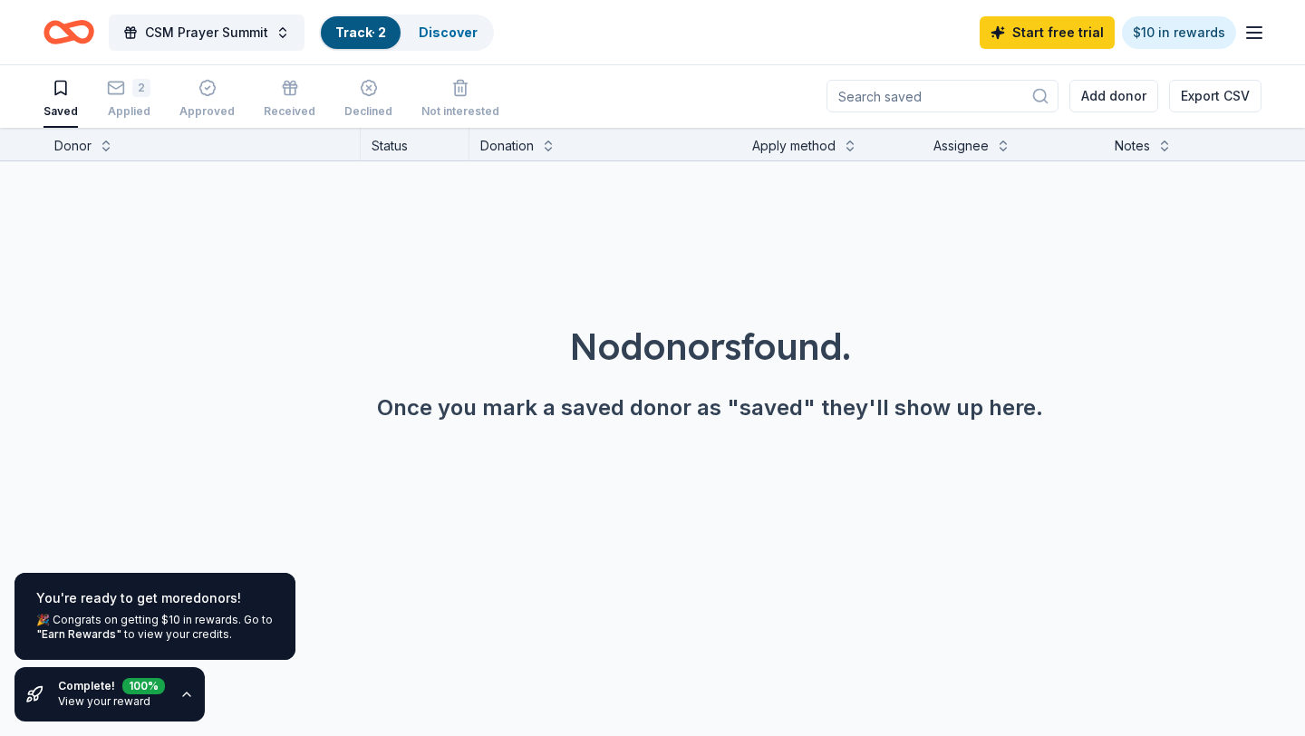
click at [124, 698] on link "View your reward" at bounding box center [104, 701] width 92 height 14
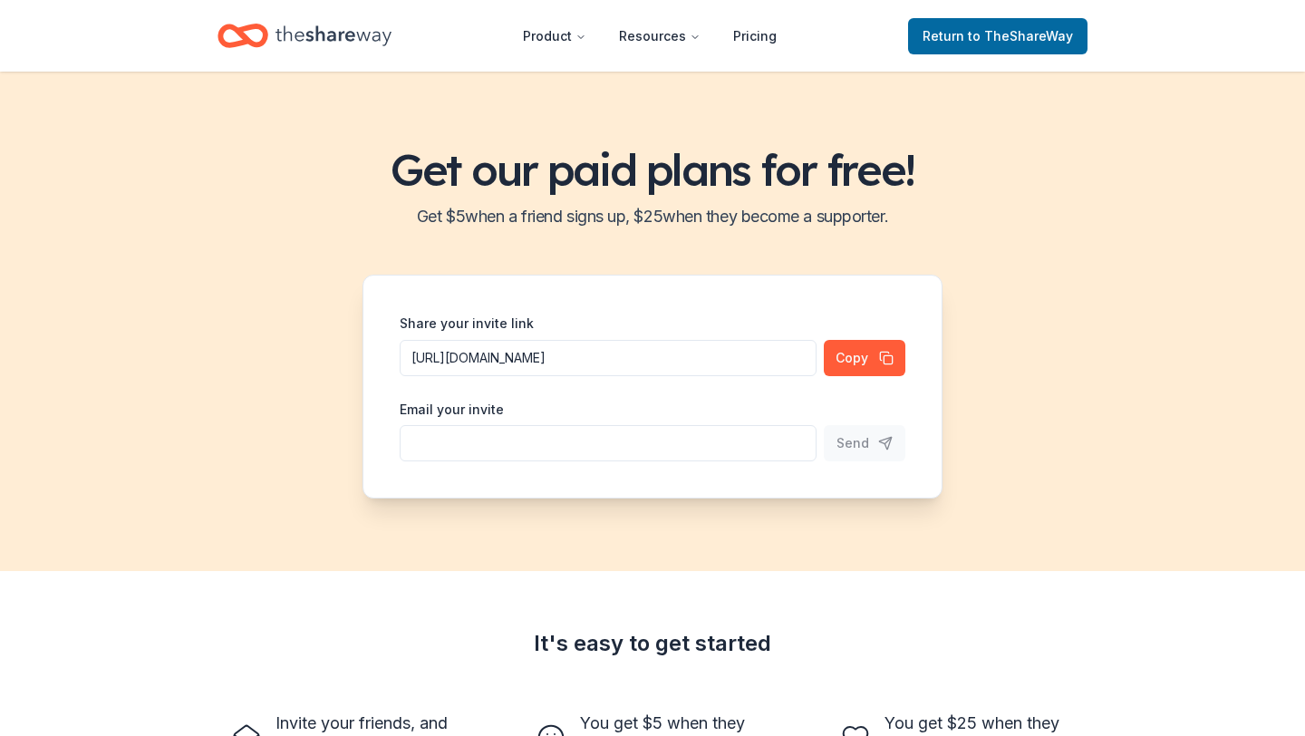
scroll to position [1, 0]
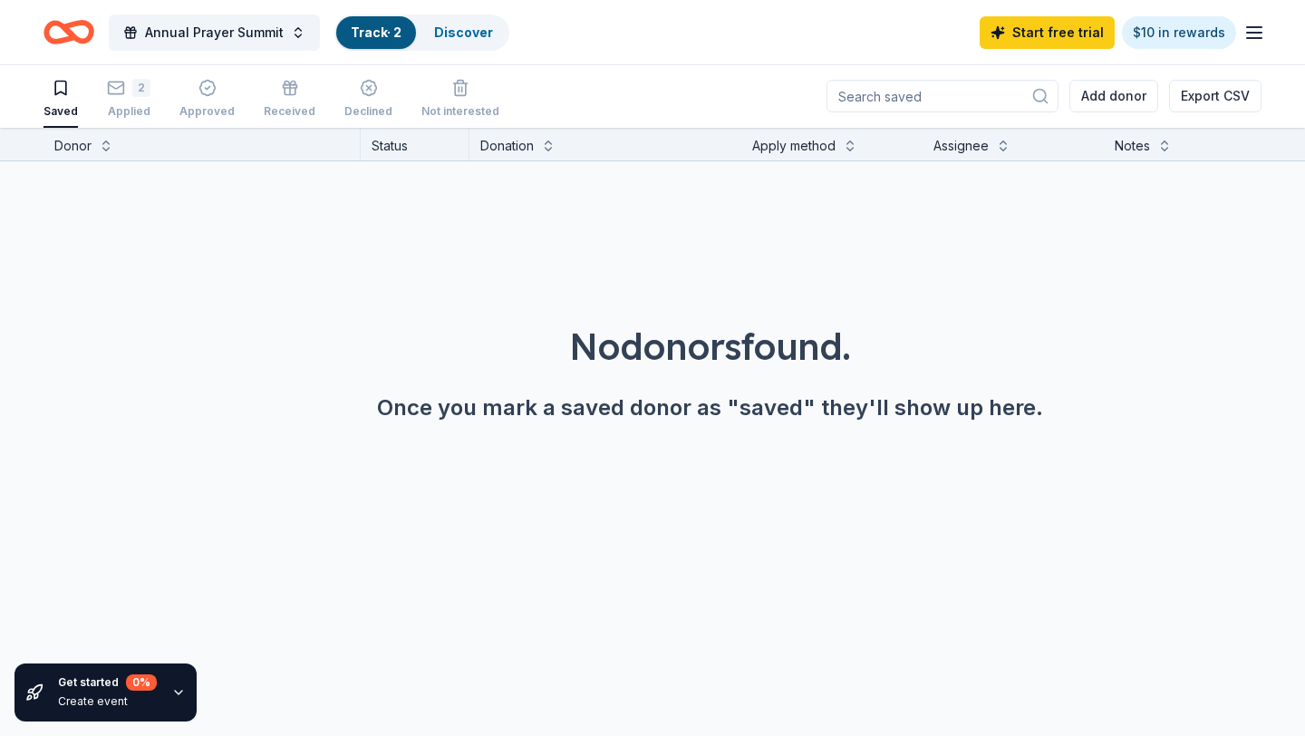
click at [72, 34] on icon "Home" at bounding box center [77, 32] width 28 height 18
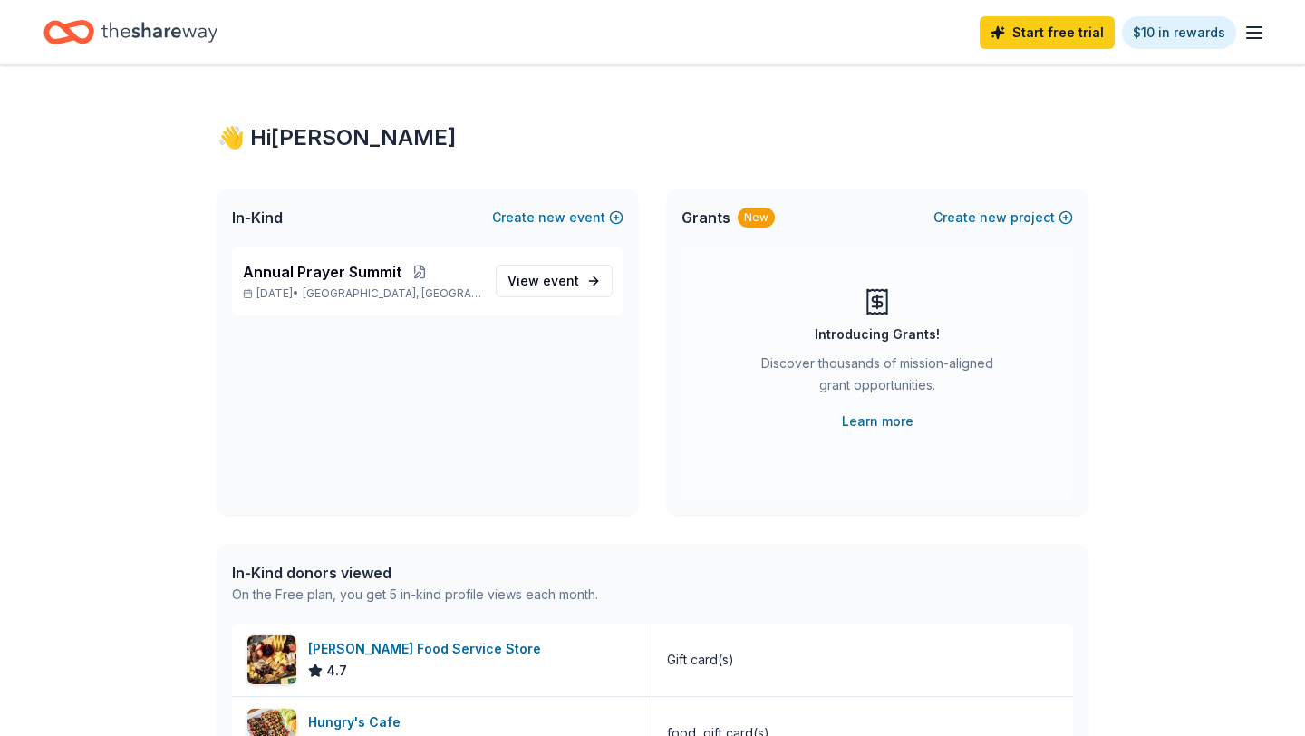
click at [96, 24] on div "Home" at bounding box center [130, 32] width 174 height 43
click at [126, 27] on icon "Home" at bounding box center [159, 32] width 116 height 37
click at [70, 22] on icon "Home" at bounding box center [68, 32] width 51 height 43
click at [1255, 36] on icon "button" at bounding box center [1254, 33] width 22 height 22
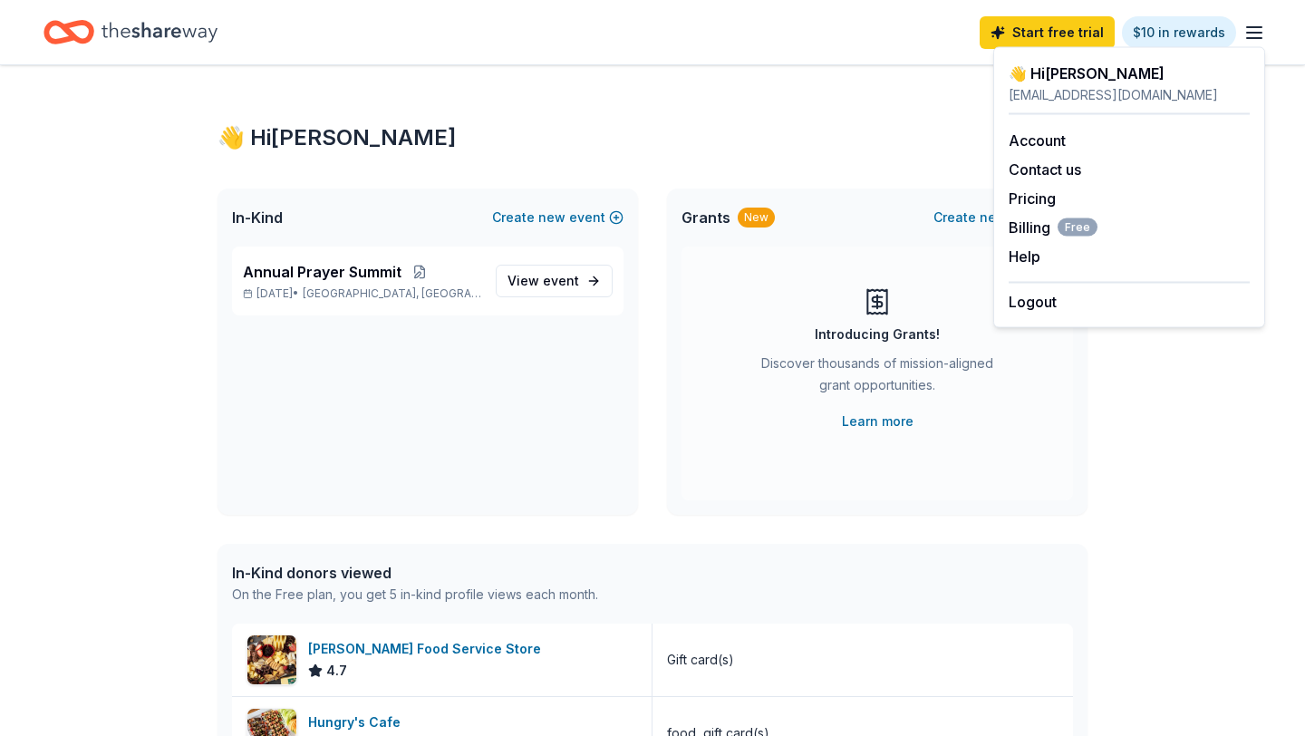
click at [641, 102] on div "👋 Hi Gabrielle In-Kind Create new event Annual Prayer Summit Oct 25, 2025 • Hou…" at bounding box center [652, 697] width 928 height 1265
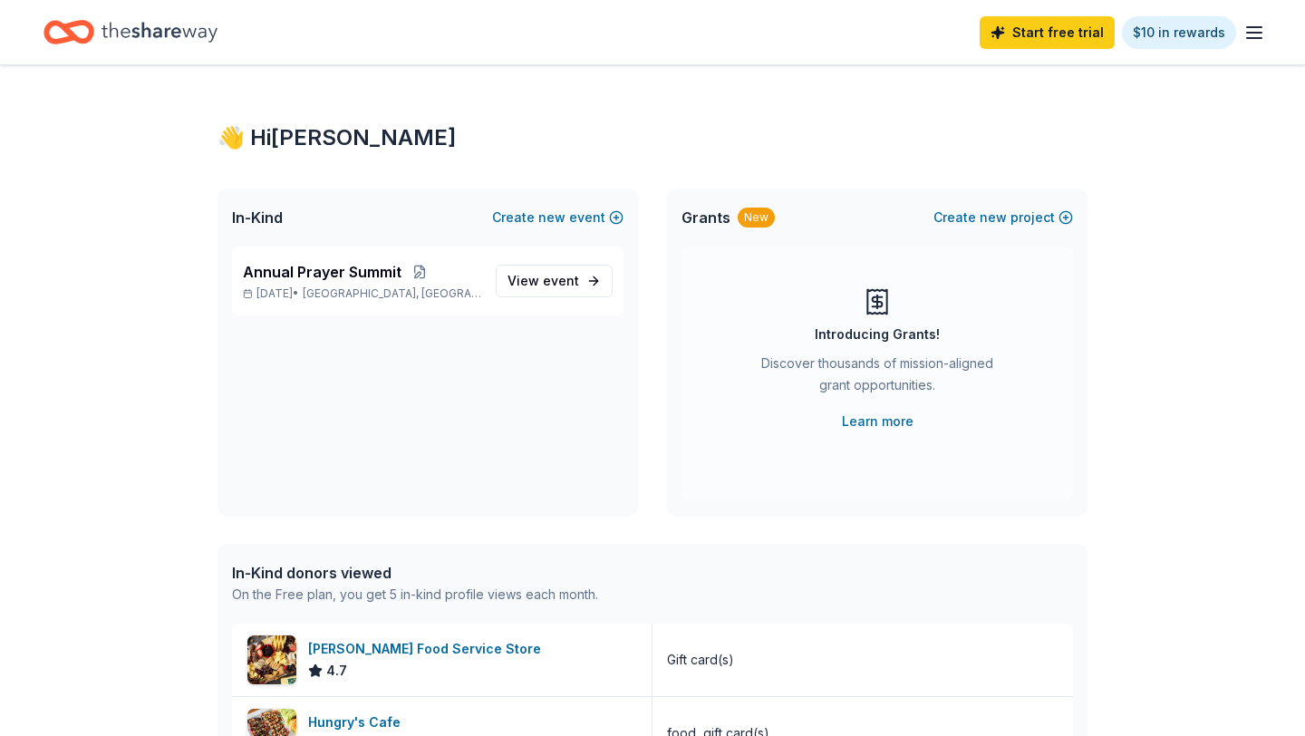
click at [298, 140] on div "👋 Hi Gabrielle" at bounding box center [652, 137] width 870 height 29
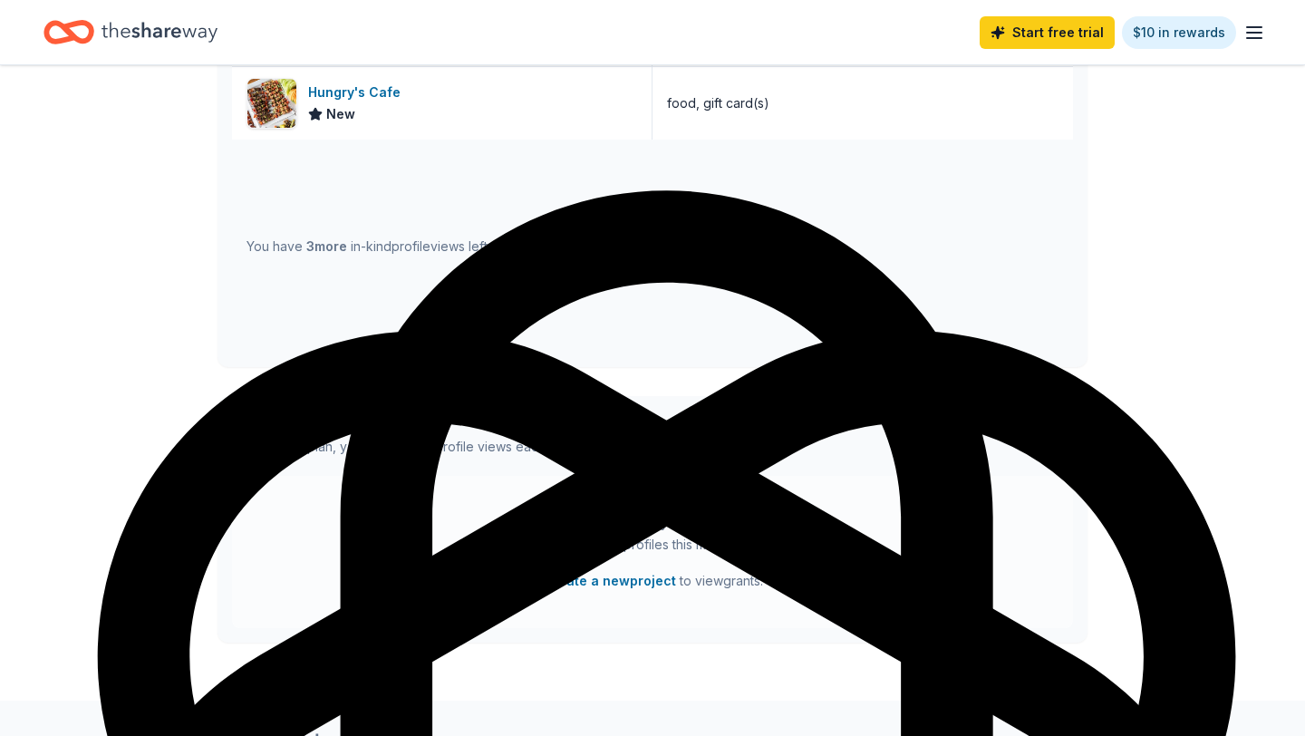
scroll to position [725, 0]
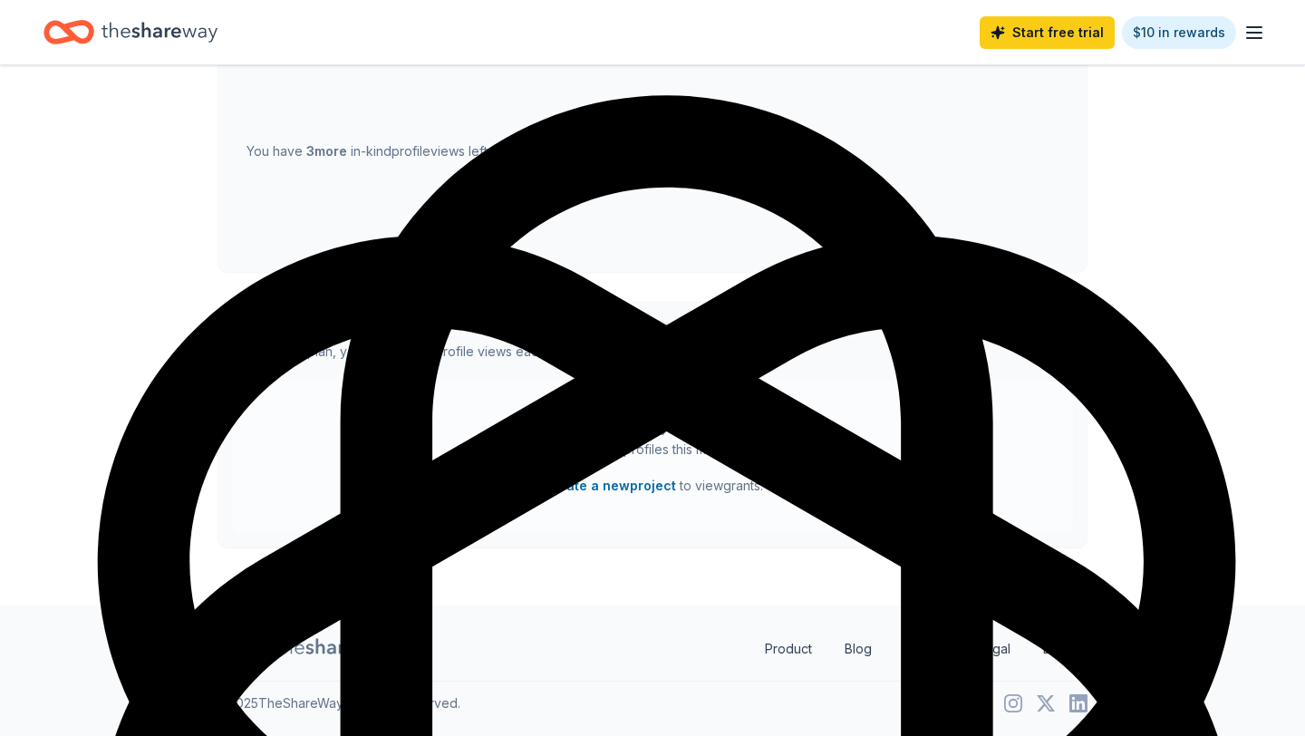
click at [301, 647] on icon at bounding box center [333, 648] width 116 height 37
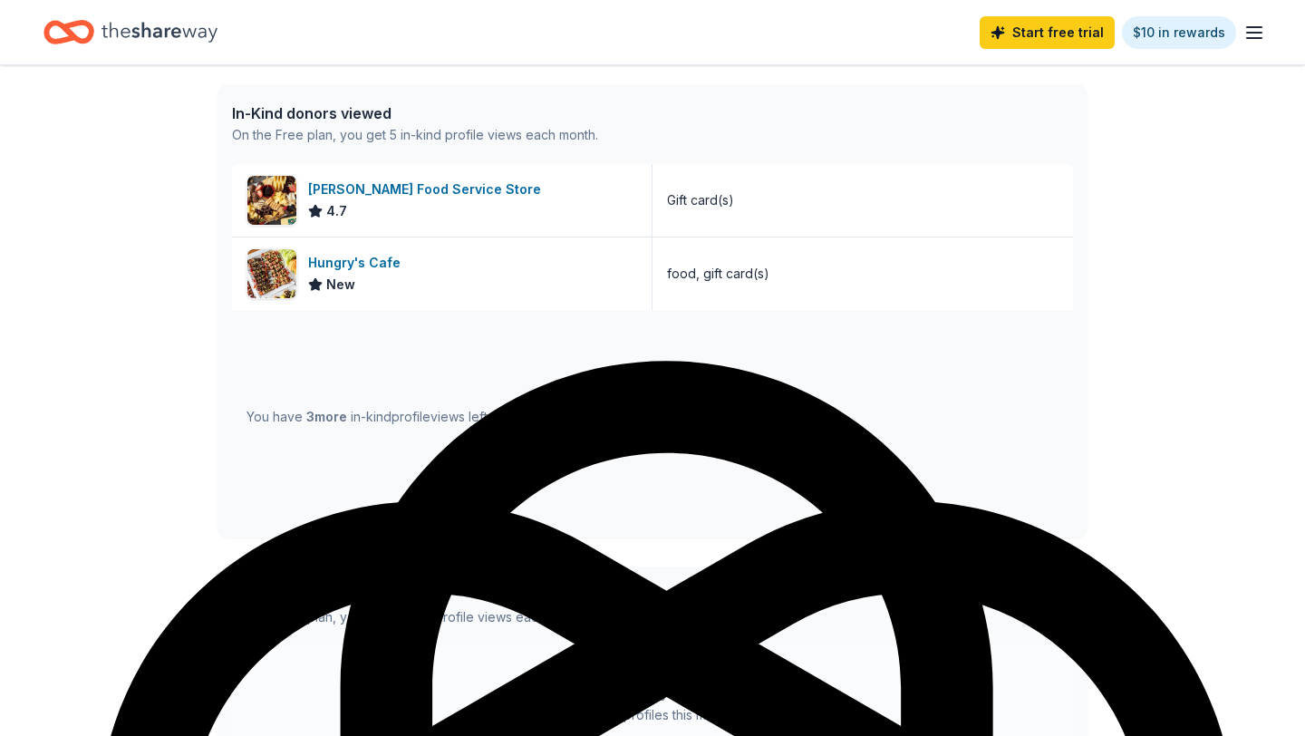
scroll to position [0, 0]
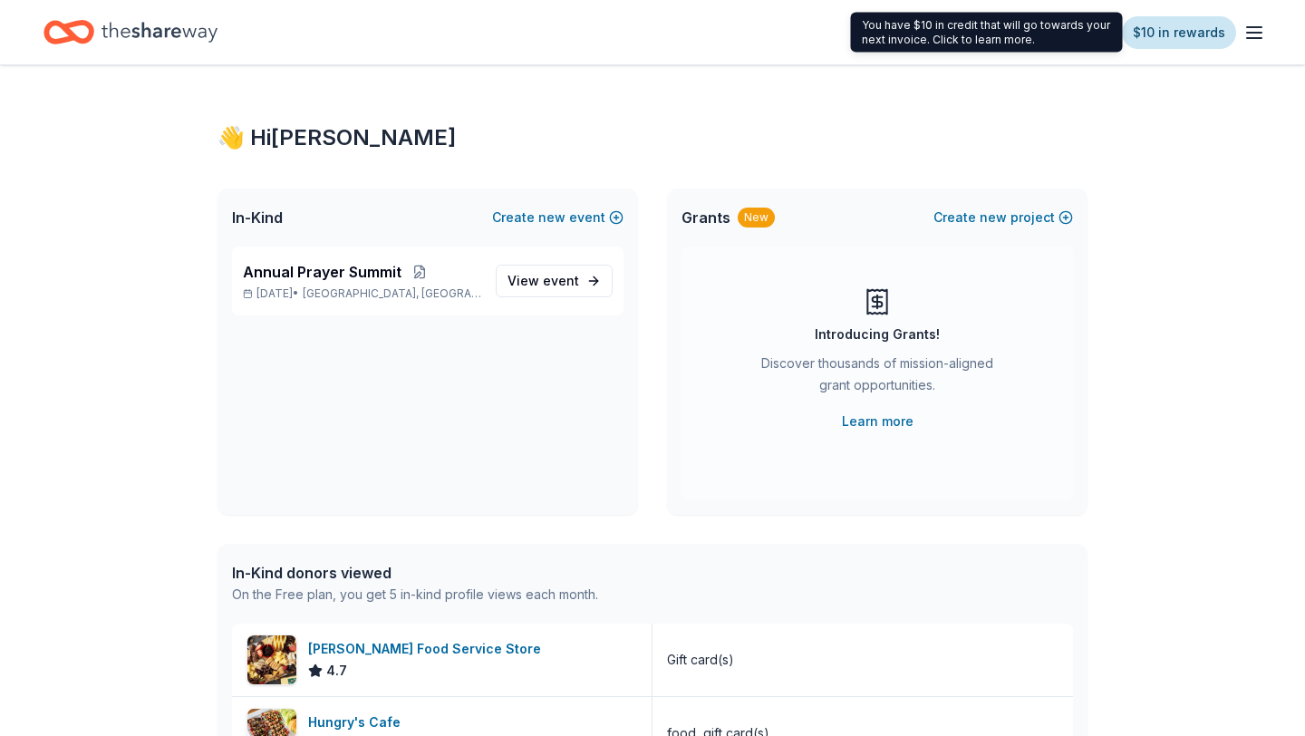
click at [1183, 34] on link "$10 in rewards" at bounding box center [1179, 32] width 114 height 33
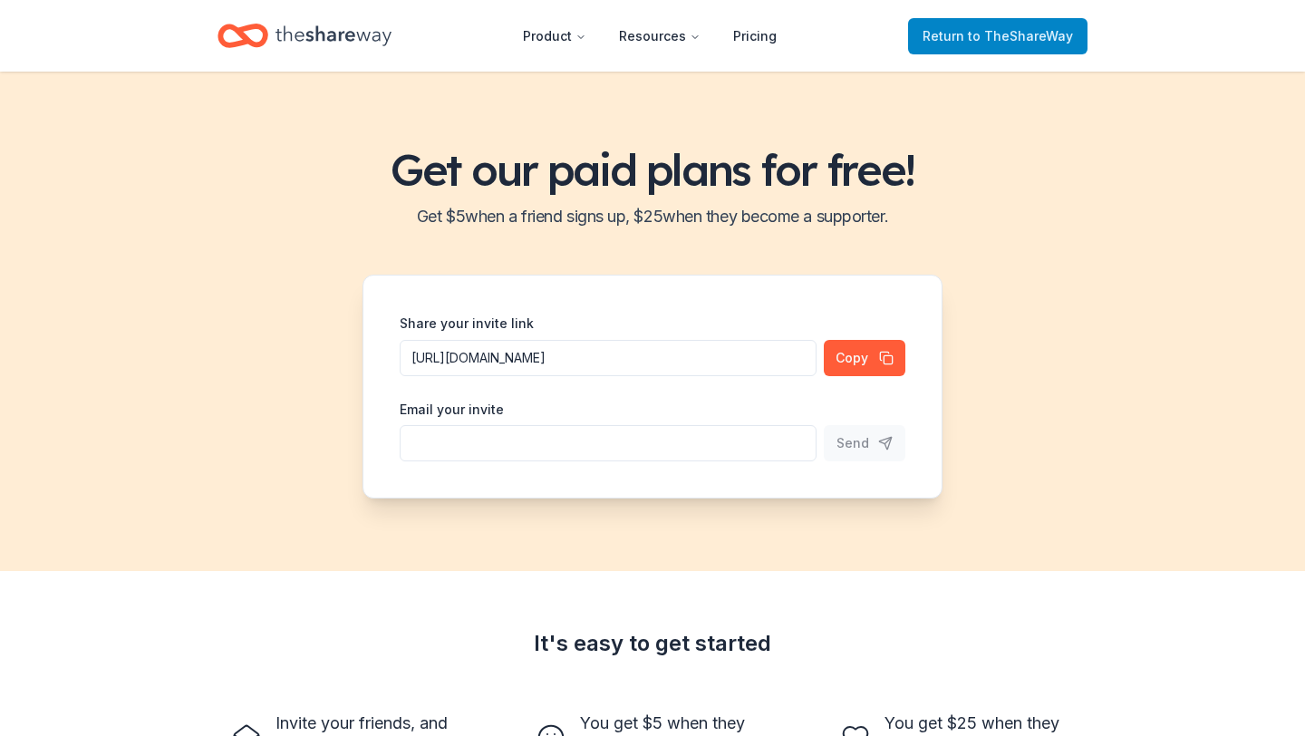
click at [1001, 25] on span "Return to TheShareWay" at bounding box center [997, 36] width 150 height 22
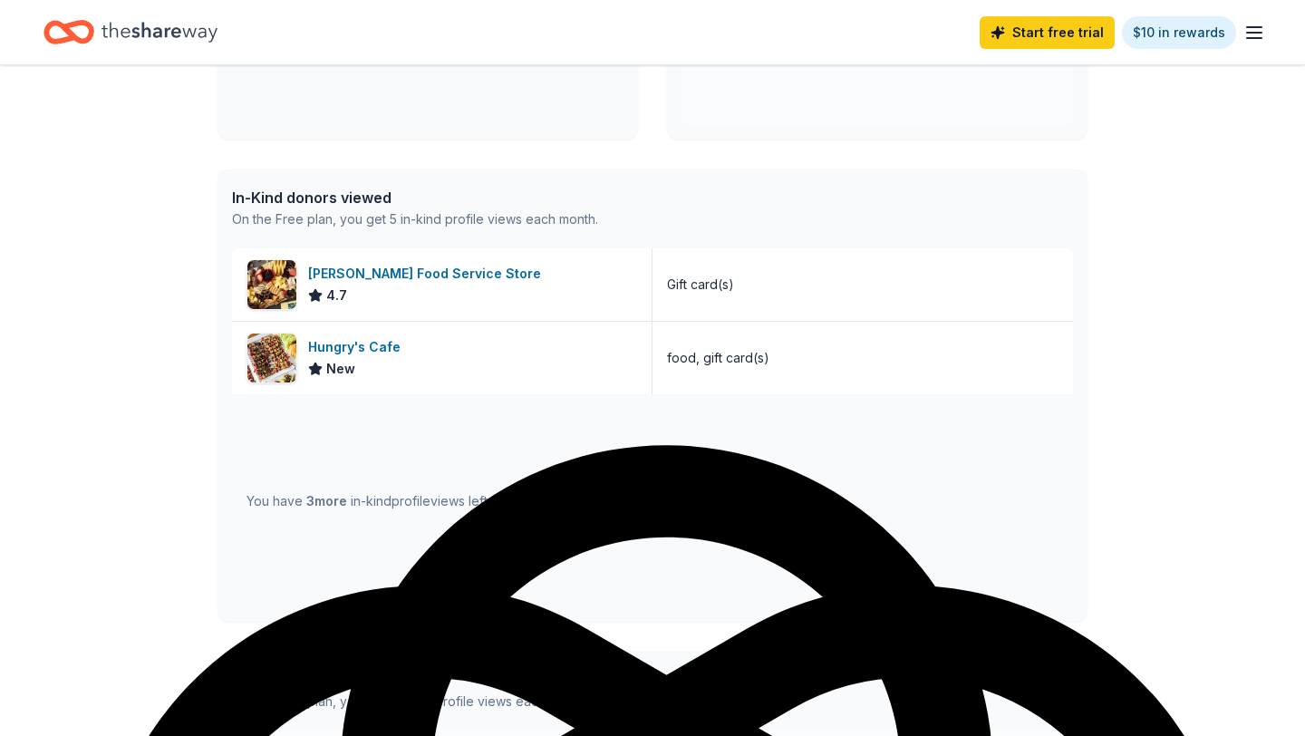
scroll to position [391, 0]
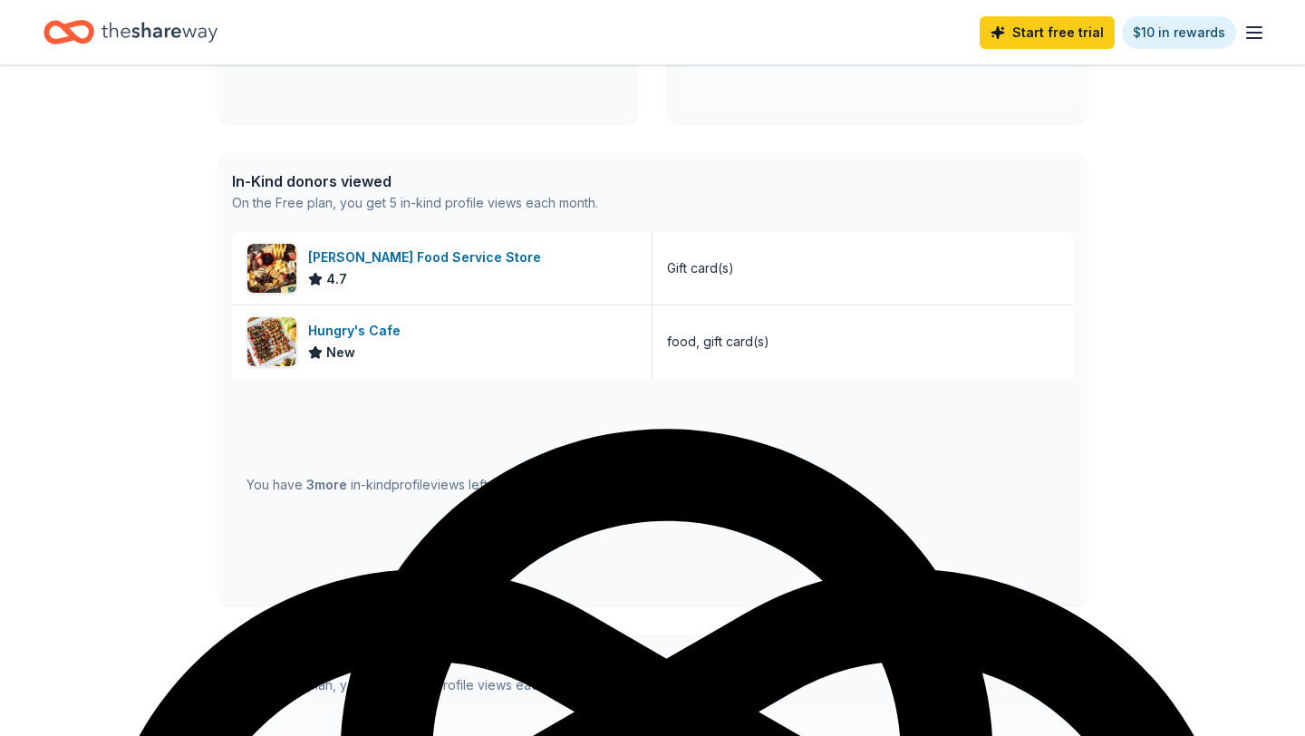
click at [472, 483] on div "You have 3 more in-kind profile views left this month." at bounding box center [399, 485] width 307 height 22
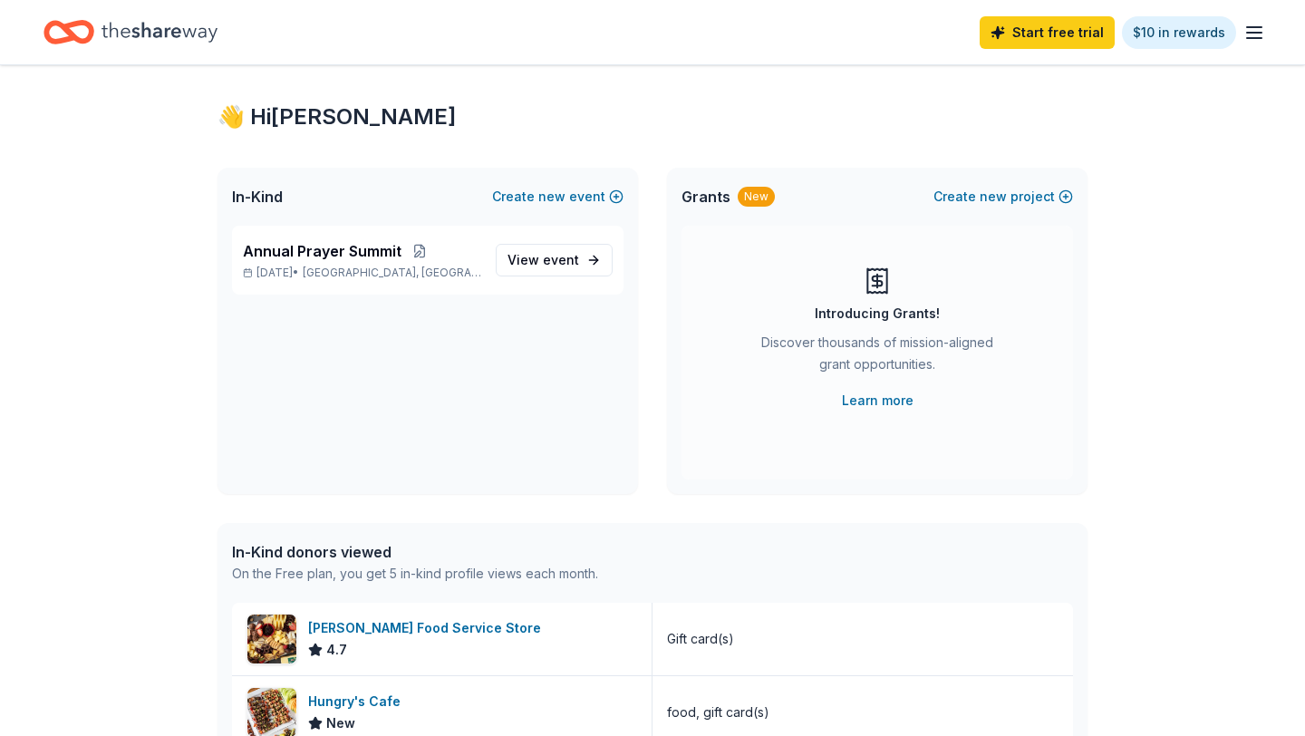
scroll to position [0, 0]
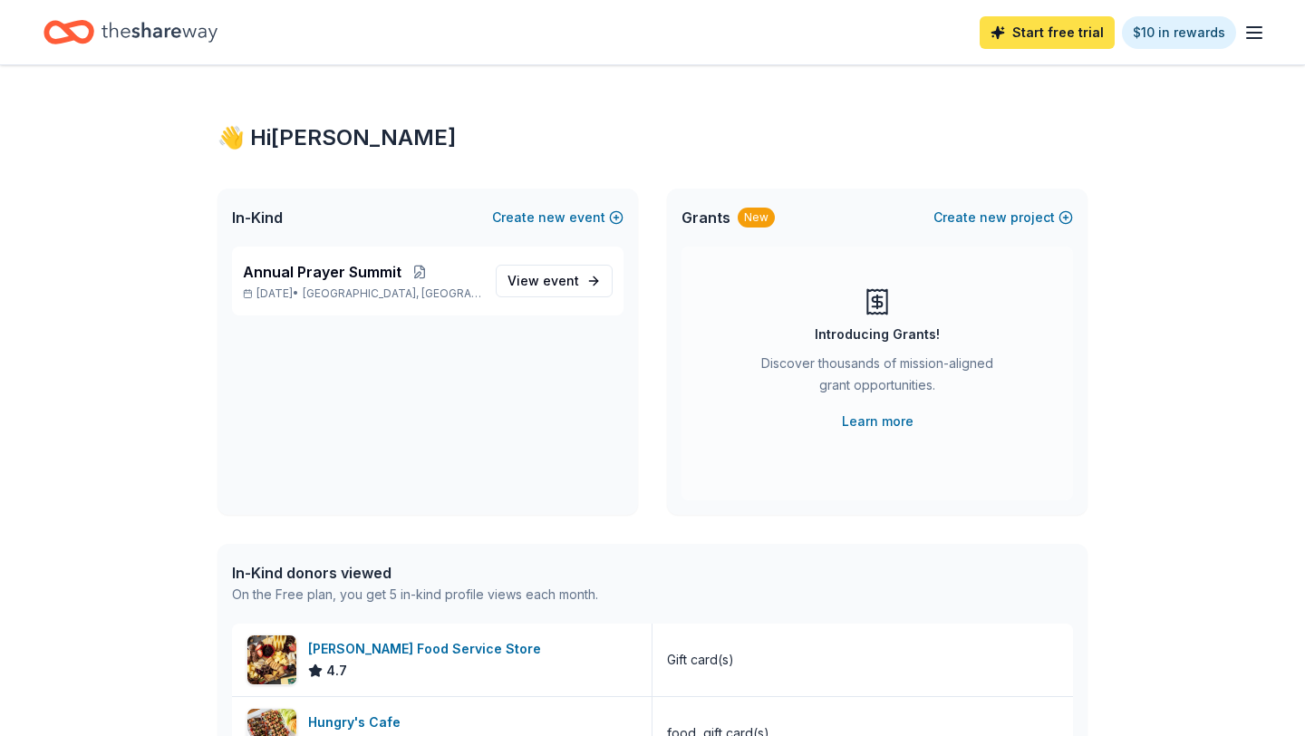
click at [1067, 48] on link "Start free trial" at bounding box center [1047, 32] width 135 height 33
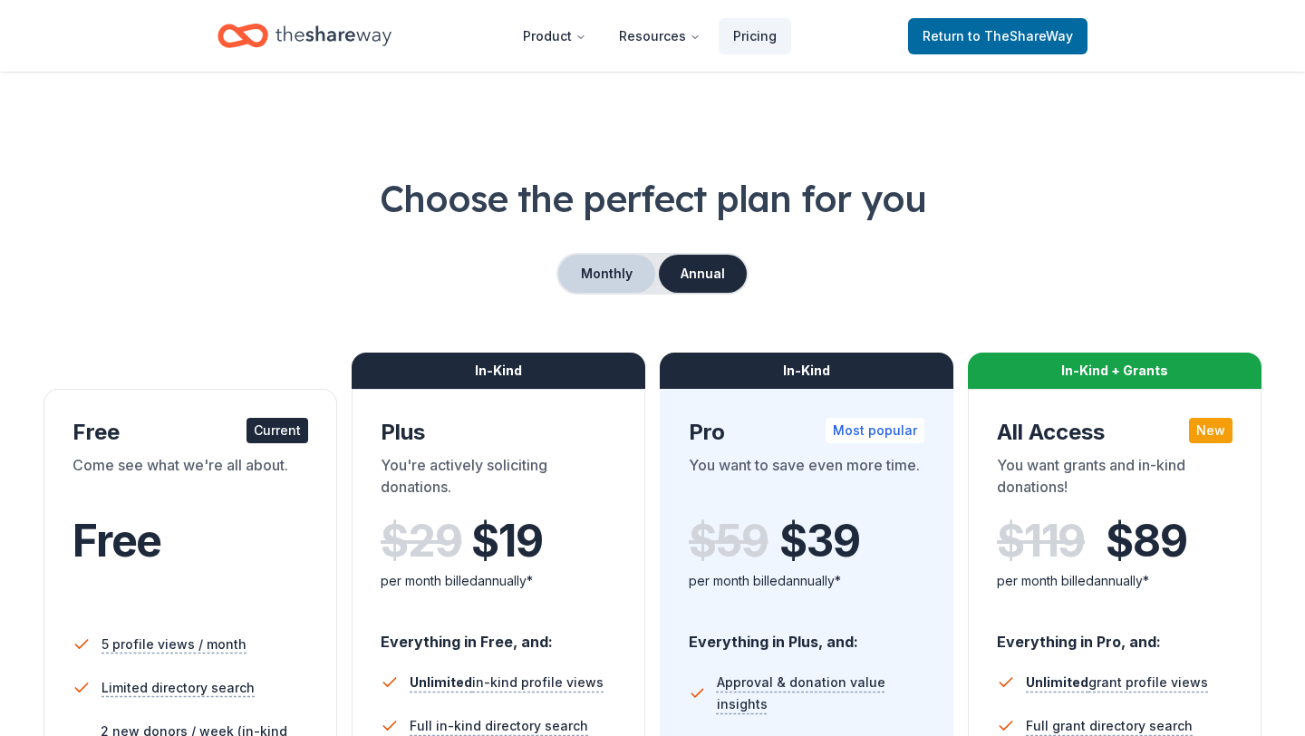
click at [615, 275] on button "Monthly" at bounding box center [606, 274] width 97 height 38
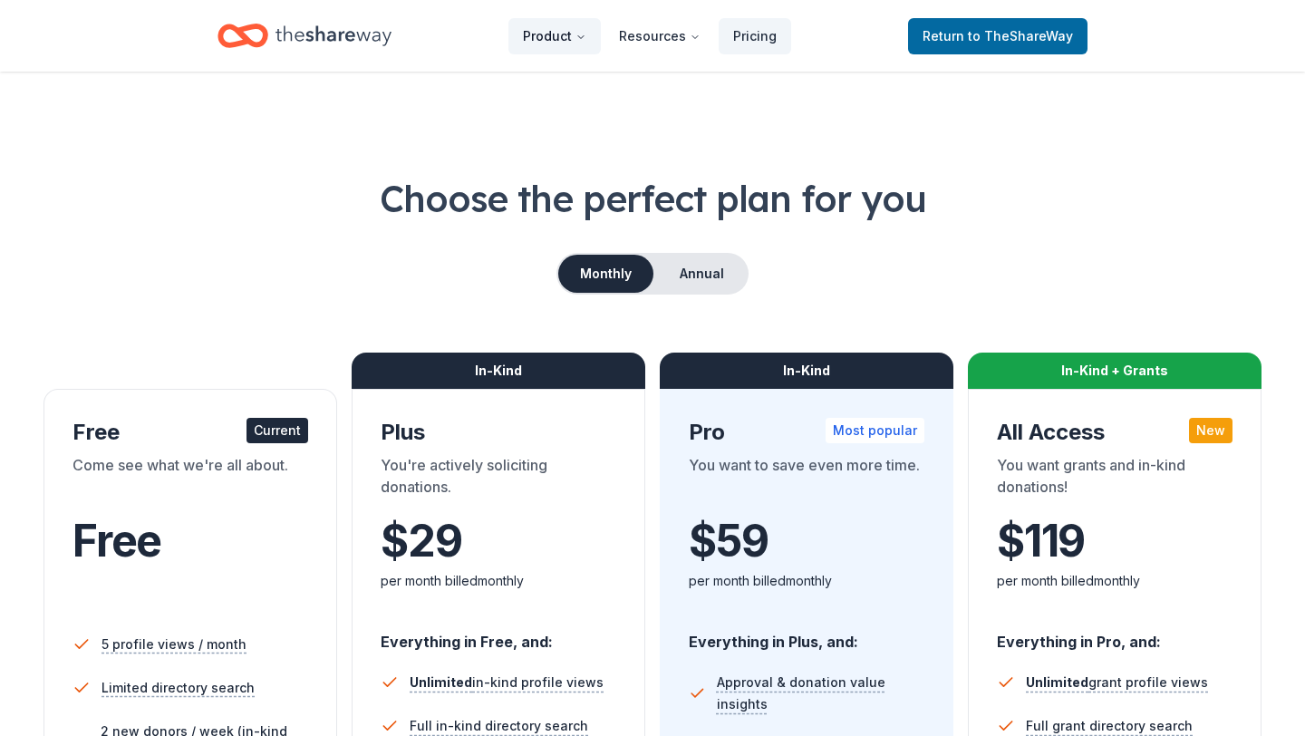
click at [545, 36] on button "Product" at bounding box center [554, 36] width 92 height 36
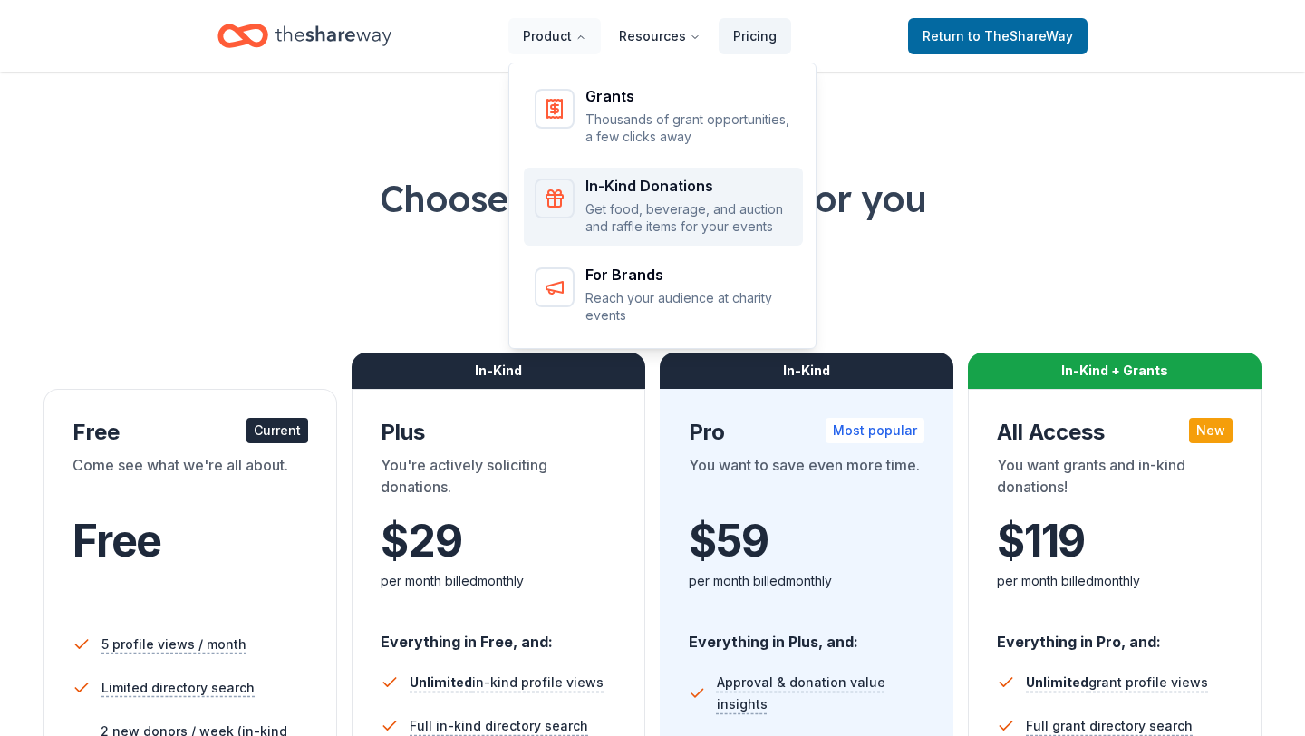
click at [670, 193] on div "In-Kind Donations" at bounding box center [688, 186] width 207 height 14
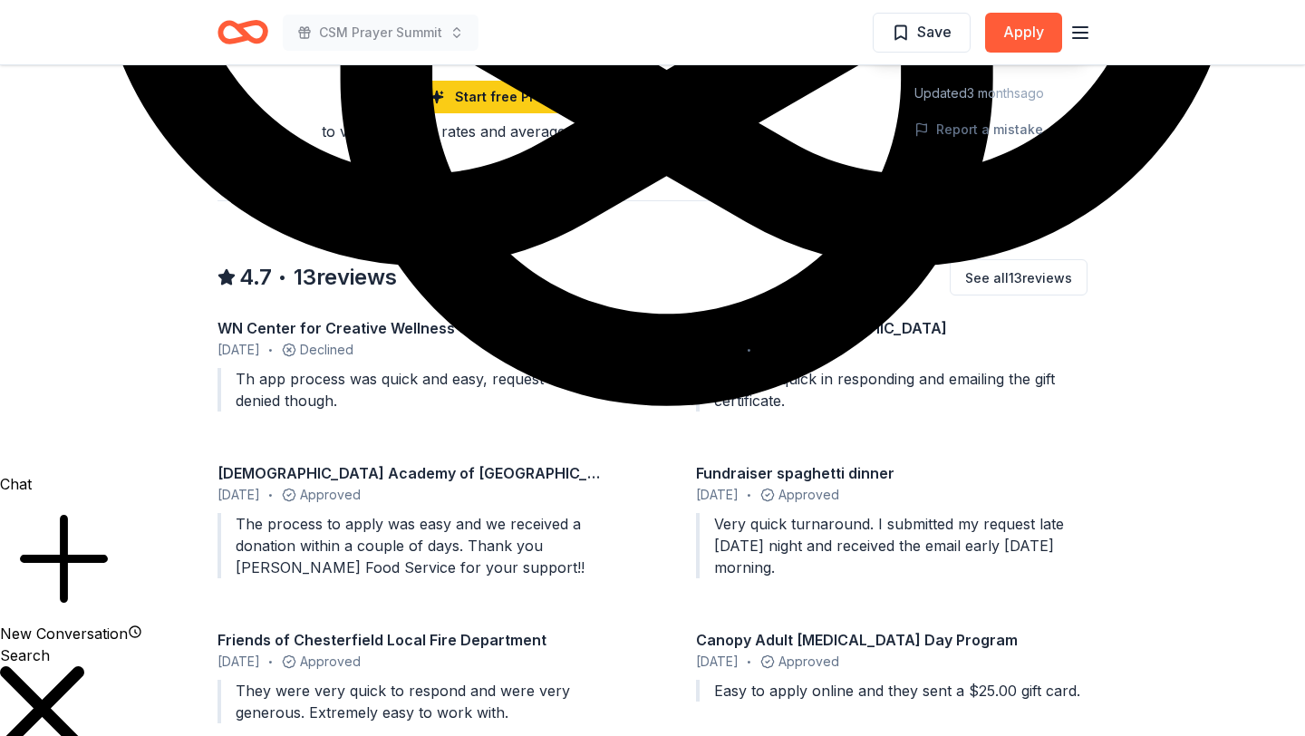
scroll to position [1645, 0]
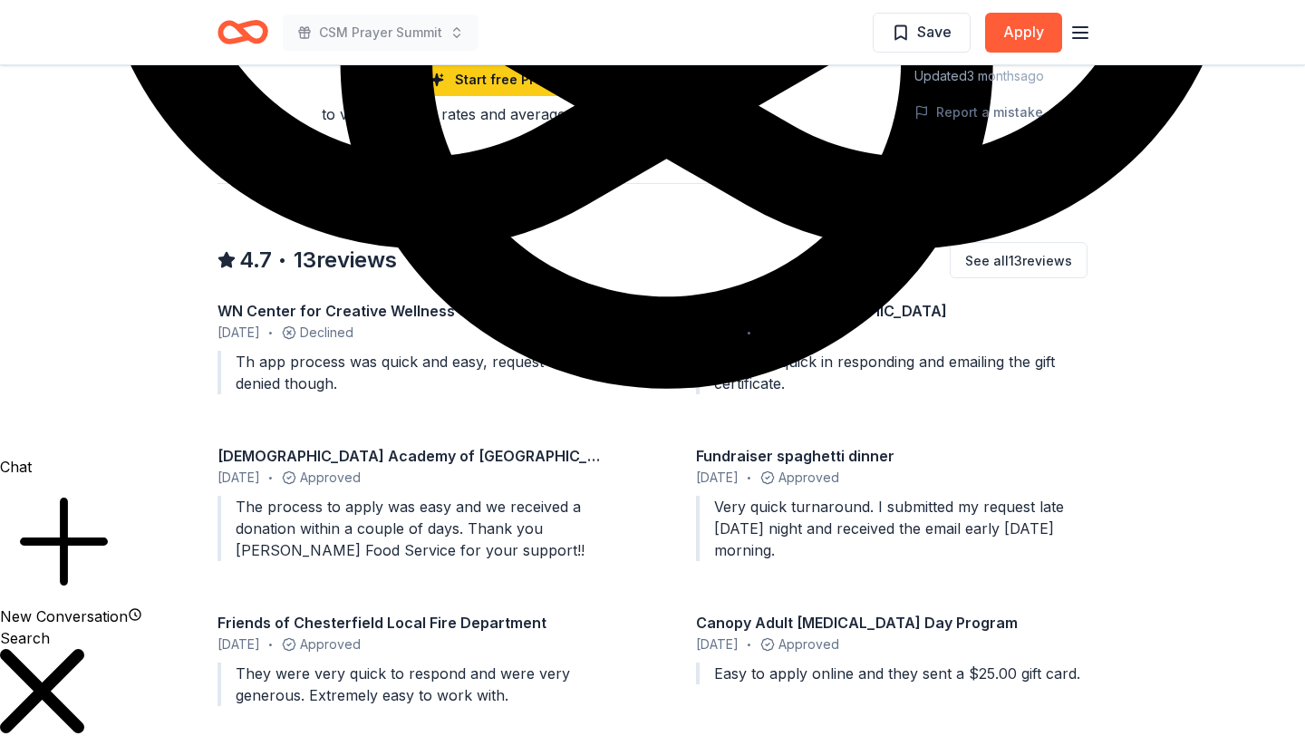
click at [661, 485] on div "WN Center for Creative Wellness June 2025 • Declined Th app process was quick a…" at bounding box center [652, 506] width 870 height 413
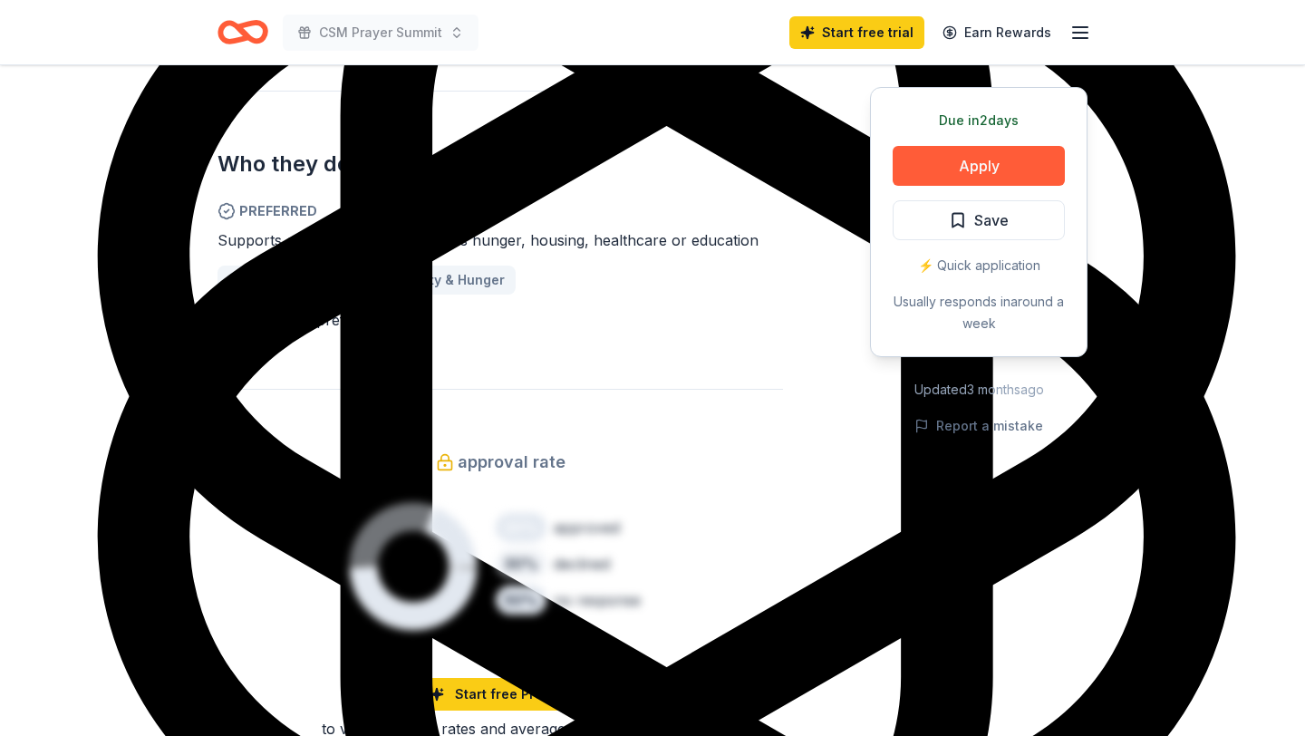
scroll to position [996, 0]
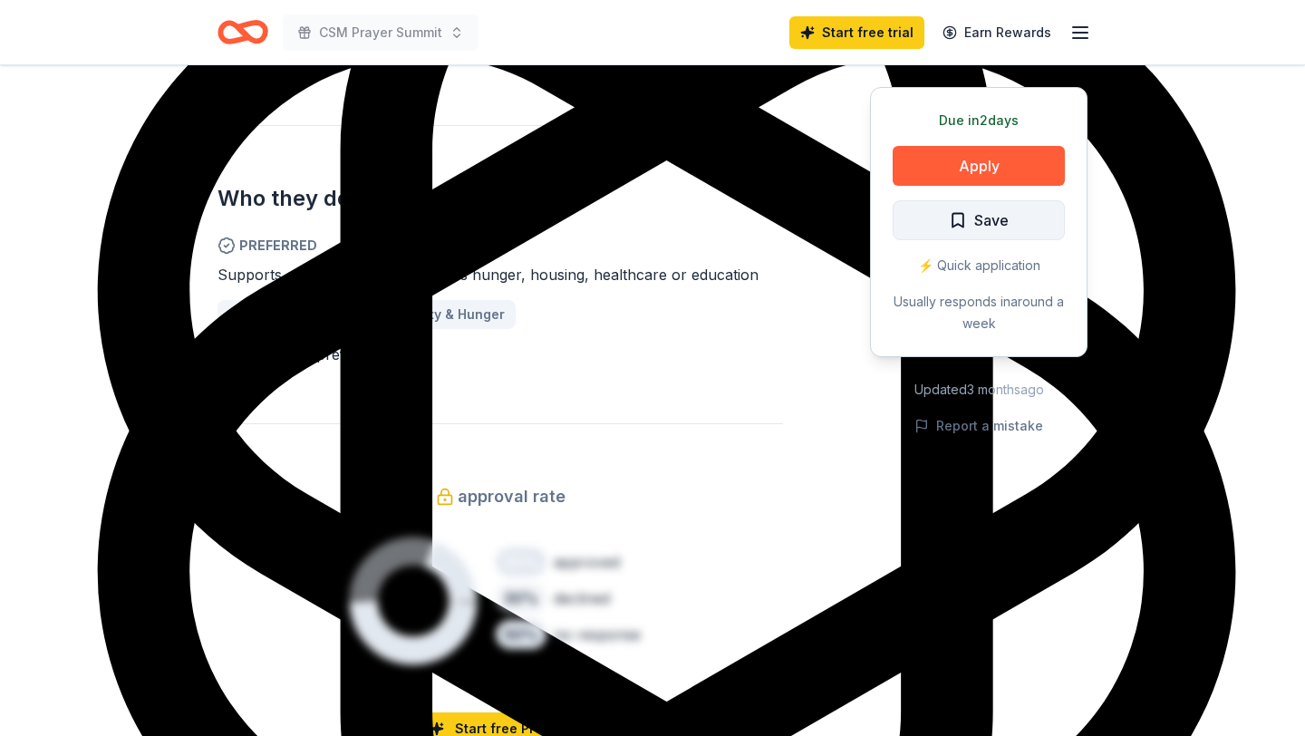
click at [961, 221] on span "Save" at bounding box center [979, 220] width 60 height 24
click at [961, 159] on button "Apply" at bounding box center [979, 166] width 172 height 40
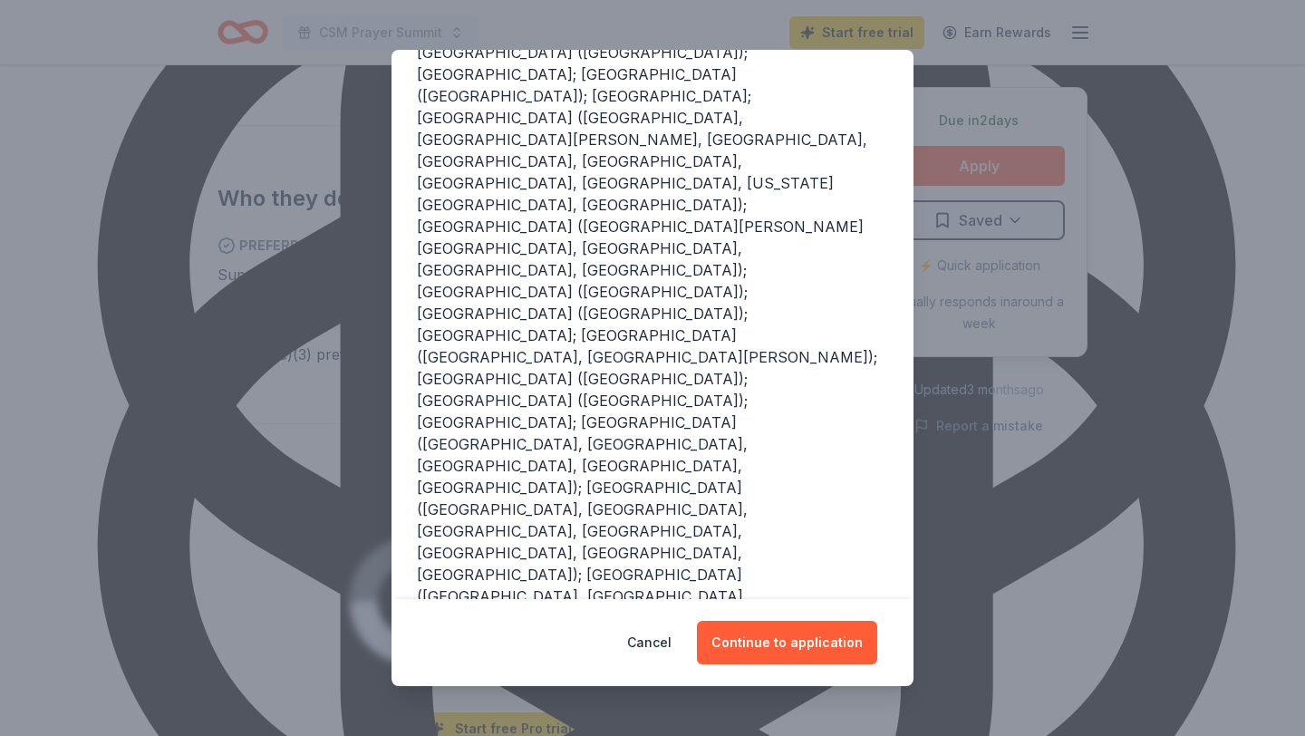
scroll to position [271, 0]
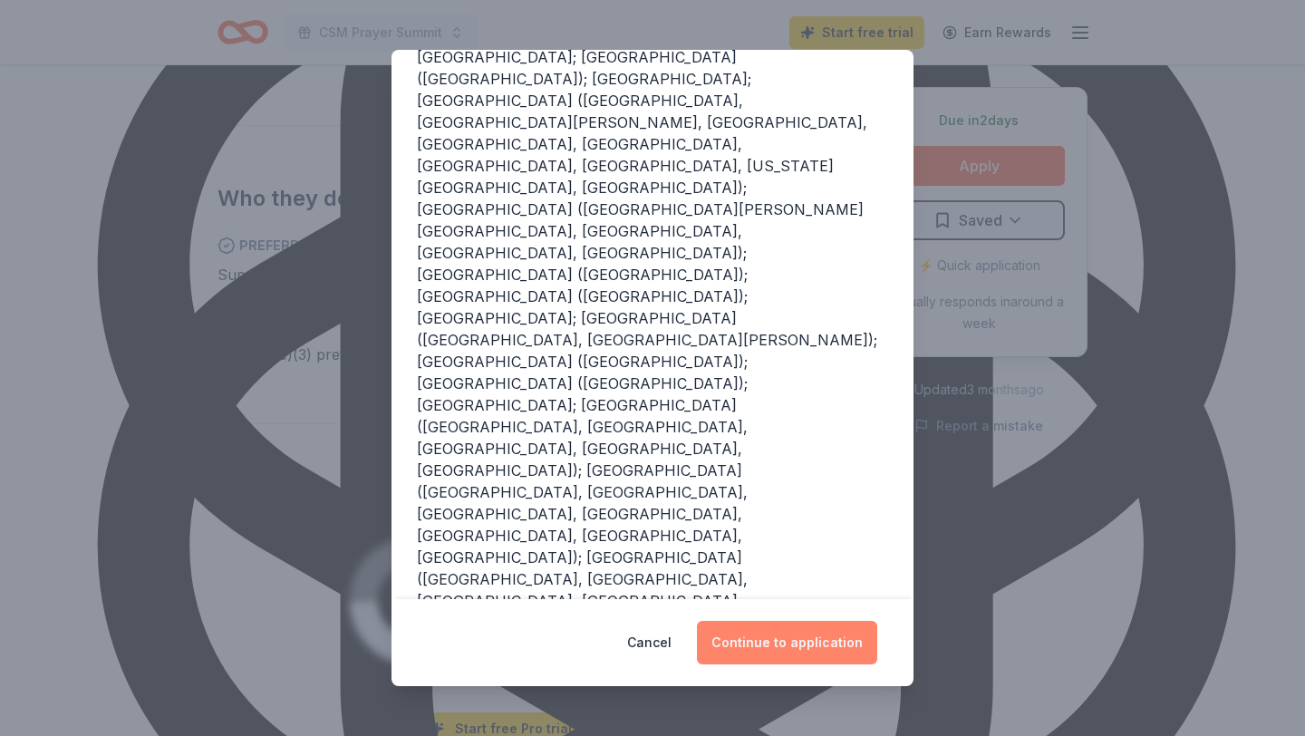
click at [769, 653] on button "Continue to application" at bounding box center [787, 642] width 180 height 43
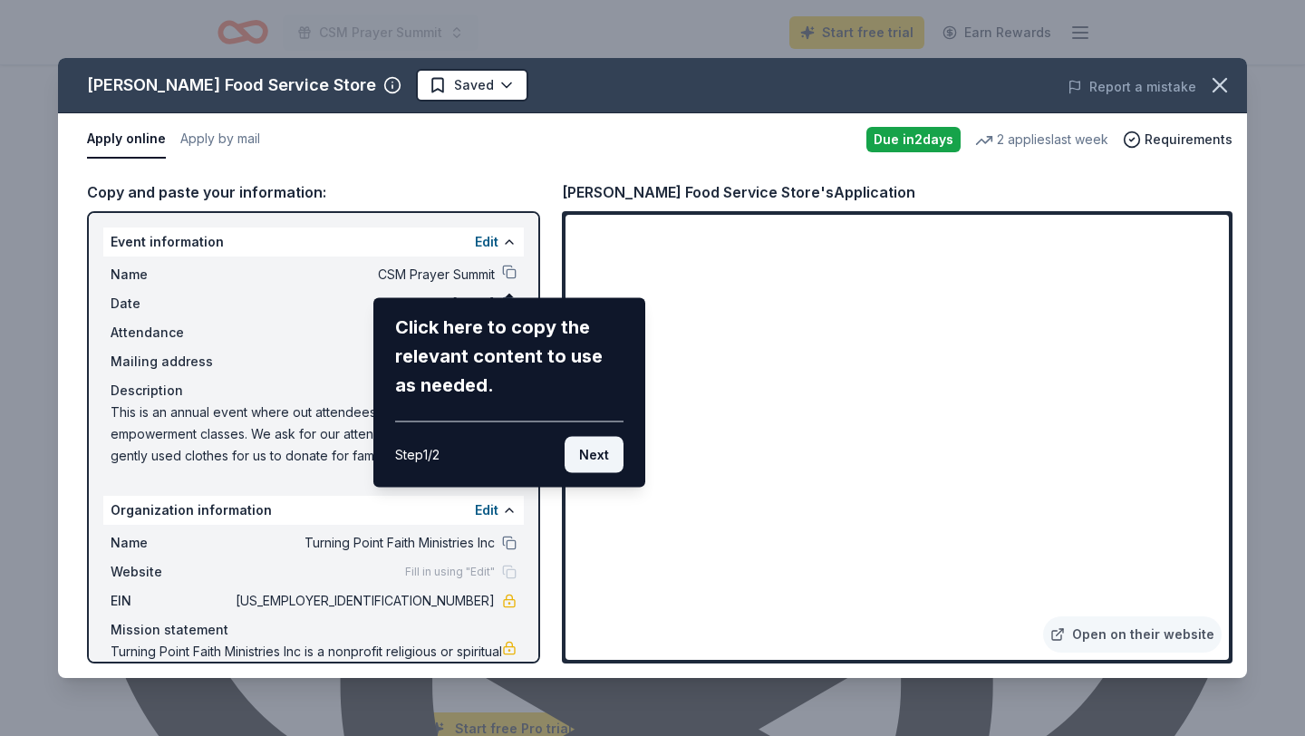
click at [594, 451] on button "Next" at bounding box center [594, 455] width 59 height 36
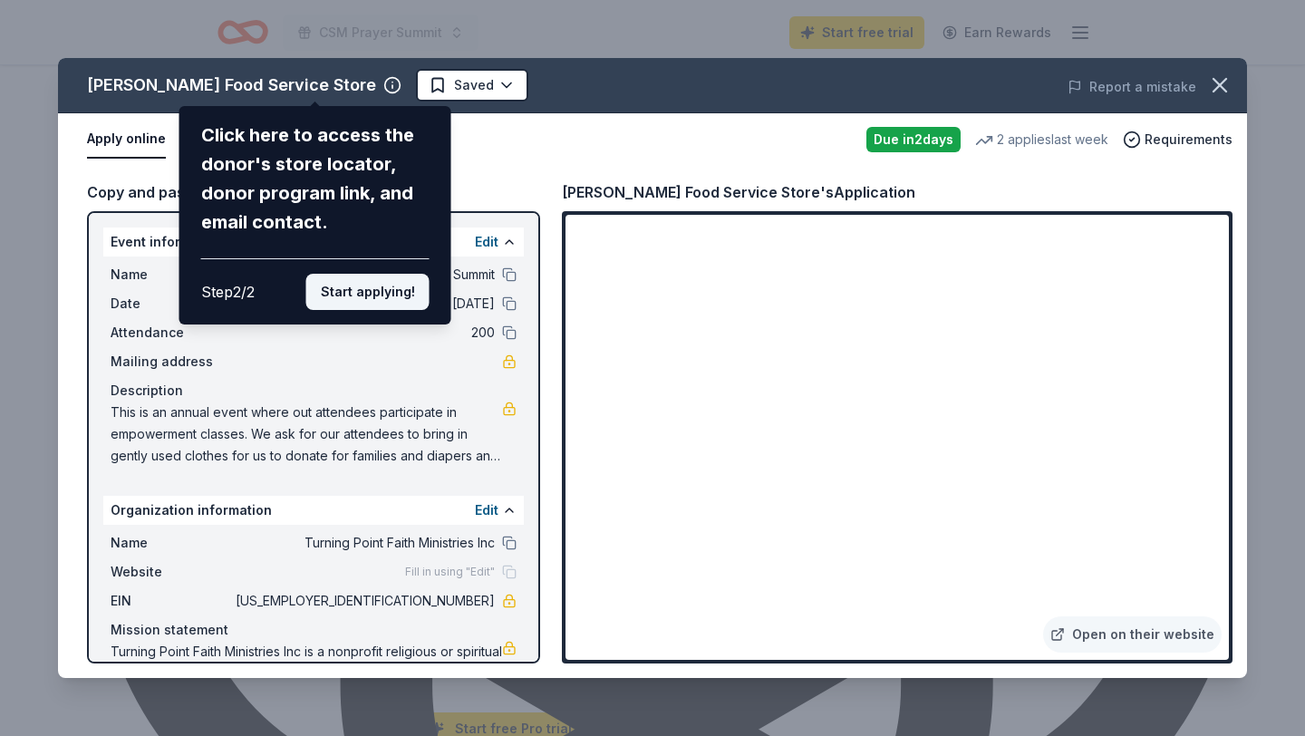
click at [379, 302] on button "Start applying!" at bounding box center [367, 292] width 123 height 36
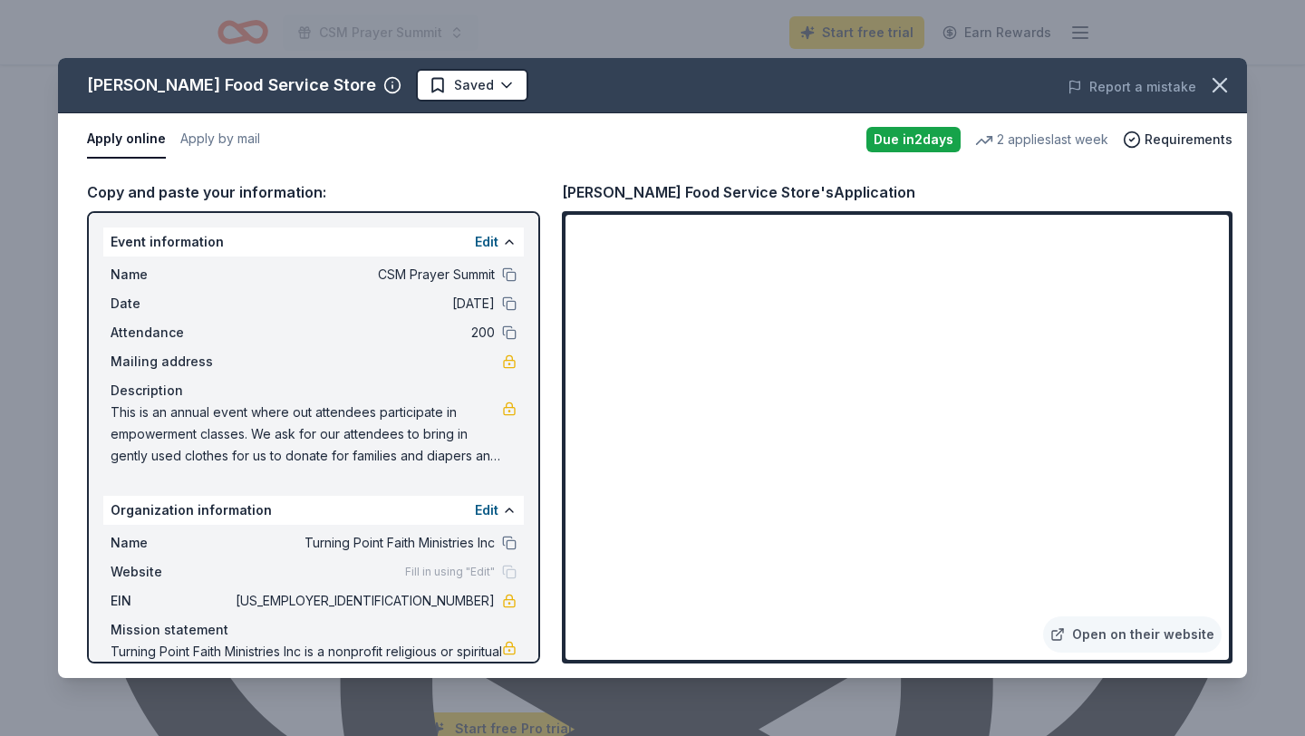
click at [469, 444] on div "Gordon Food Service Store Saved Report a mistake Apply online Apply by mail Due…" at bounding box center [652, 368] width 1189 height 620
click at [492, 245] on button "Edit" at bounding box center [487, 242] width 24 height 22
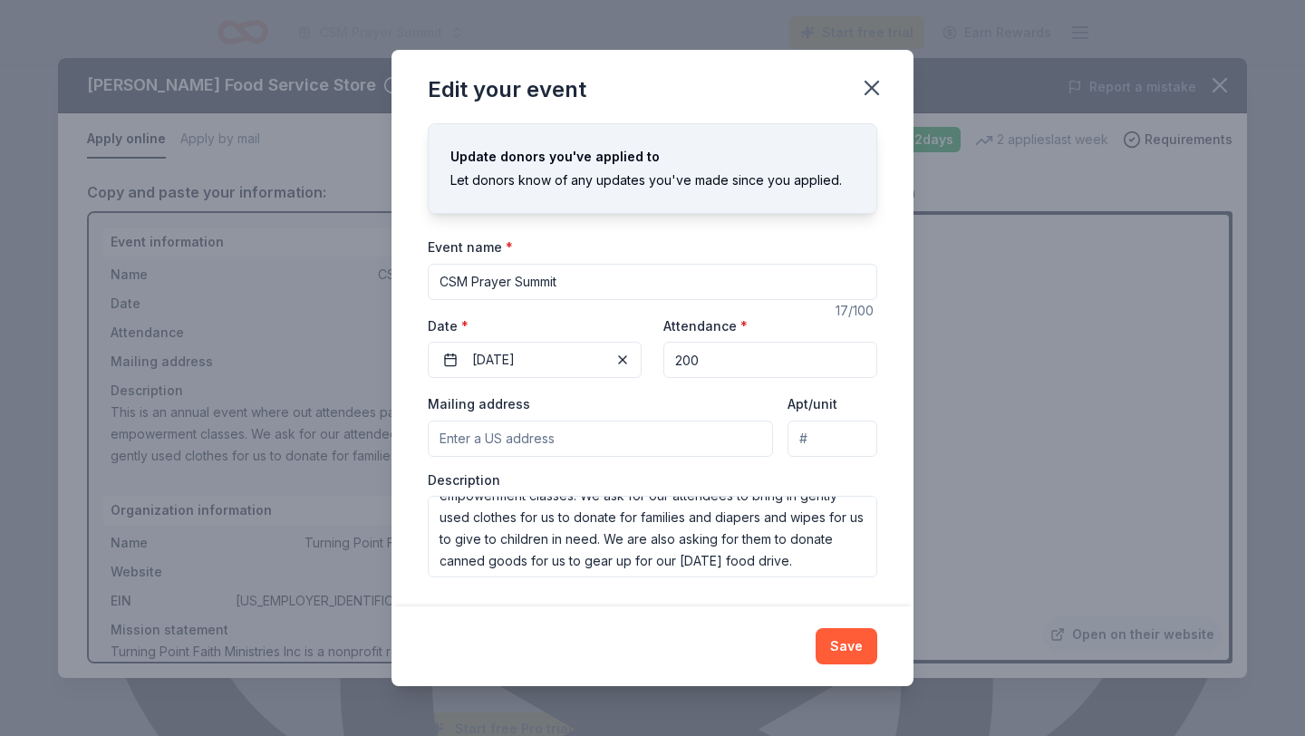
scroll to position [43, 0]
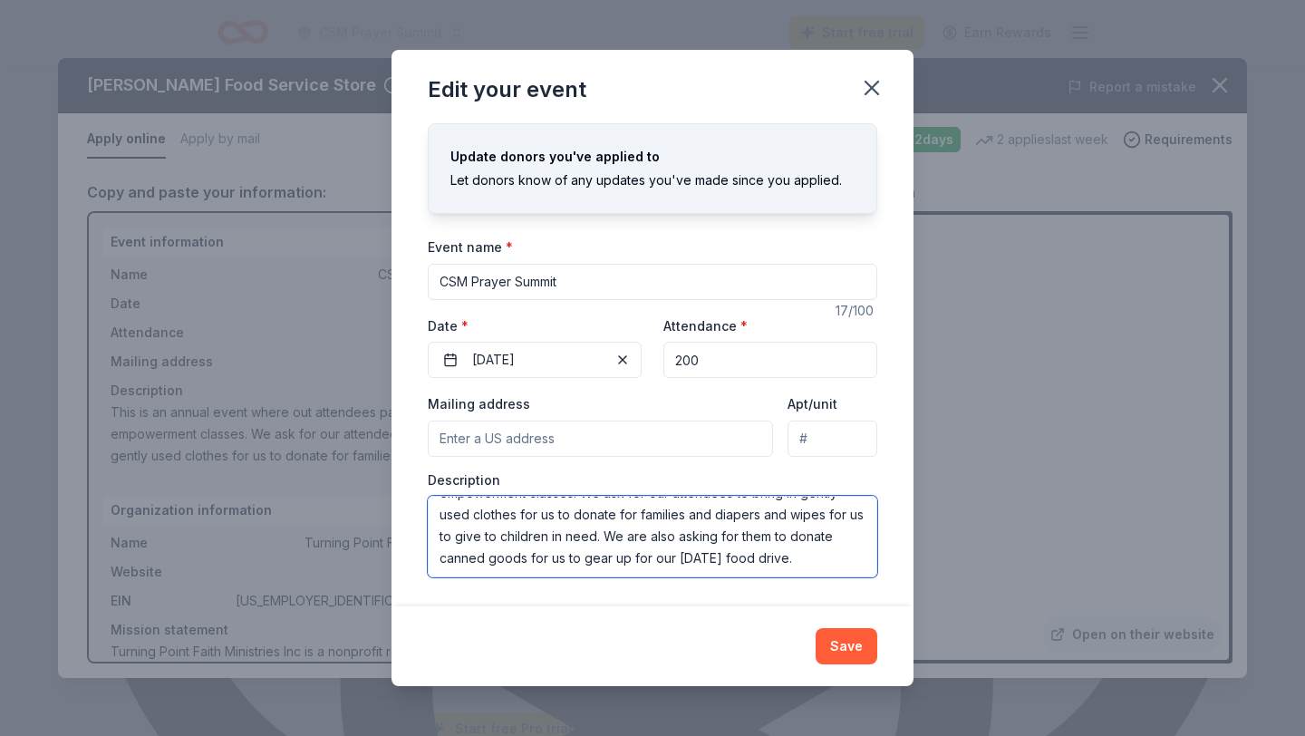
click at [830, 563] on textarea "This is an annual event where out attendees participate in empowerment classes.…" at bounding box center [652, 537] width 449 height 82
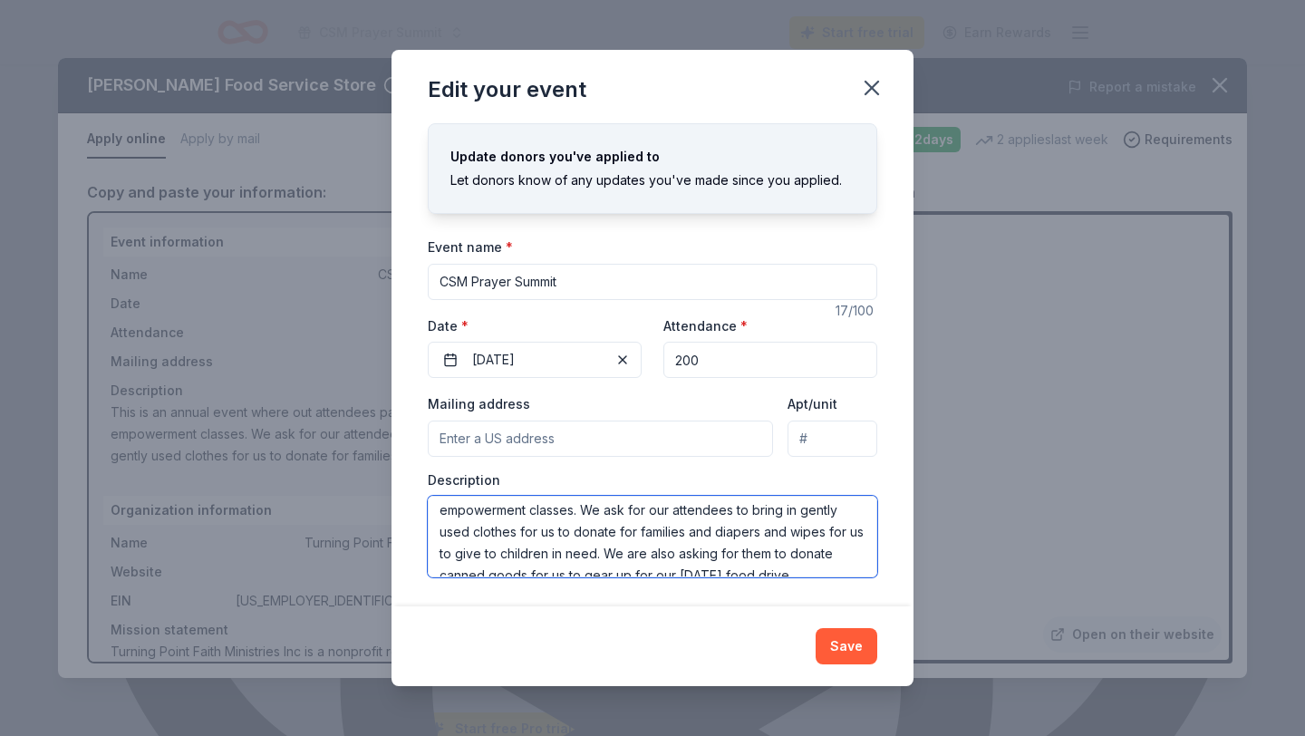
scroll to position [27, 0]
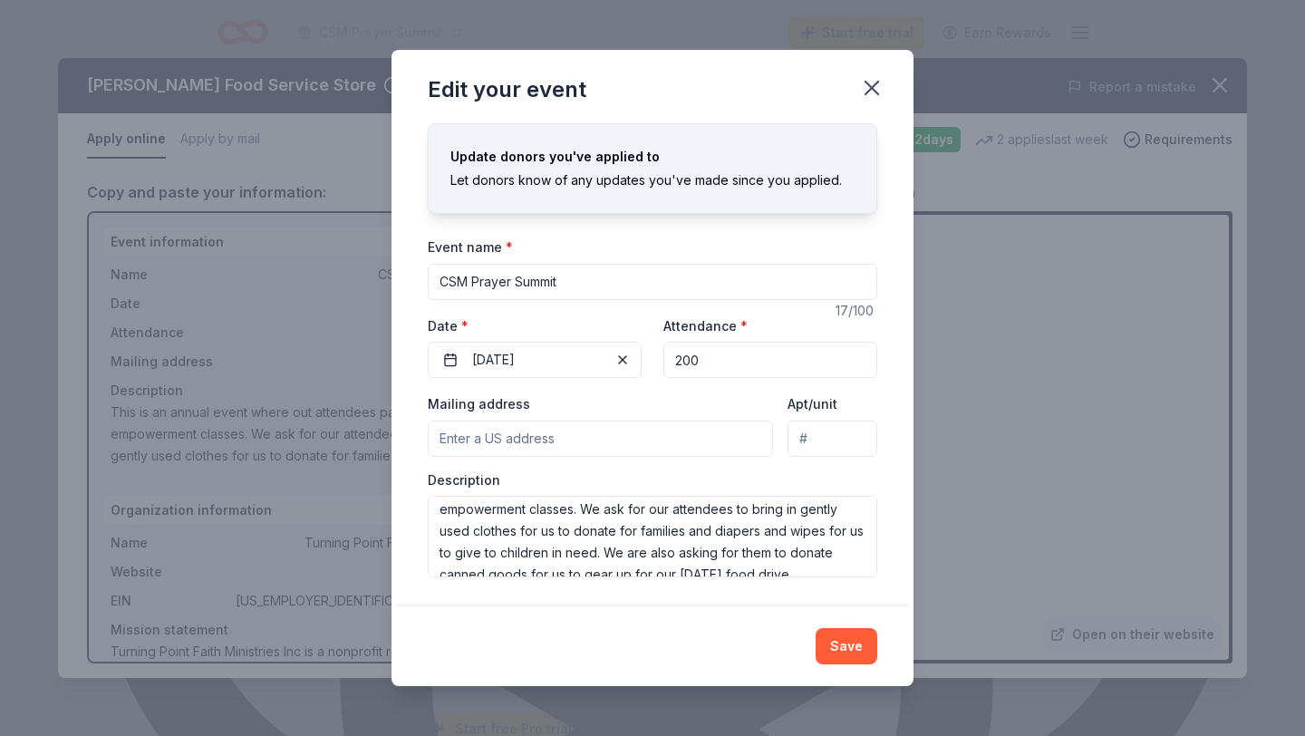
type textarea "M"
drag, startPoint x: 471, startPoint y: 277, endPoint x: 434, endPoint y: 280, distance: 37.3
click at [434, 280] on input "CSM Prayer Summit" at bounding box center [652, 282] width 449 height 36
type input "Annual Prayer Summit"
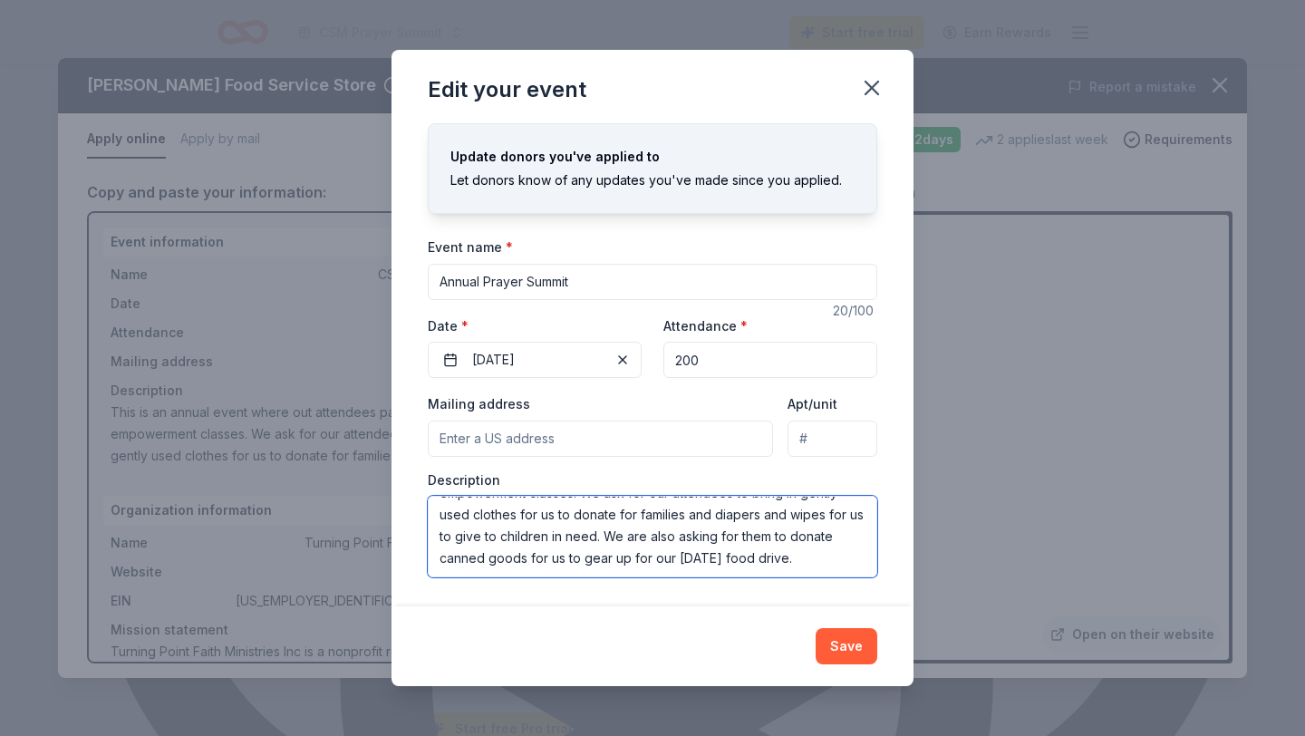
scroll to position [0, 0]
drag, startPoint x: 828, startPoint y: 559, endPoint x: 410, endPoint y: 469, distance: 427.2
click at [410, 469] on div "Changes made here will update the Event too. Update donors you've applied to Le…" at bounding box center [652, 364] width 522 height 484
paste textarea "Houston communities in food deserts are facing increasing challenges: lack of g…"
type textarea "Houston communities in food deserts are facing increasing challenges: lack of g…"
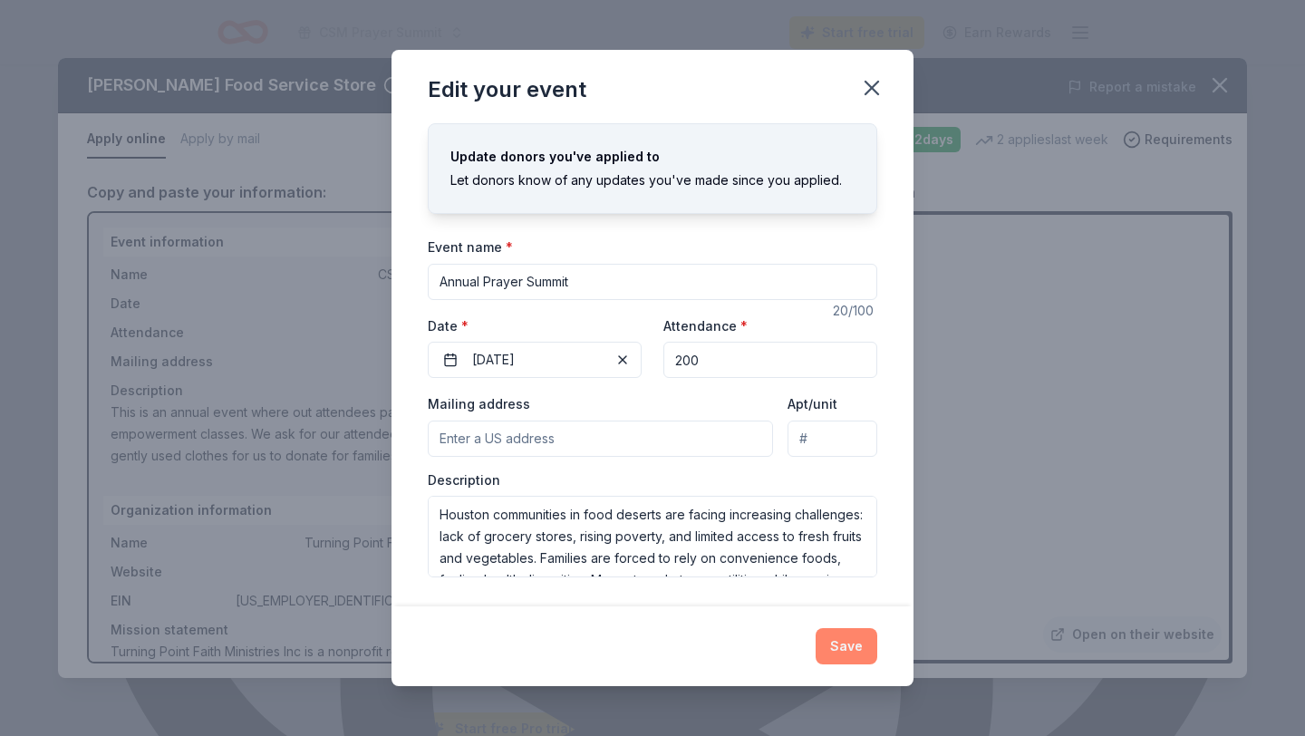
click at [850, 652] on button "Save" at bounding box center [847, 646] width 62 height 36
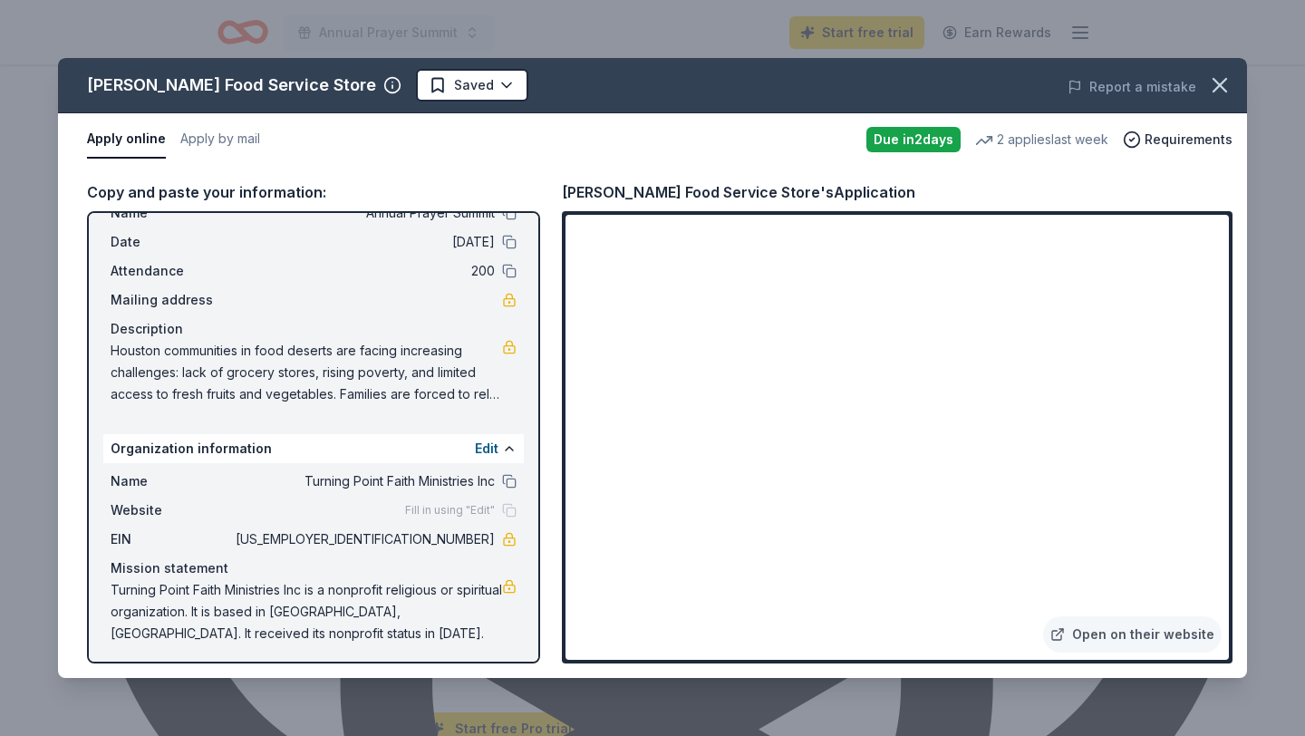
scroll to position [66, 0]
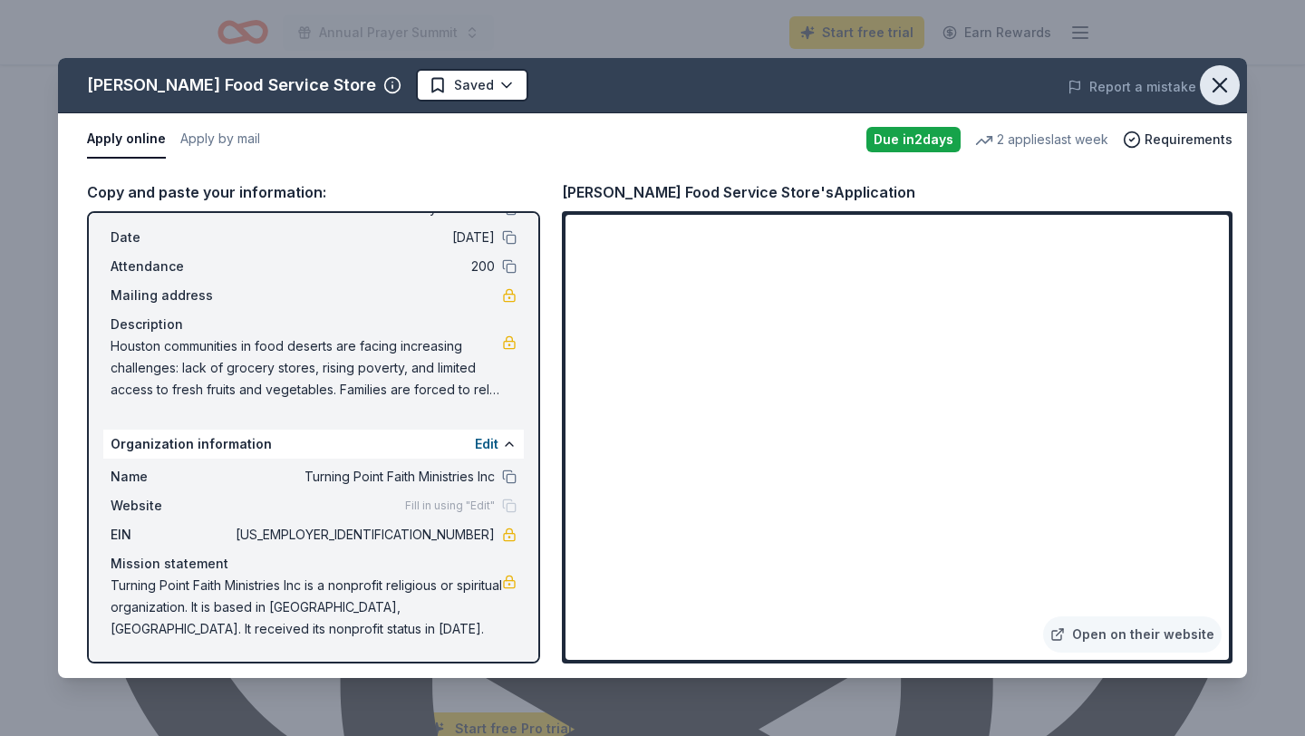
click at [1213, 73] on icon "button" at bounding box center [1219, 84] width 25 height 25
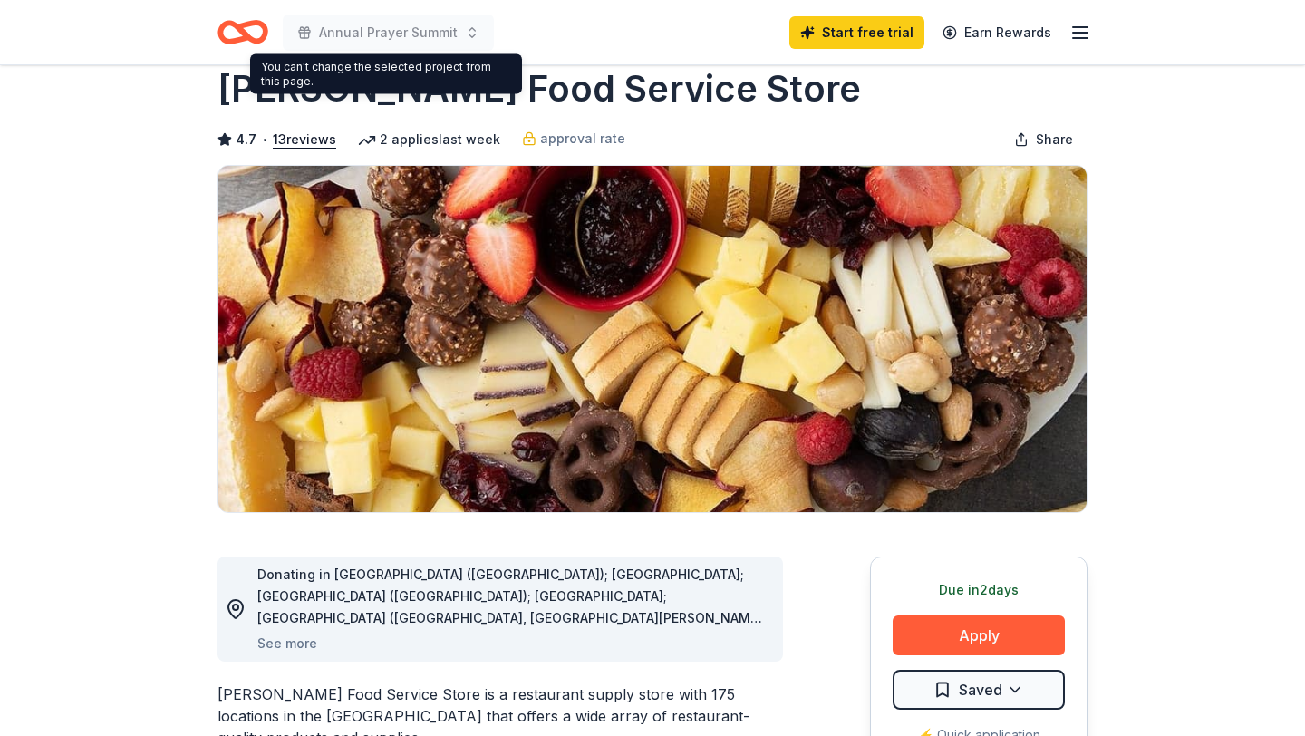
scroll to position [0, 0]
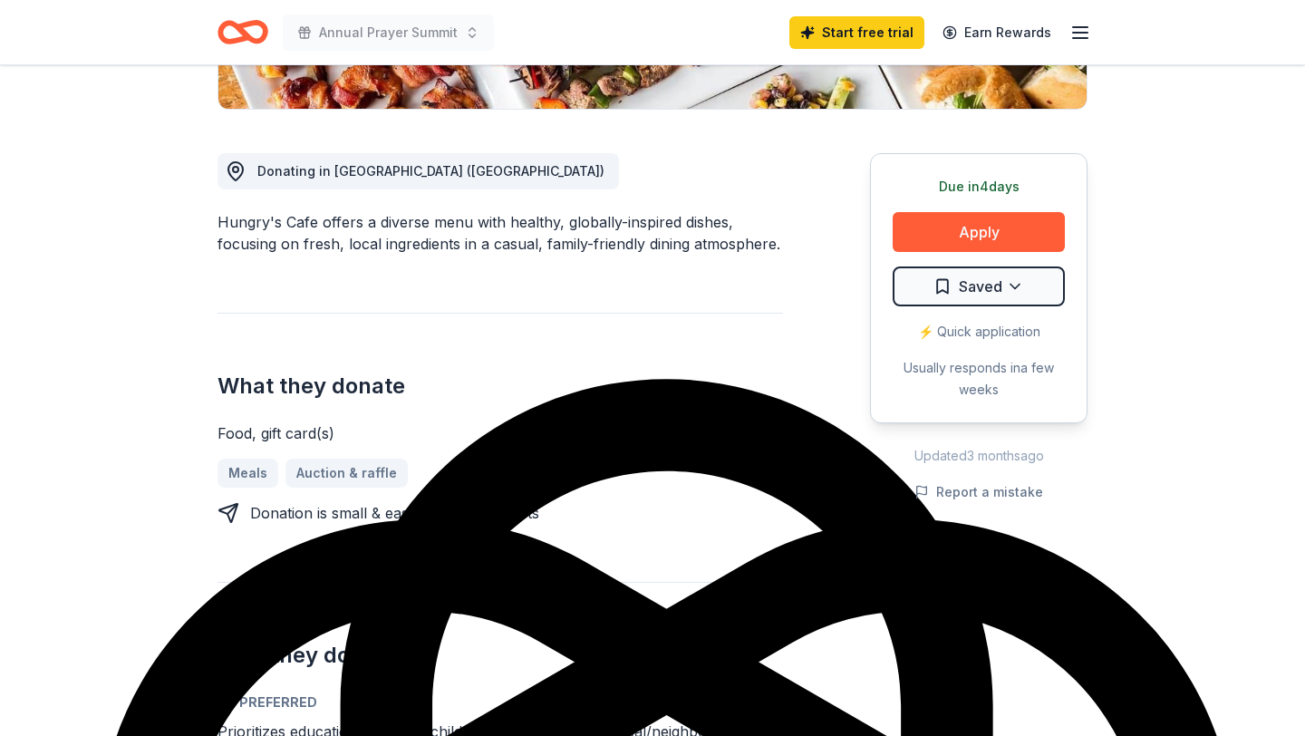
scroll to position [423, 0]
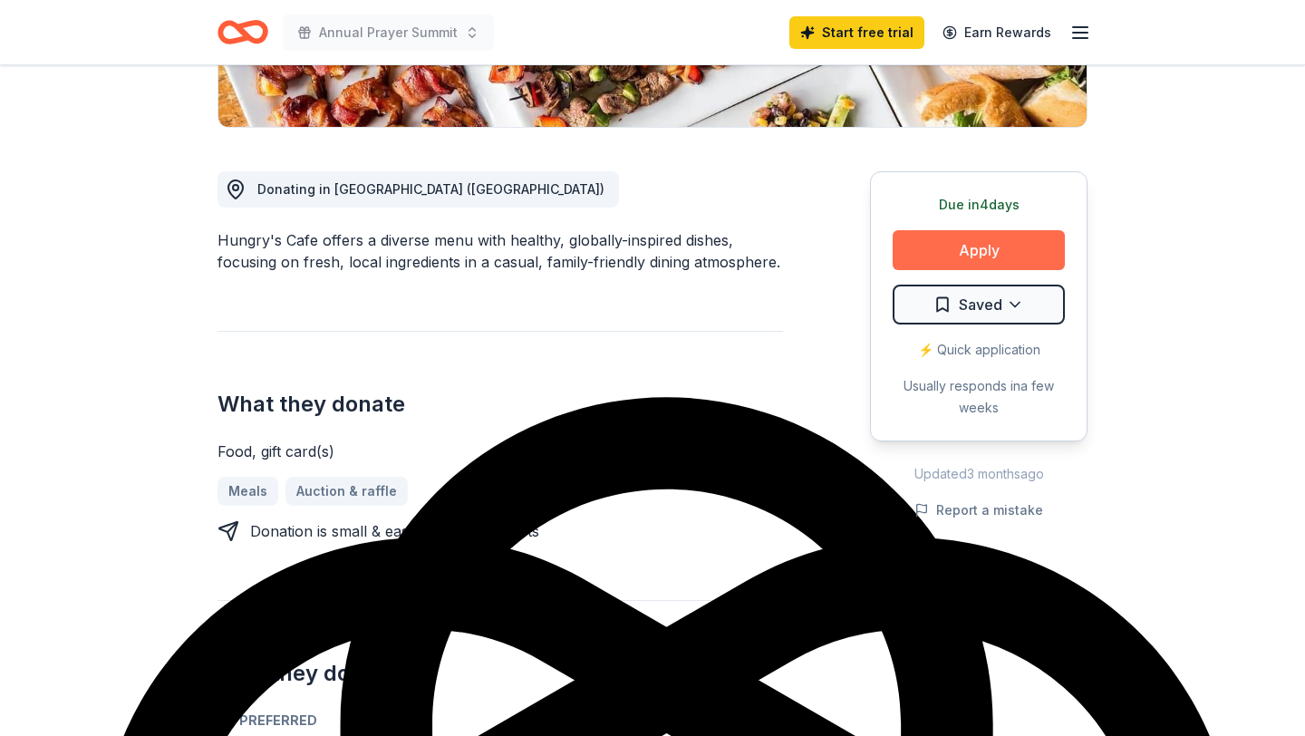
click at [985, 251] on button "Apply" at bounding box center [979, 250] width 172 height 40
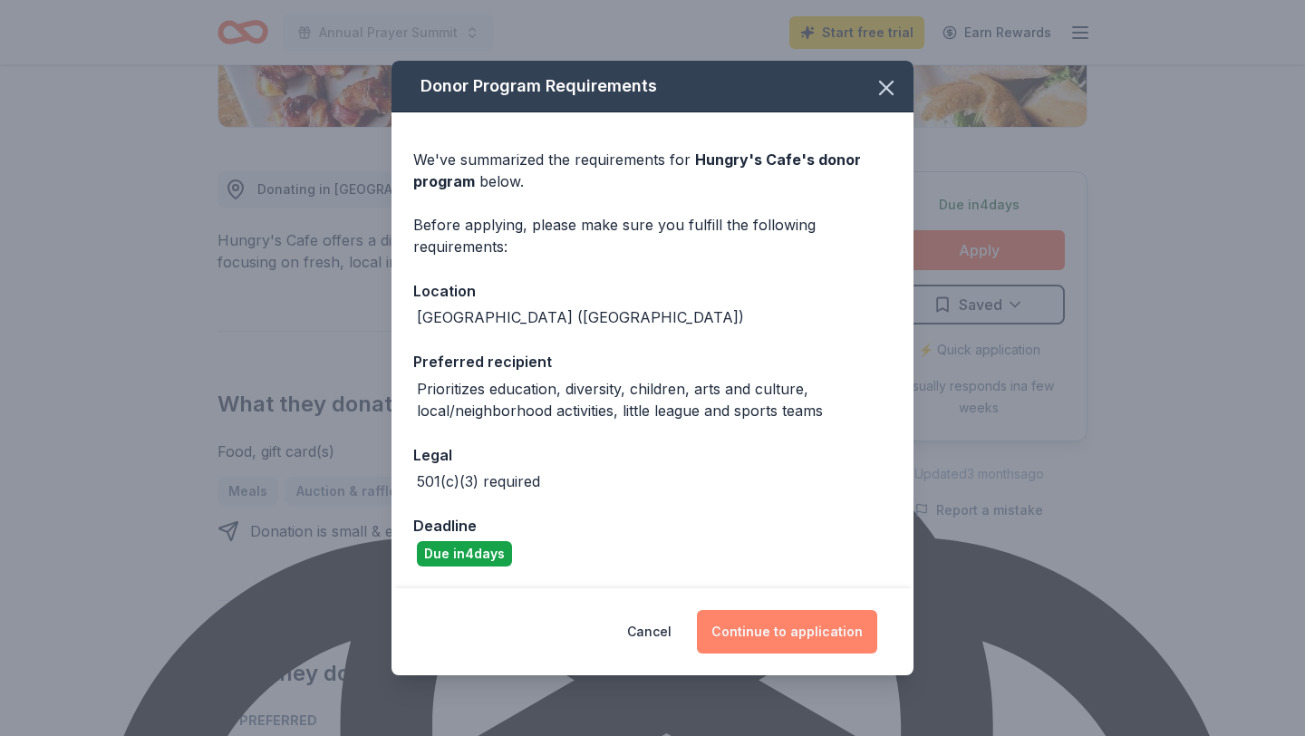
click at [826, 627] on button "Continue to application" at bounding box center [787, 631] width 180 height 43
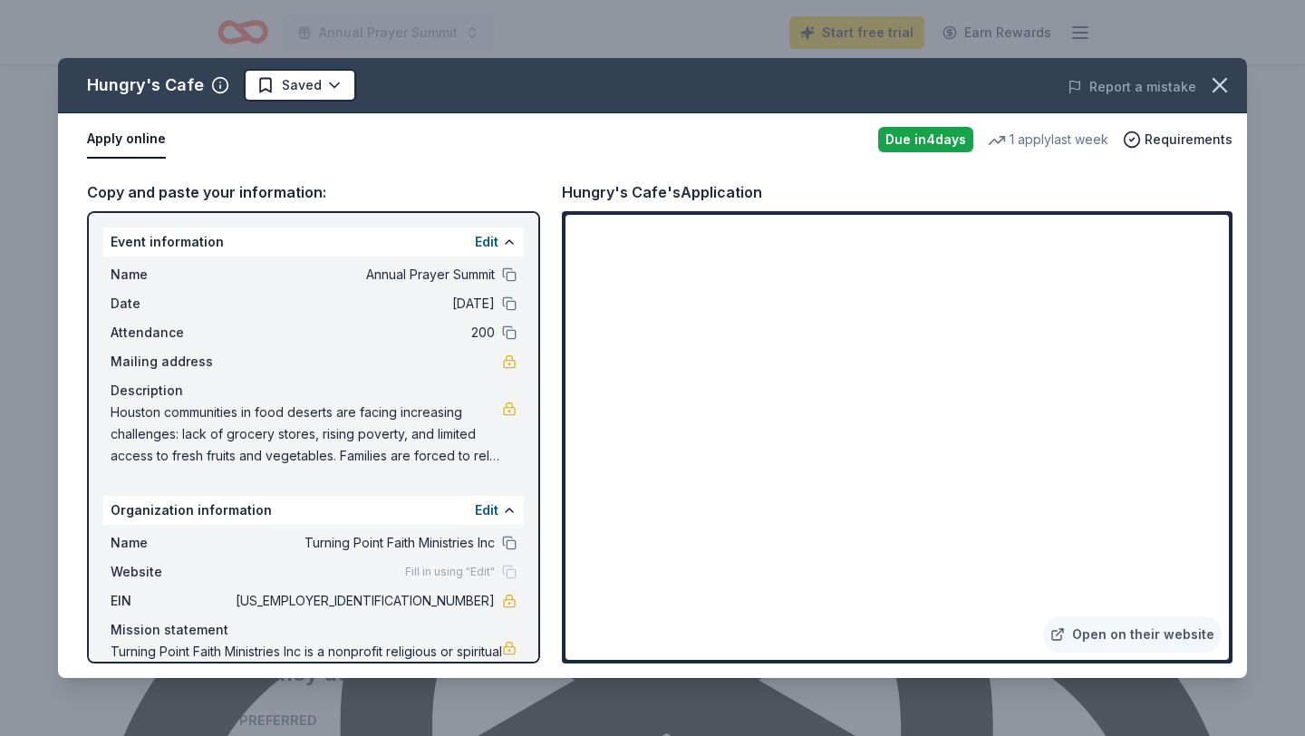
drag, startPoint x: 420, startPoint y: 597, endPoint x: 478, endPoint y: 597, distance: 58.0
click at [477, 597] on span "[US_EMPLOYER_IDENTIFICATION_NUMBER]" at bounding box center [363, 601] width 263 height 22
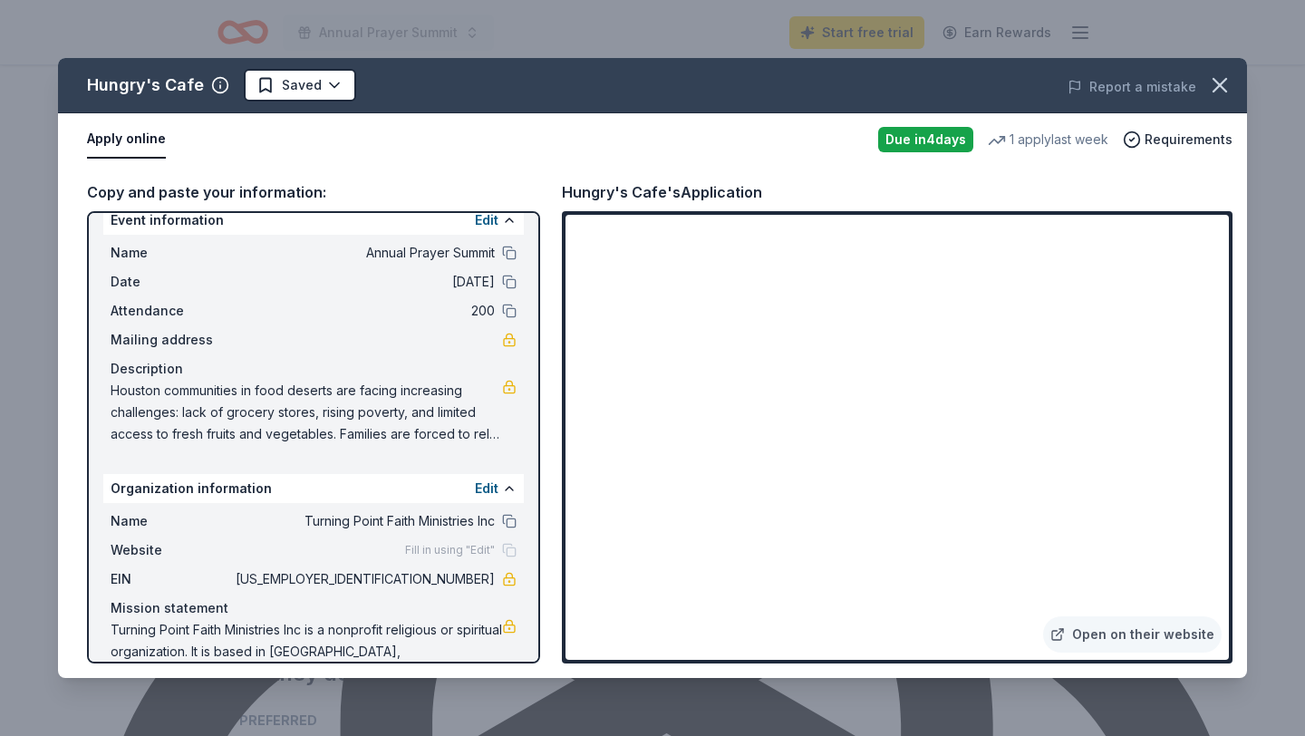
scroll to position [23, 0]
click at [1217, 101] on button "button" at bounding box center [1220, 85] width 40 height 40
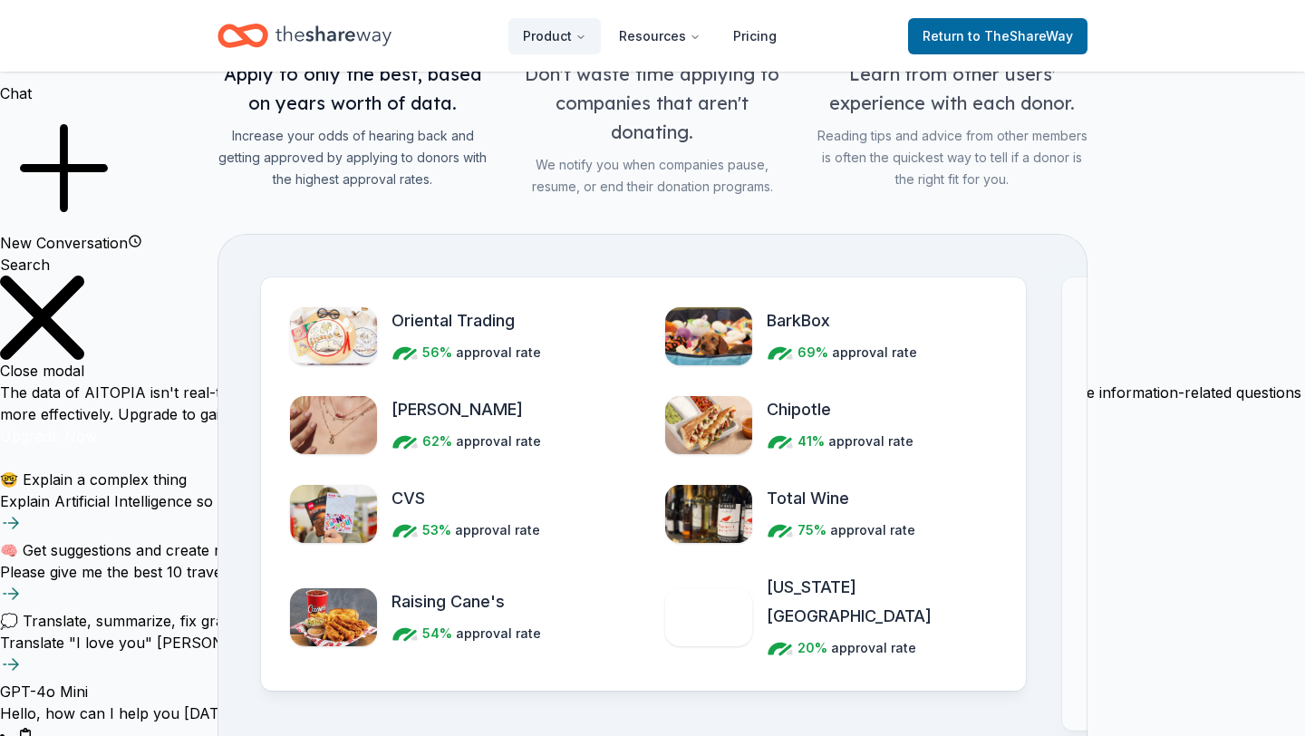
scroll to position [2017, 0]
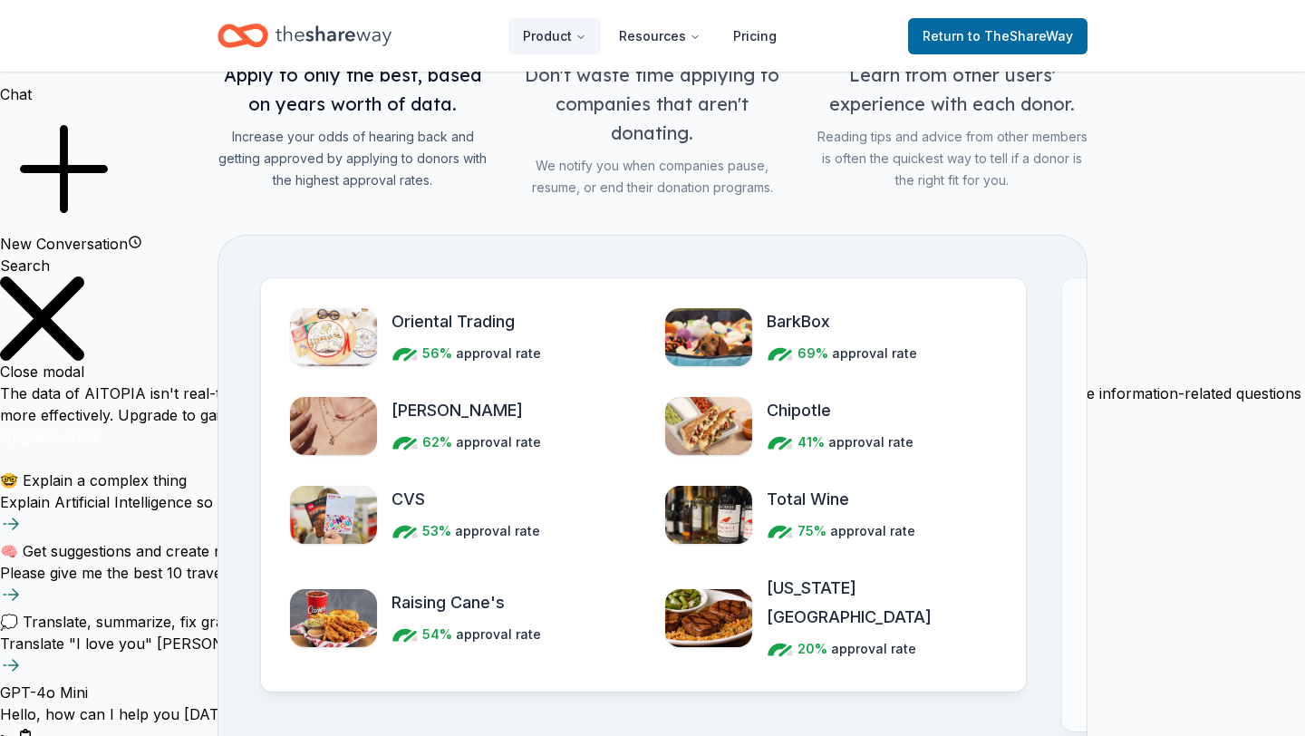
click at [978, 441] on div "Chipotle 41% approval rate" at bounding box center [831, 426] width 332 height 60
click at [706, 448] on img "Features for simplifying everyday business tasks" at bounding box center [708, 426] width 87 height 58
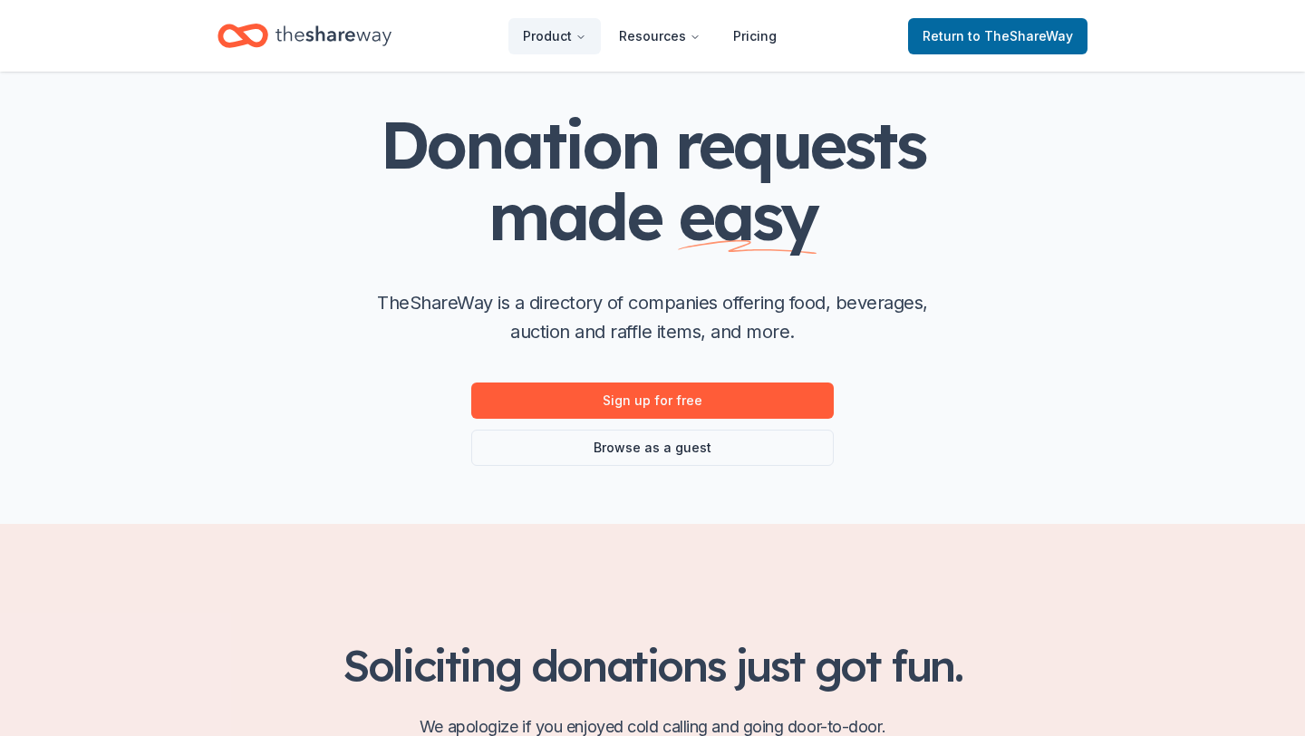
scroll to position [0, 0]
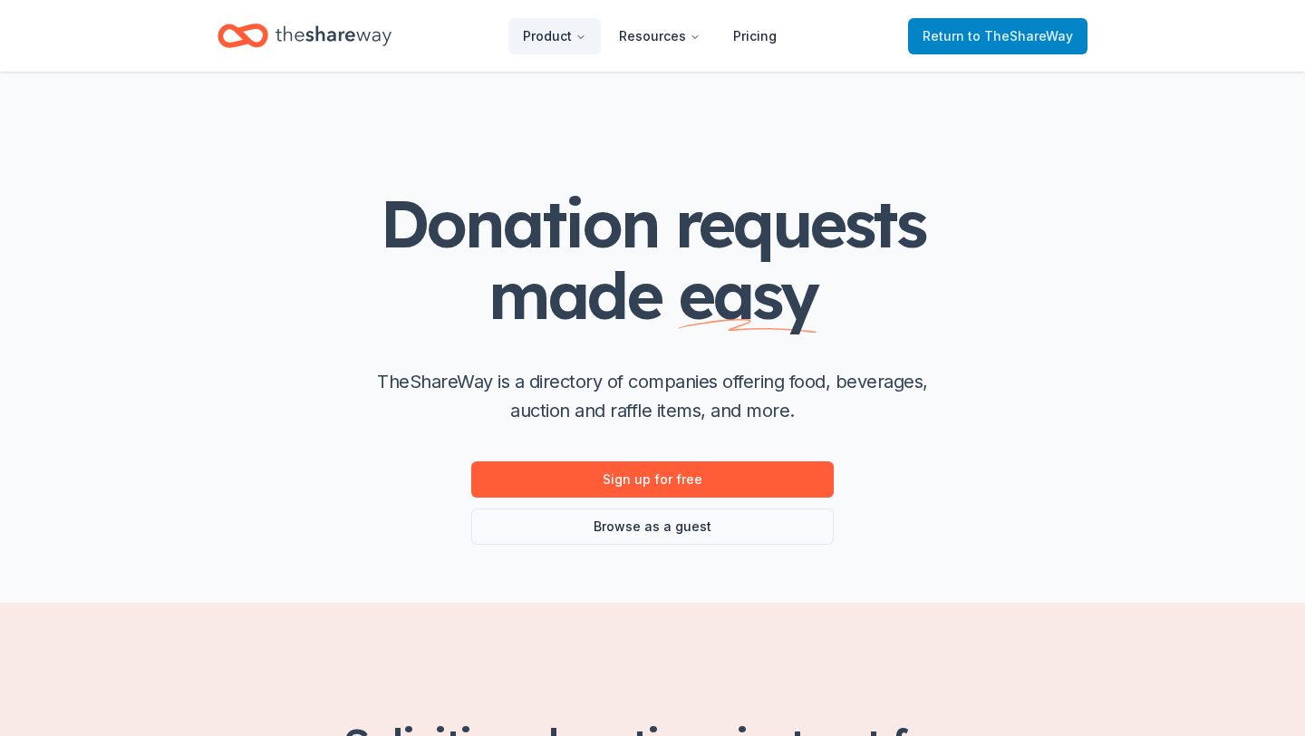
click at [1000, 30] on span "to TheShareWay" at bounding box center [1020, 35] width 105 height 15
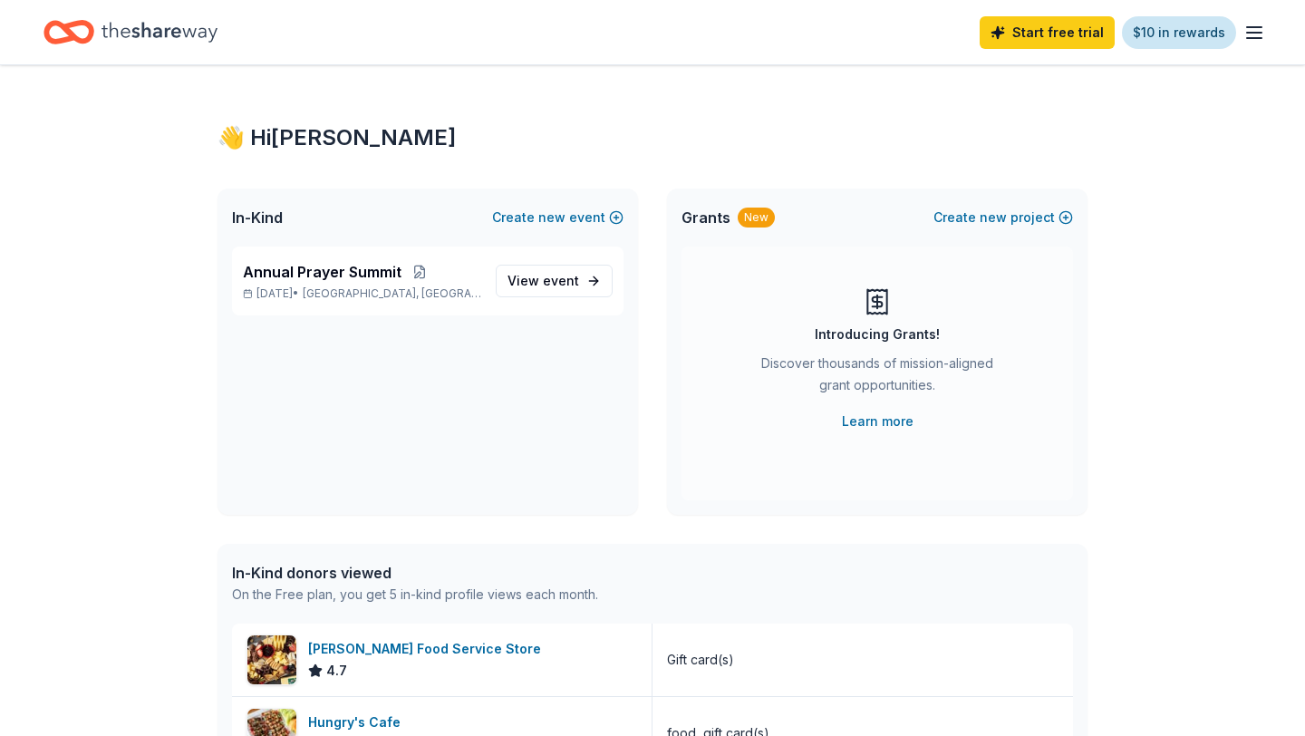
click at [1178, 37] on link "$10 in rewards" at bounding box center [1179, 32] width 114 height 33
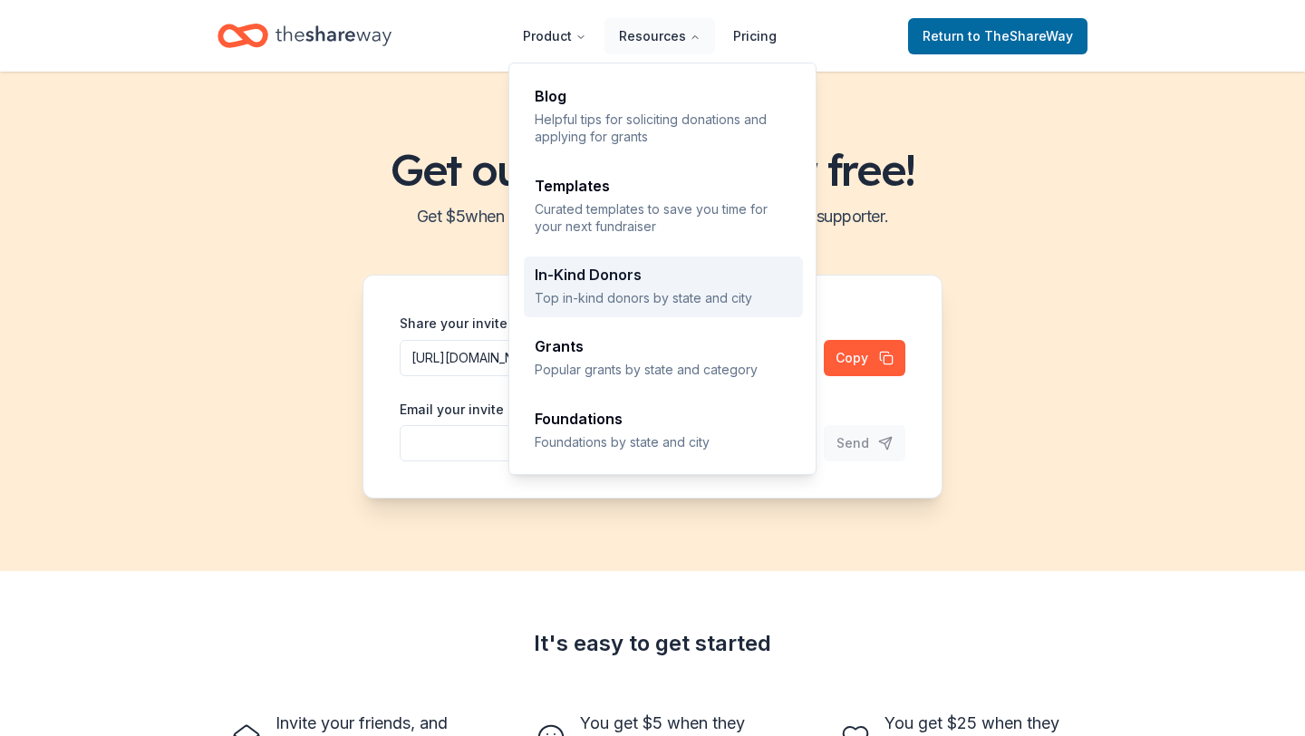
click at [592, 287] on div "In-Kind Donors Top in-kind donors by state and city" at bounding box center [663, 286] width 257 height 39
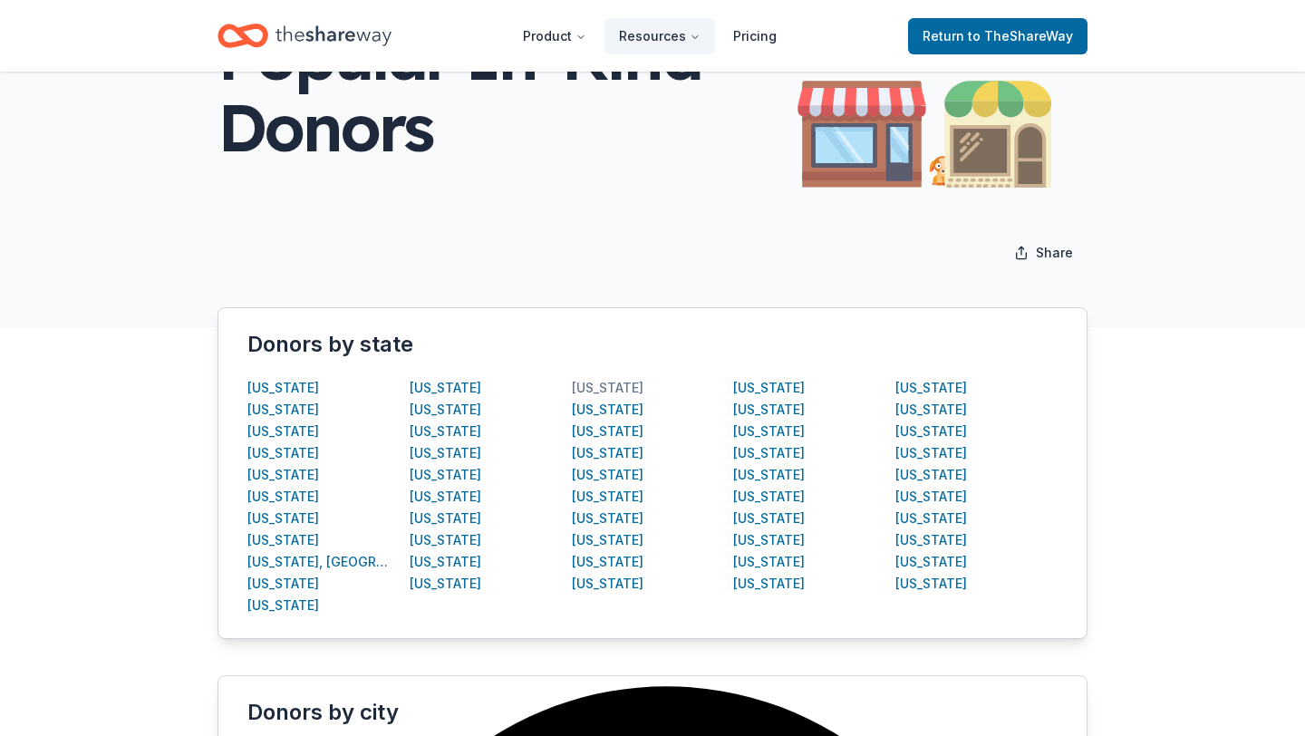
scroll to position [17264, 0]
click at [908, 434] on div "[US_STATE]" at bounding box center [931, 431] width 72 height 22
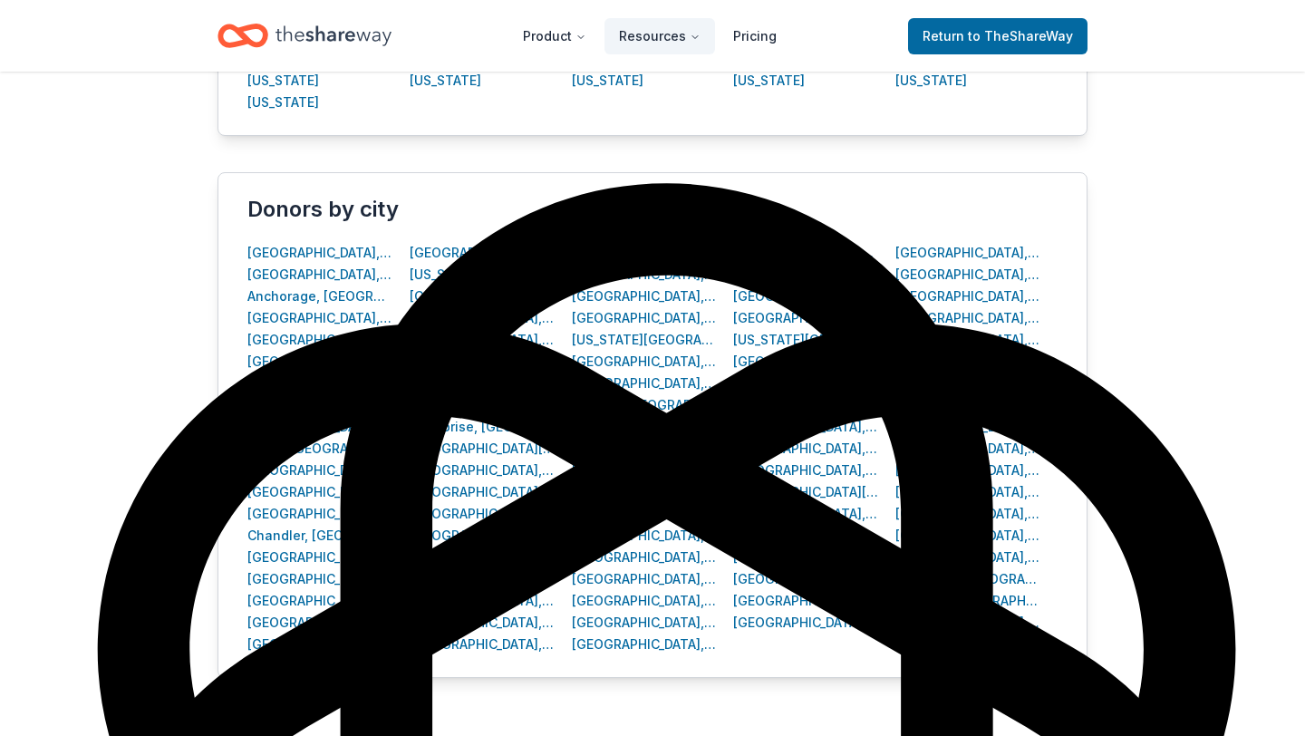
scroll to position [639, 0]
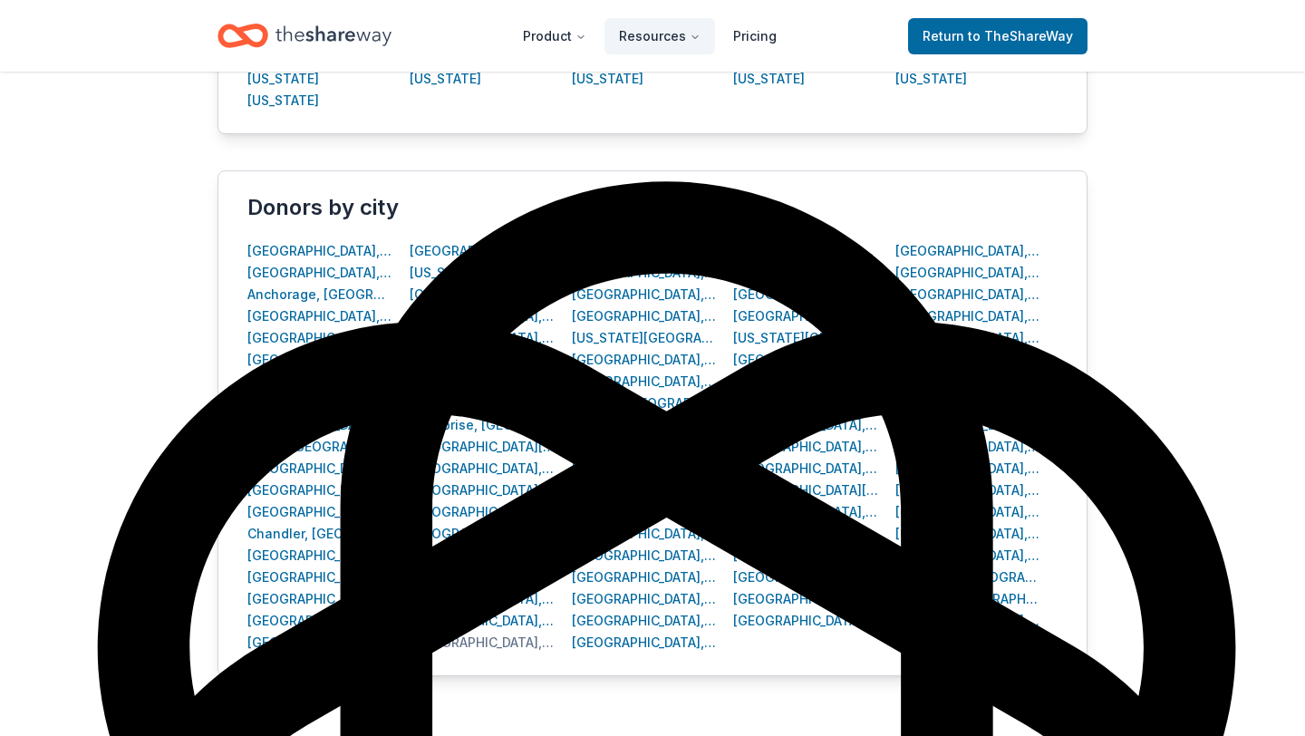
click at [455, 649] on div "Houston, TX" at bounding box center [483, 643] width 146 height 22
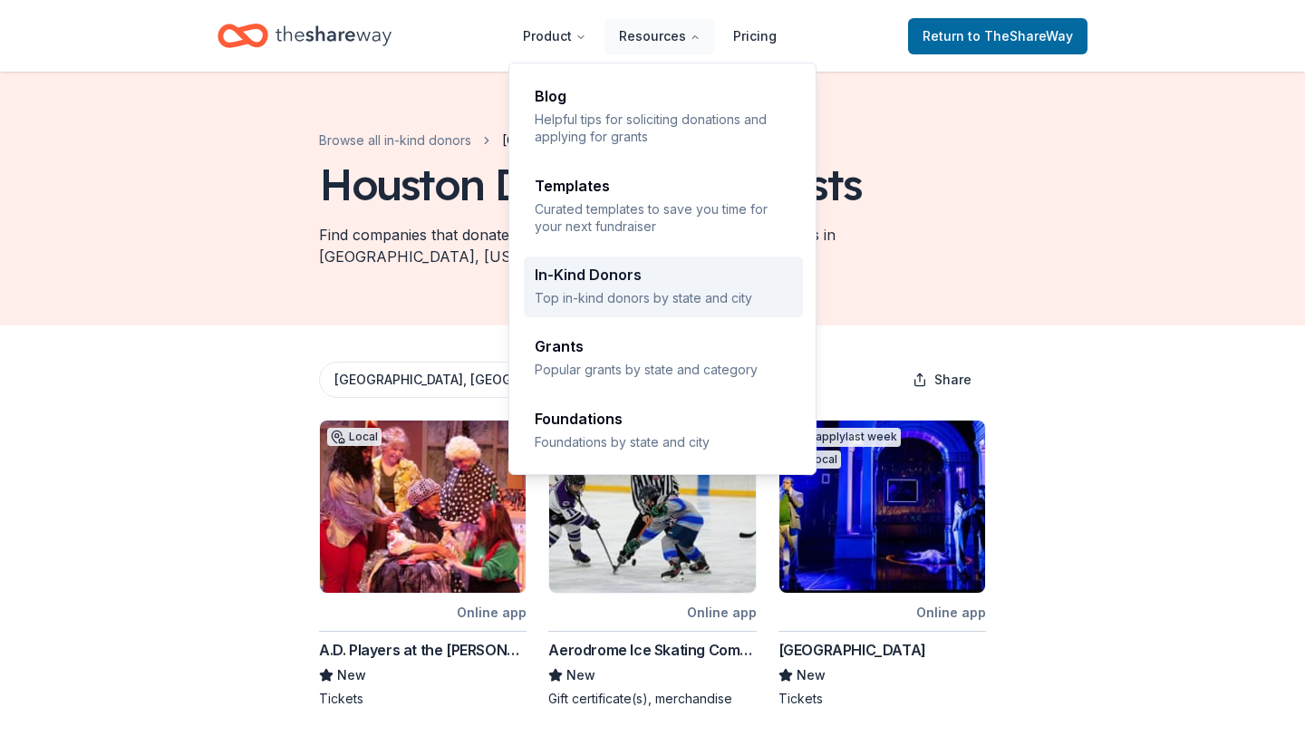
click at [658, 282] on div "In-Kind Donors Top in-kind donors by state and city" at bounding box center [663, 286] width 257 height 39
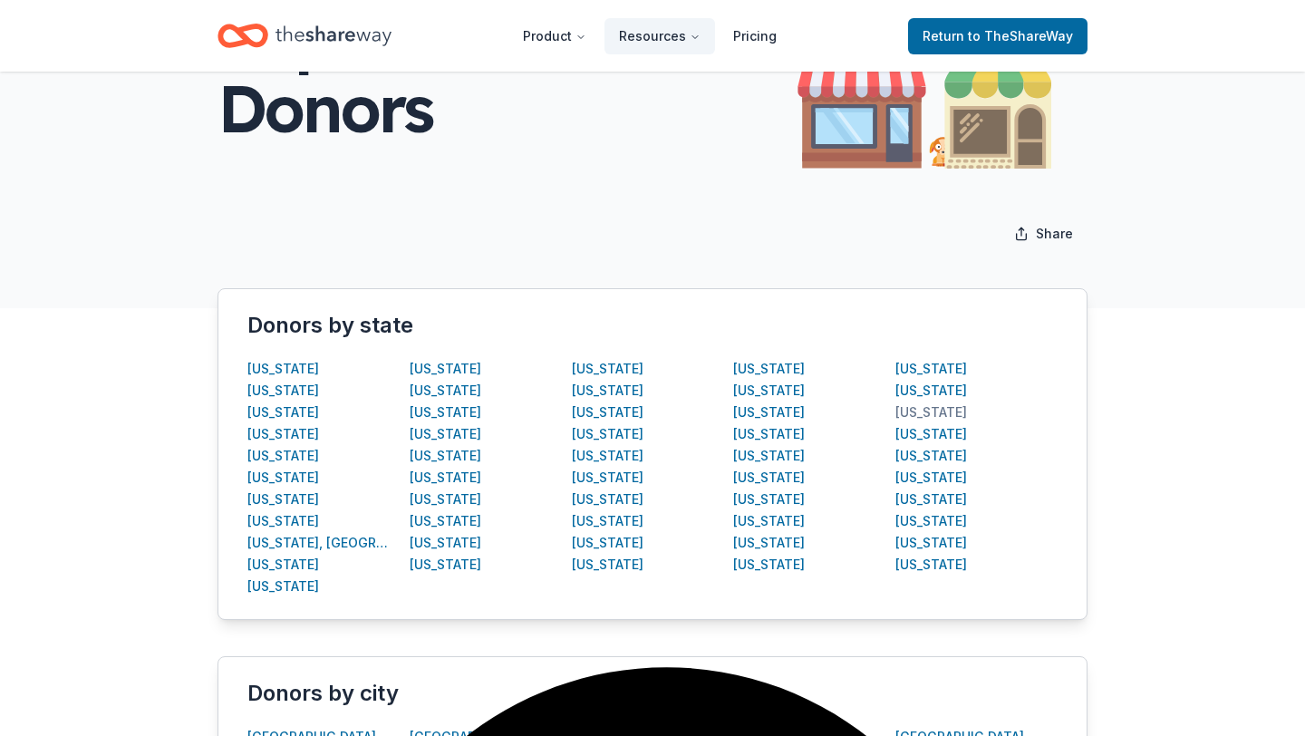
scroll to position [17264, 0]
click at [922, 412] on div "[US_STATE]" at bounding box center [931, 412] width 72 height 22
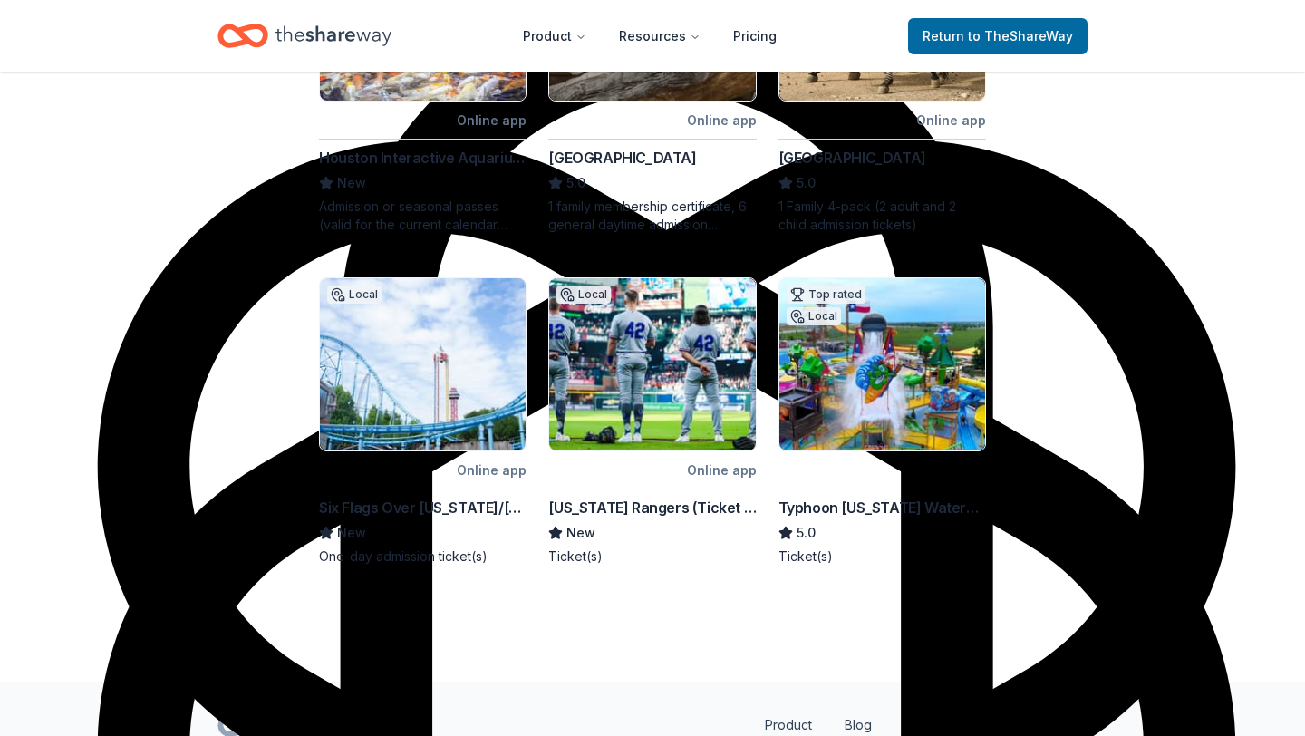
scroll to position [821, 0]
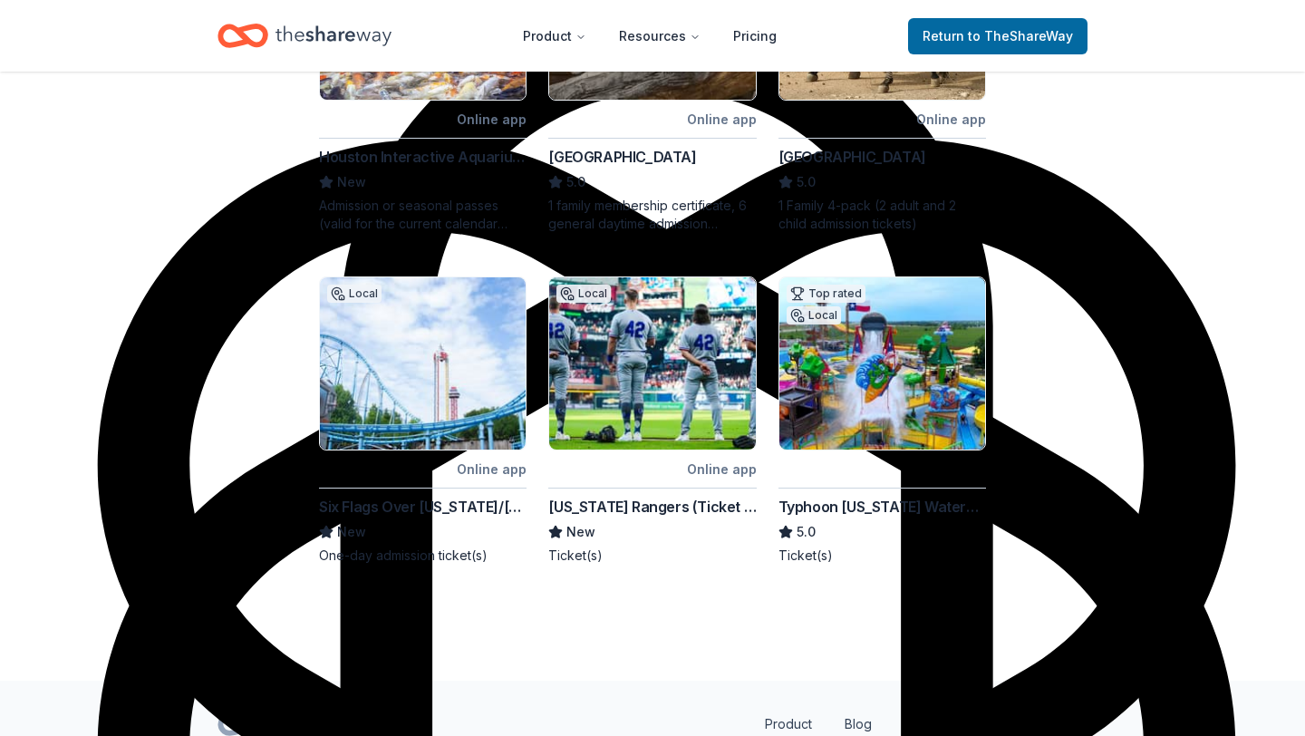
click at [938, 371] on img at bounding box center [882, 363] width 206 height 172
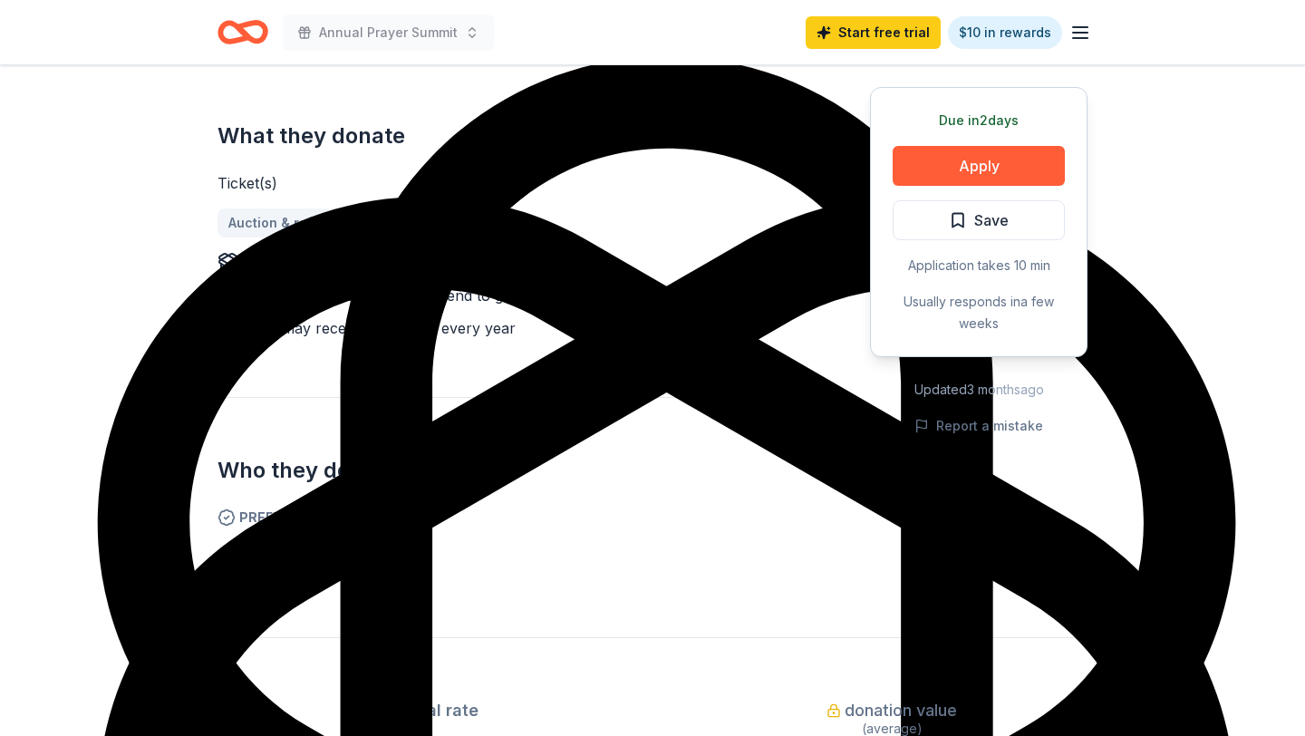
scroll to position [767, 0]
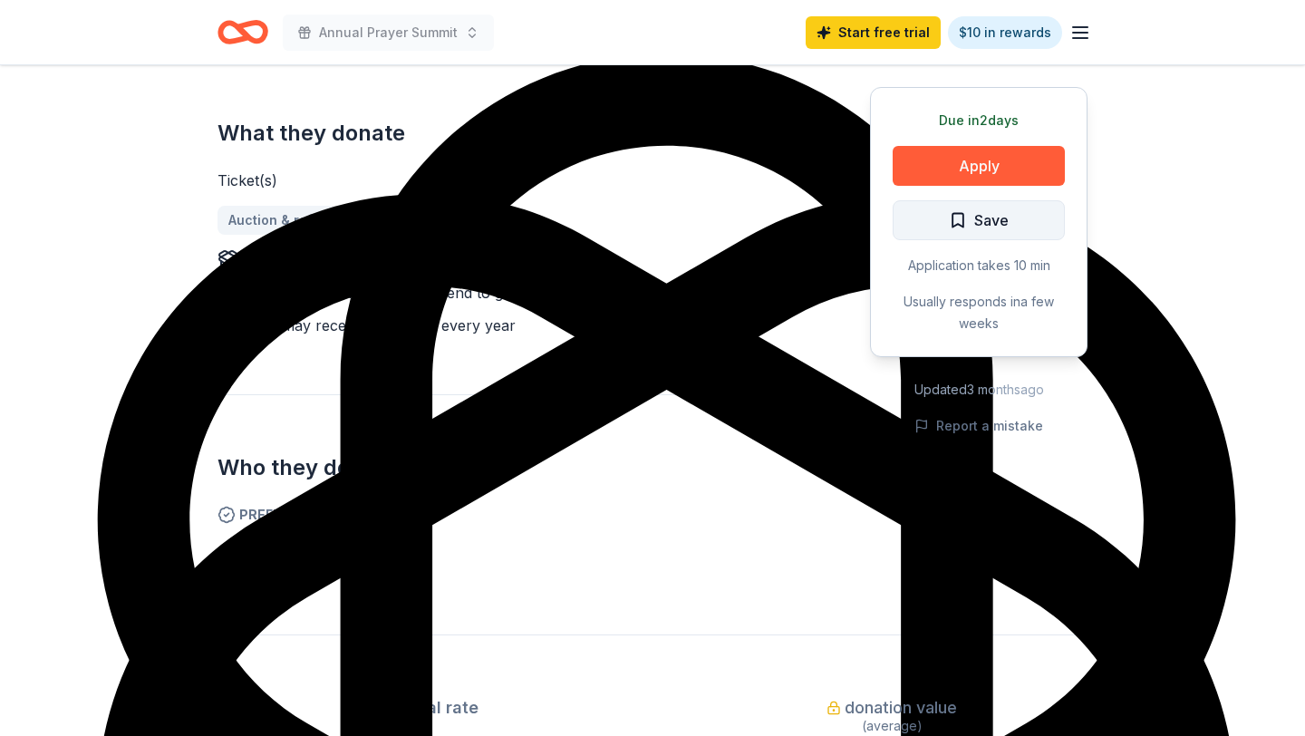
click at [958, 221] on span "Save" at bounding box center [979, 220] width 60 height 24
click at [982, 151] on button "Apply" at bounding box center [979, 166] width 172 height 40
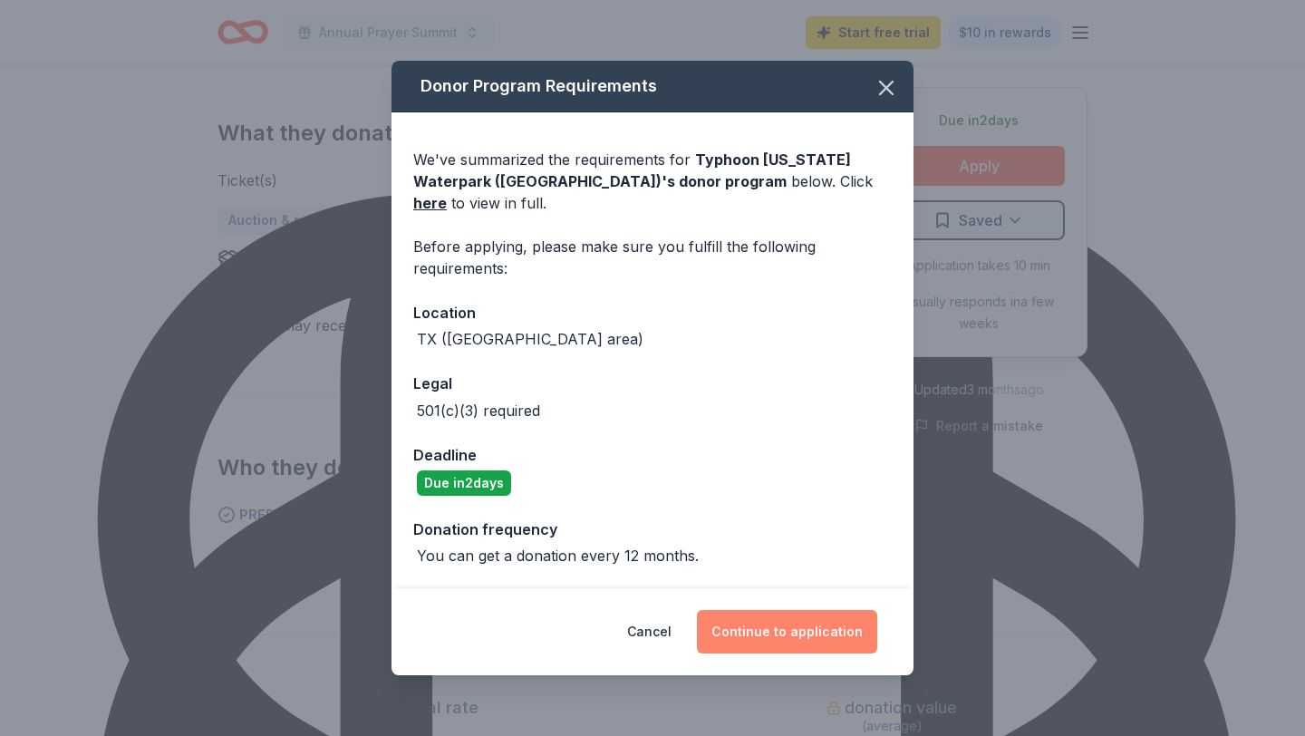
click at [838, 623] on button "Continue to application" at bounding box center [787, 631] width 180 height 43
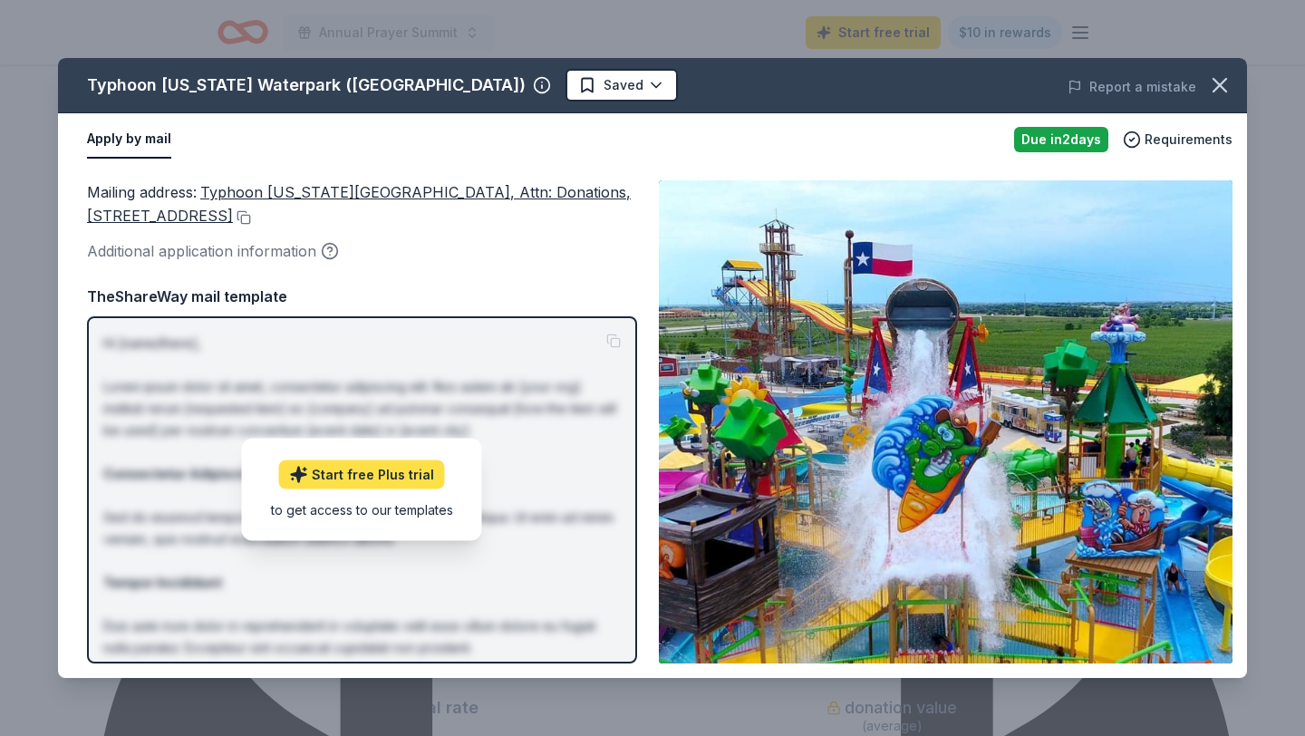
click at [360, 470] on link "Start free Plus trial" at bounding box center [362, 474] width 166 height 29
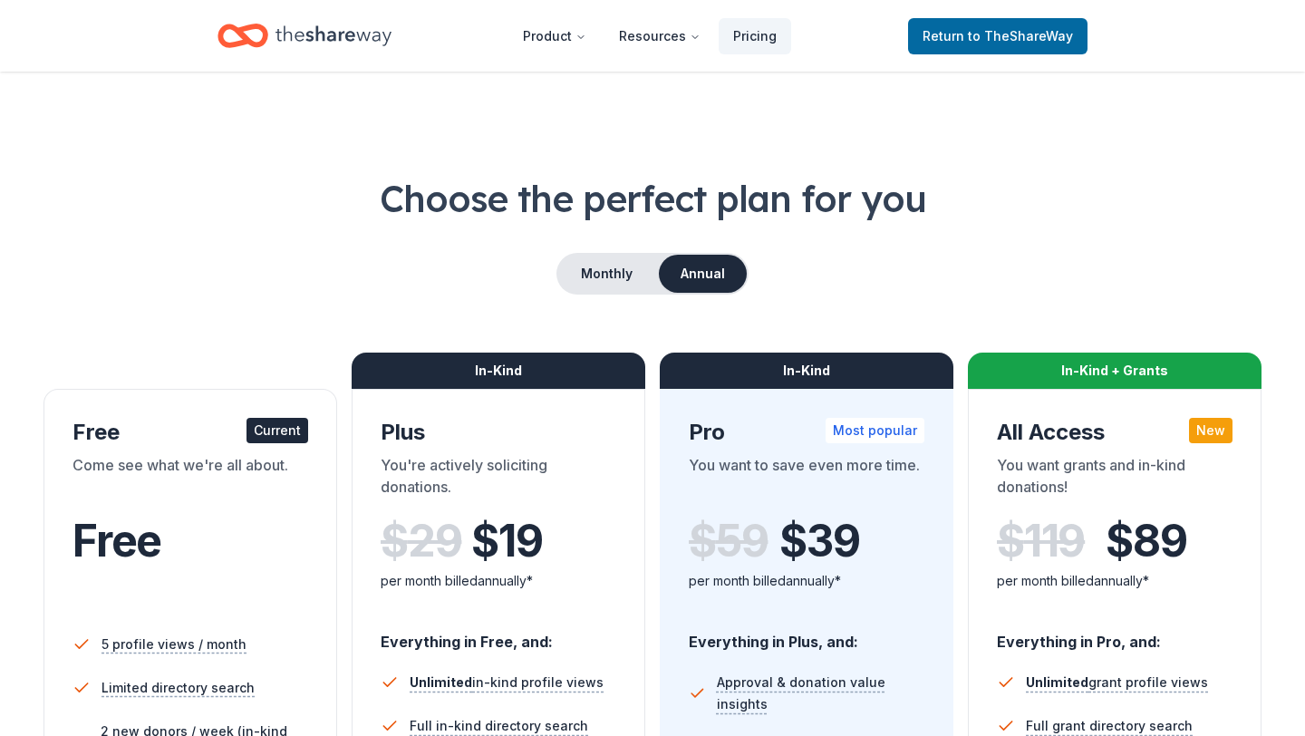
scroll to position [17264, 0]
